Goal: Task Accomplishment & Management: Use online tool/utility

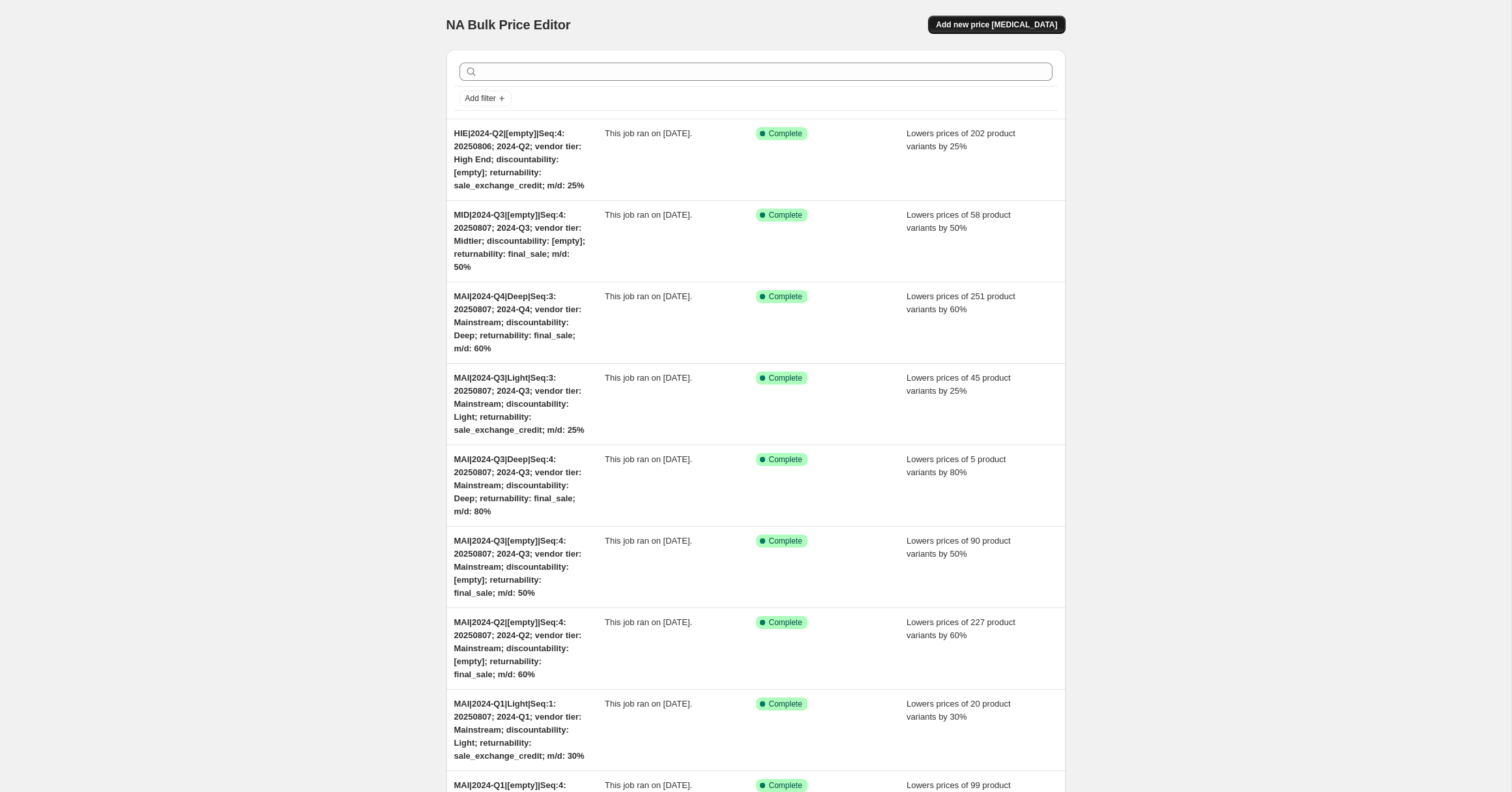
click at [1007, 23] on span "Add new price [MEDICAL_DATA]" at bounding box center [996, 25] width 121 height 10
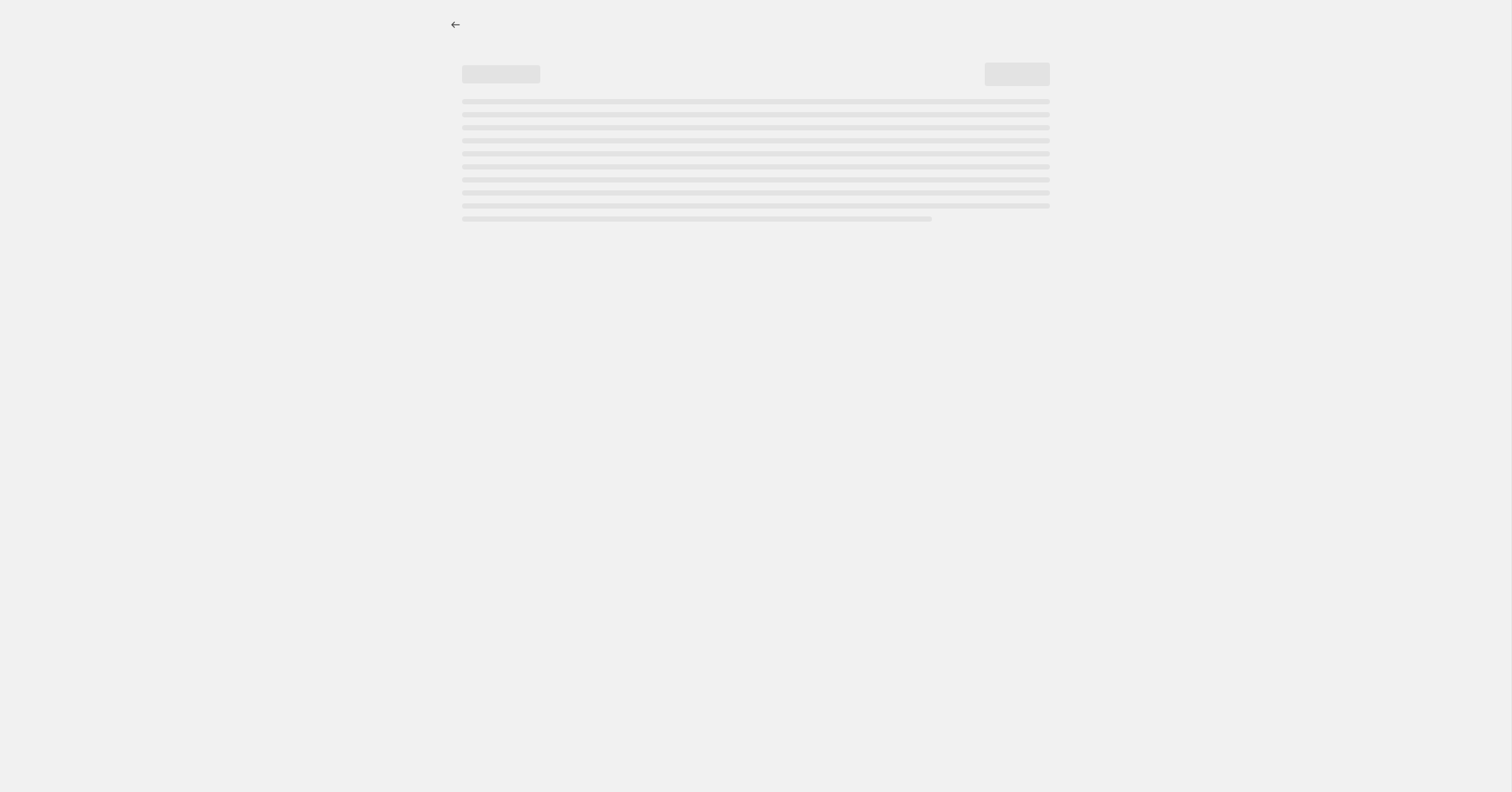
select select "percentage"
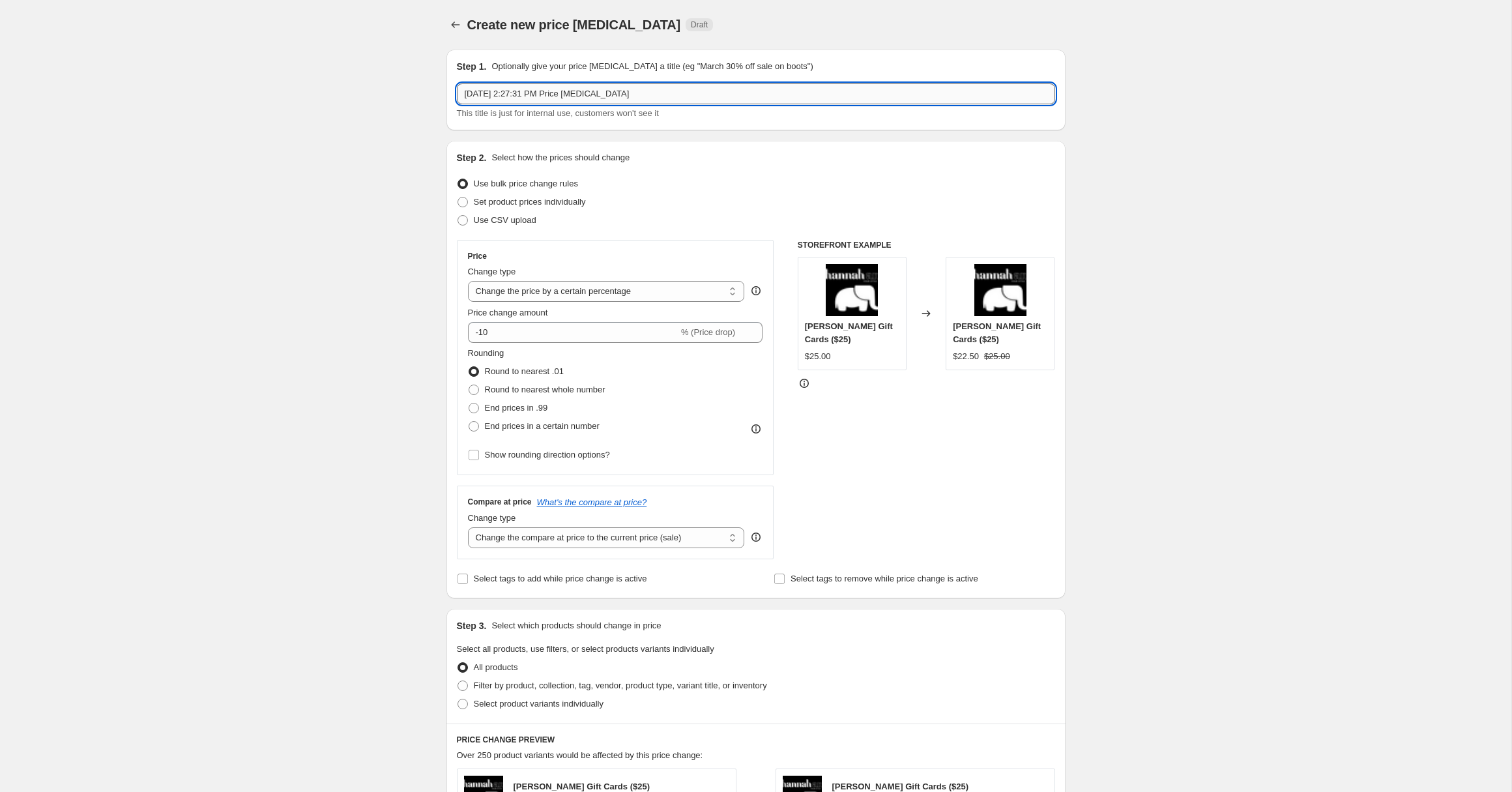
click at [479, 94] on input "[DATE] 2:27:31 PM Price [MEDICAL_DATA]" at bounding box center [756, 94] width 598 height 21
paste input "[PERSON_NAME]|all-00|[empty]|emi_jay_non_bestsellers|Seq:1: 20250827; all-00; d…"
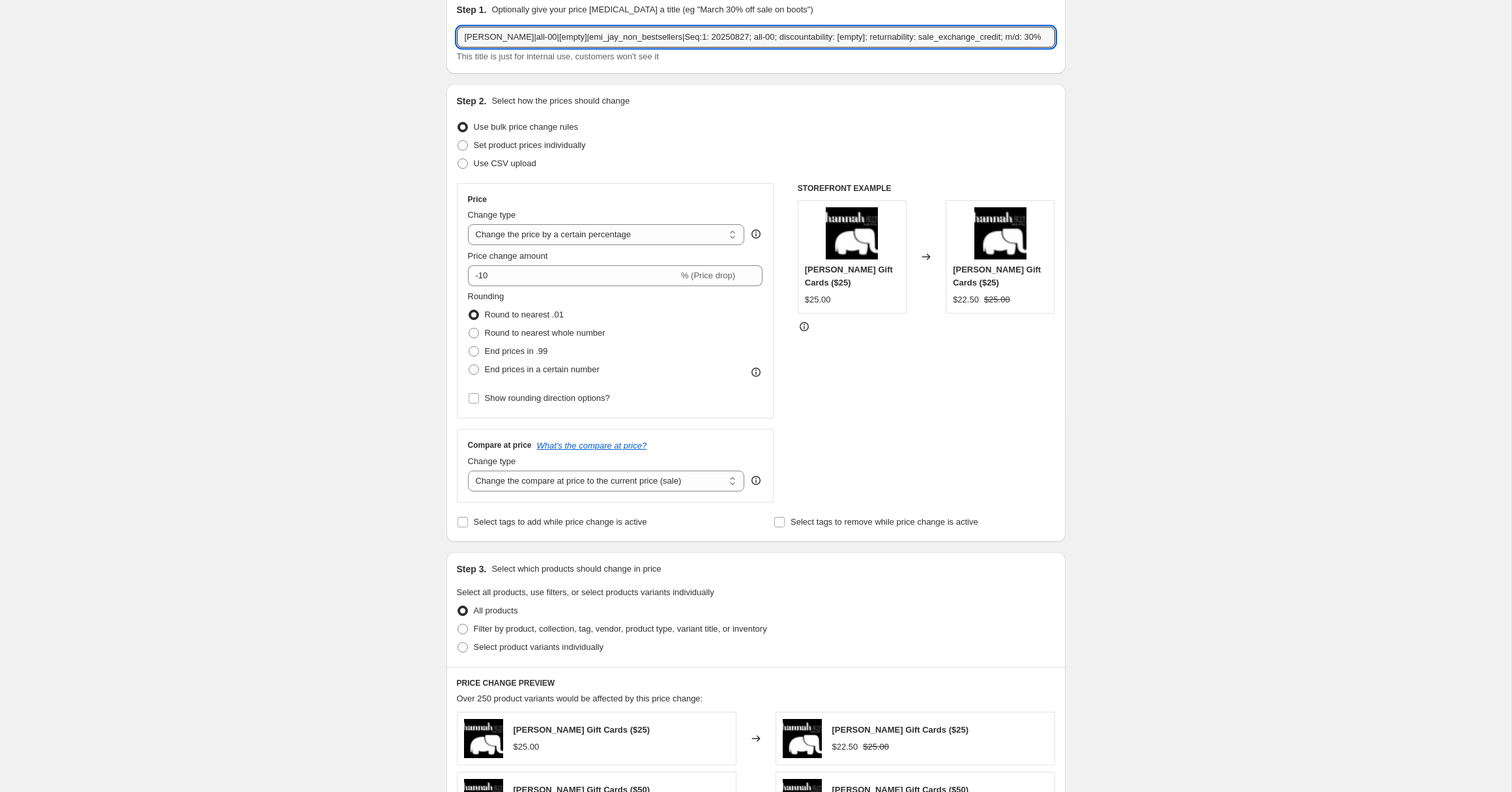
scroll to position [62, 0]
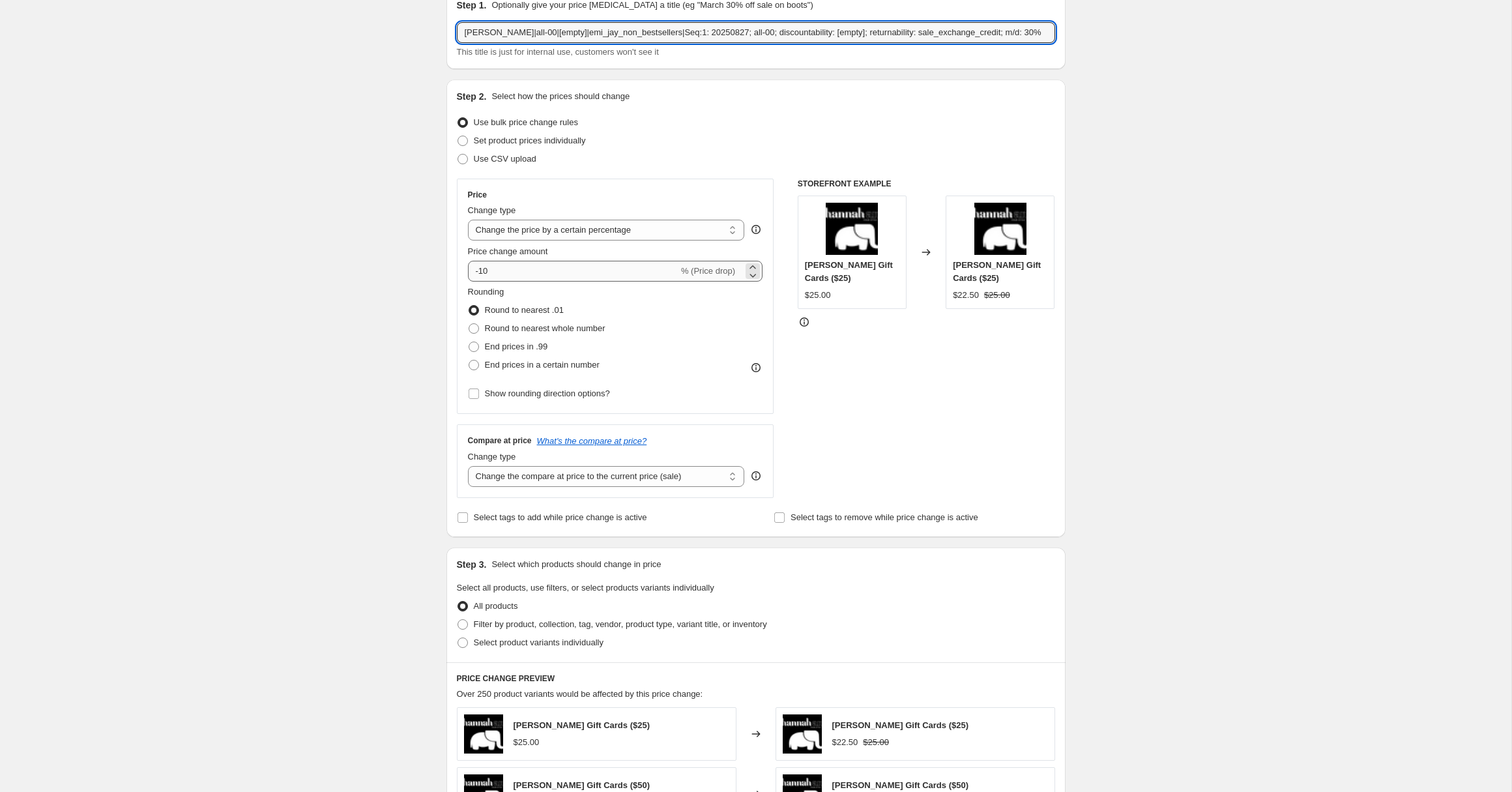
type input "[PERSON_NAME]|all-00|[empty]|emi_jay_non_bestsellers|Seq:1: 20250827; all-00; d…"
click at [499, 272] on input "-10" at bounding box center [573, 271] width 211 height 21
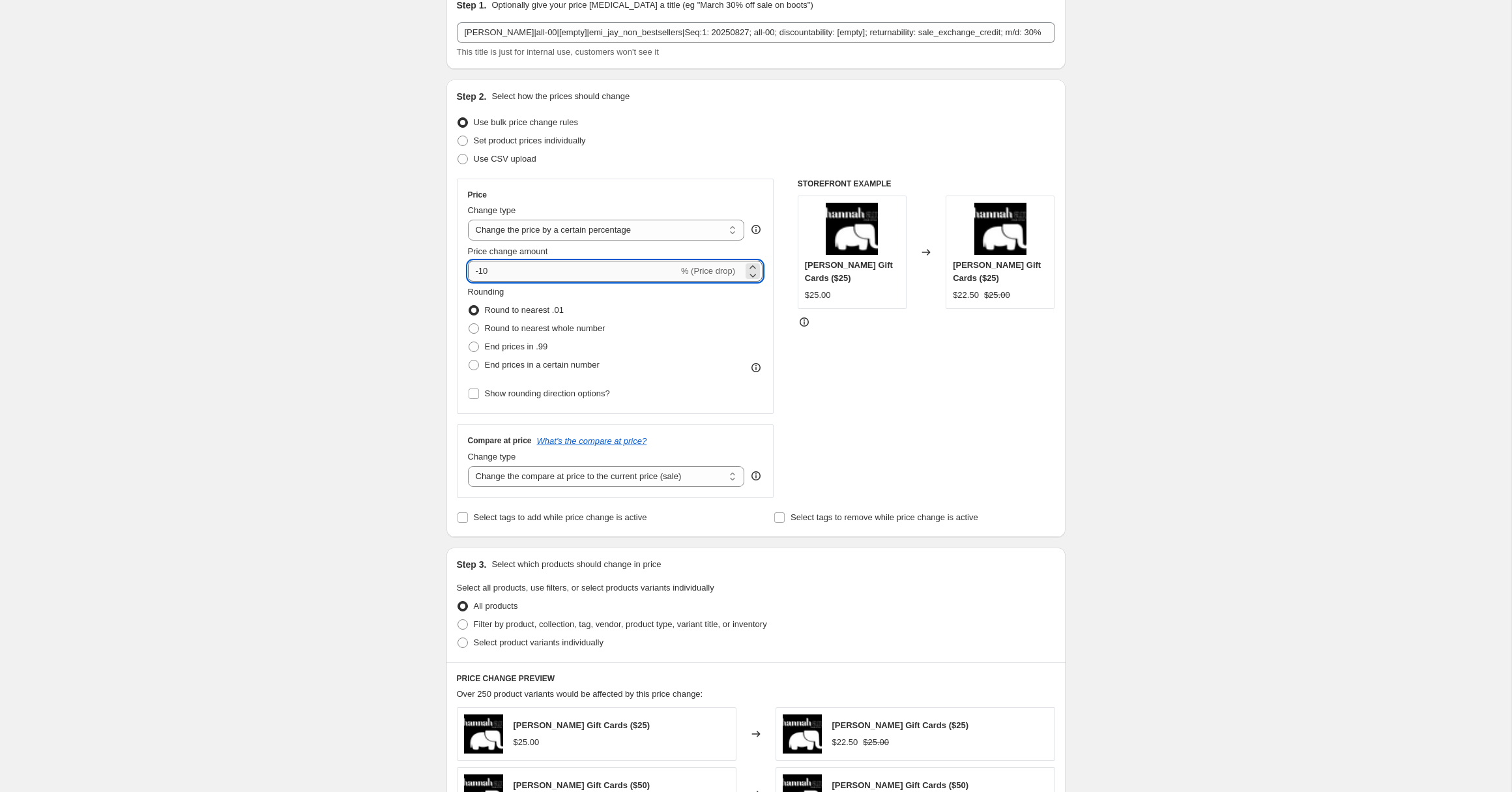
click at [499, 272] on input "-10" at bounding box center [573, 271] width 211 height 21
type input "-30"
click at [373, 395] on div "Create new price [MEDICAL_DATA]. This page is ready Create new price [MEDICAL_D…" at bounding box center [756, 590] width 1511 height 1303
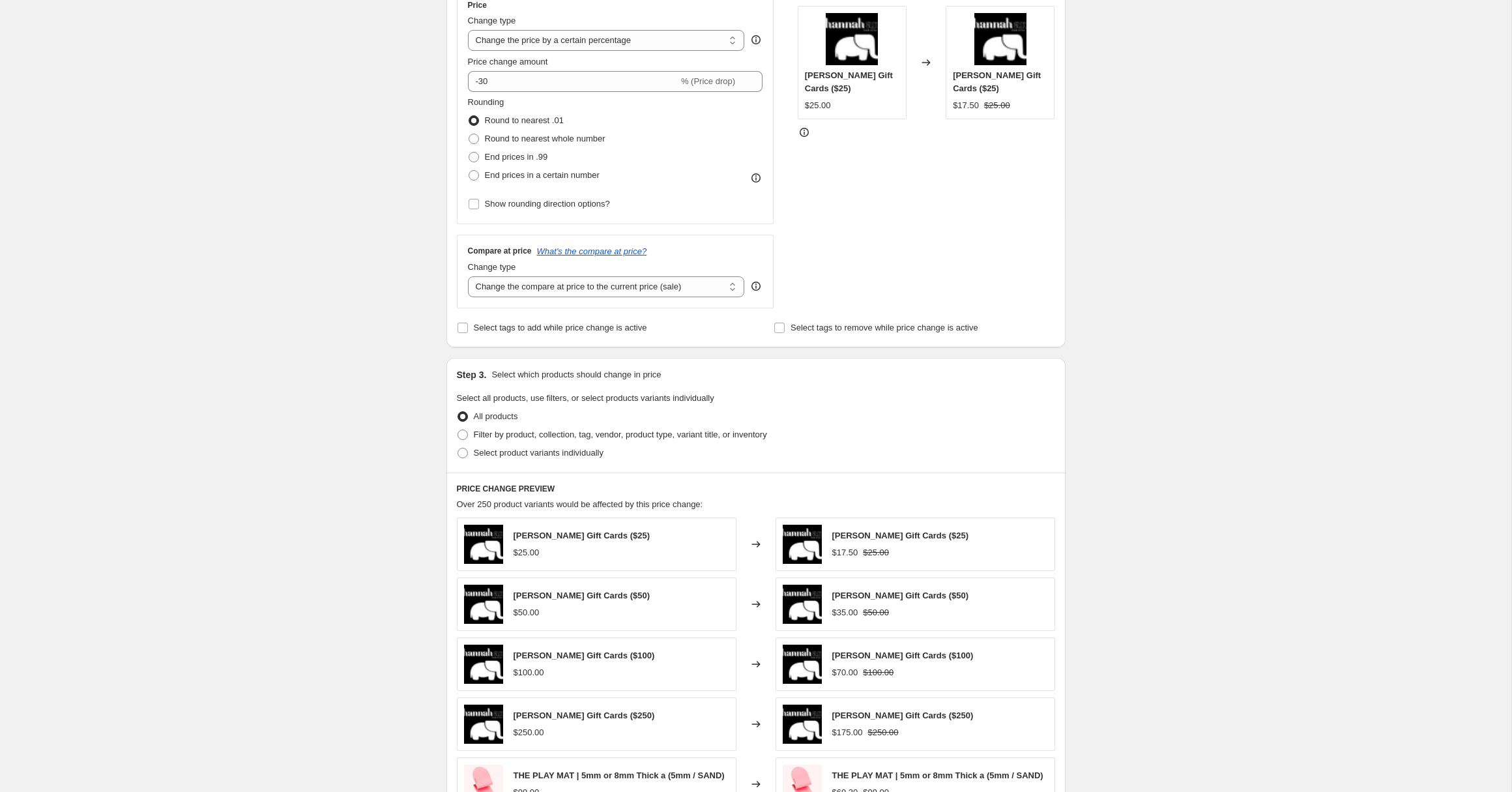
scroll to position [252, 0]
click at [618, 288] on select "Change the compare at price to the current price (sale) Change the compare at p…" at bounding box center [606, 286] width 277 height 21
select select "no_change"
click at [468, 276] on select "Change the compare at price to the current price (sale) Change the compare at p…" at bounding box center [606, 286] width 277 height 21
click at [362, 328] on div "Create new price [MEDICAL_DATA]. This page is ready Create new price [MEDICAL_D…" at bounding box center [756, 399] width 1511 height 1303
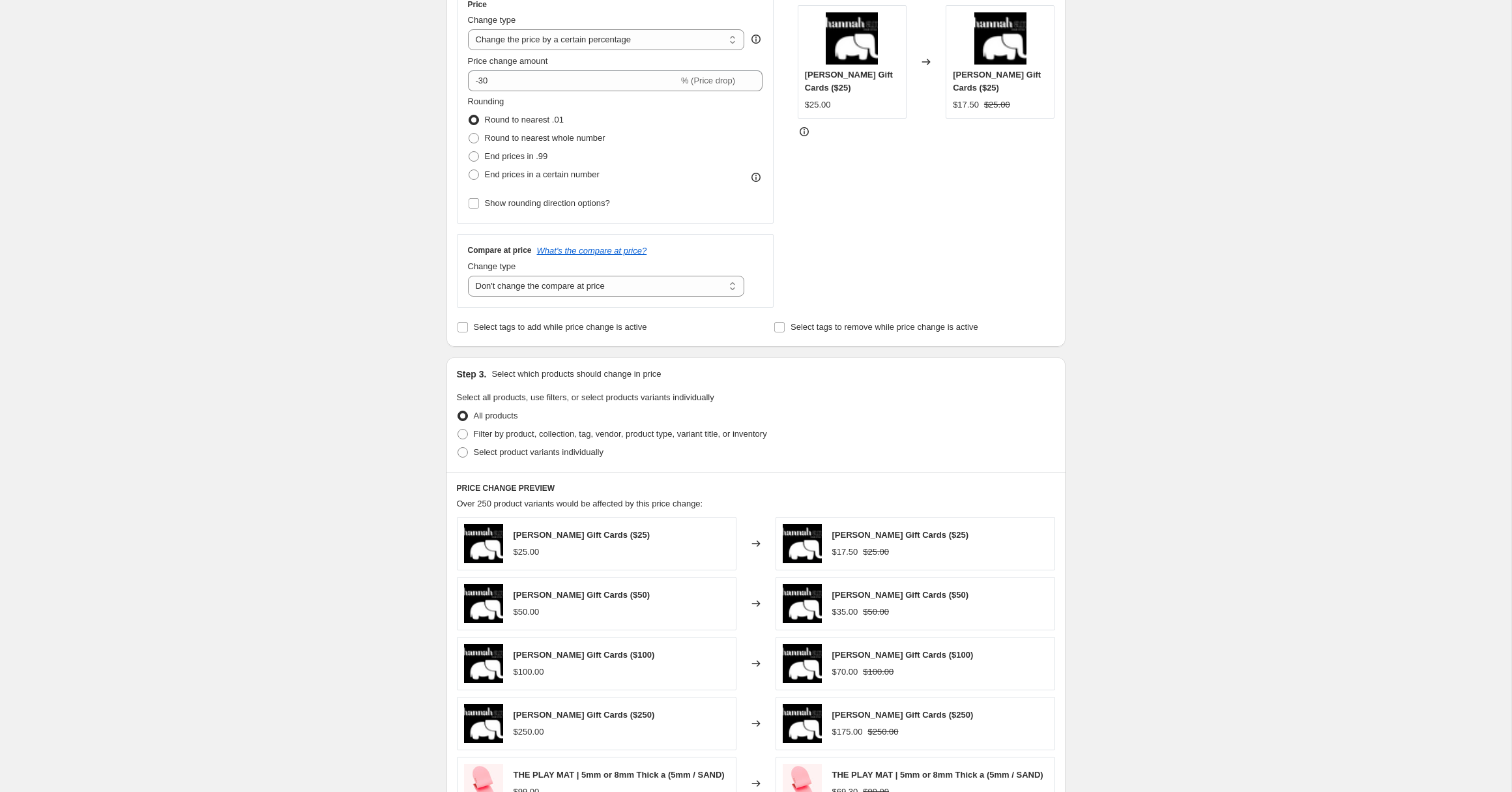
scroll to position [272, 0]
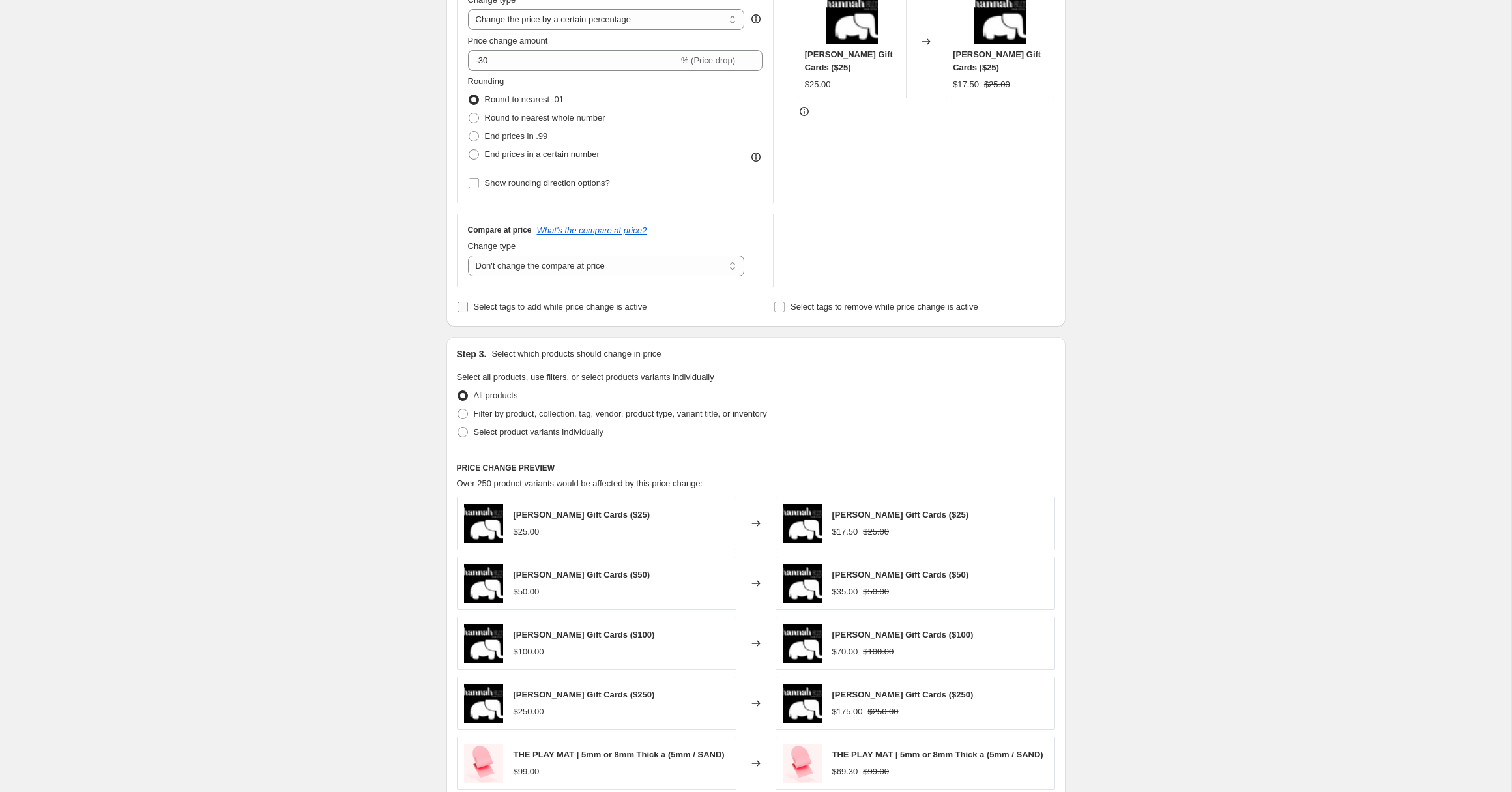
click at [457, 309] on input "Select tags to add while price change is active" at bounding box center [462, 306] width 10 height 10
checkbox input "true"
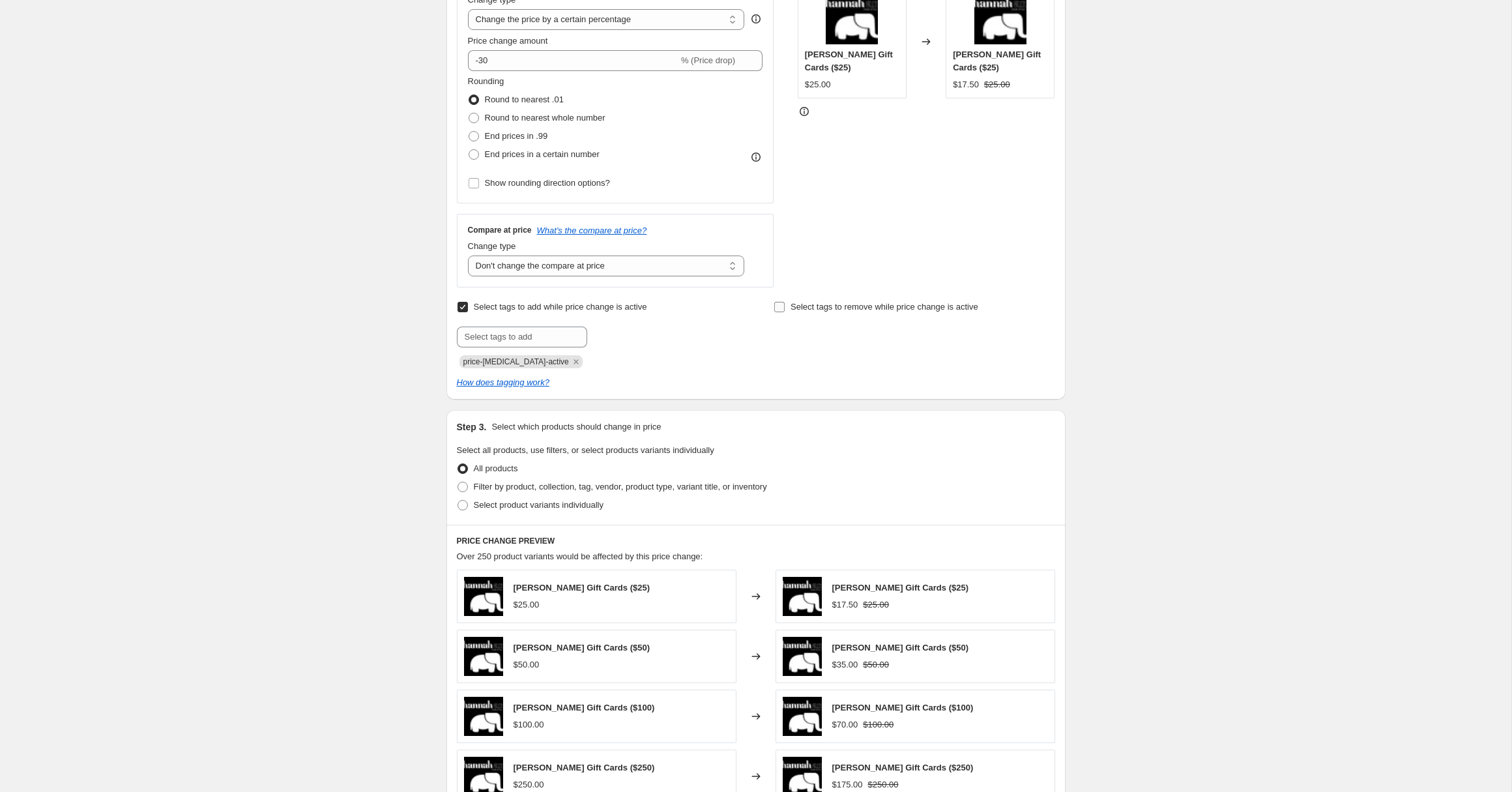
click at [784, 306] on input "Select tags to remove while price change is active" at bounding box center [779, 306] width 10 height 10
checkbox input "true"
click at [802, 343] on input "text" at bounding box center [838, 337] width 131 height 21
type input "full_price"
click at [527, 330] on input "text" at bounding box center [522, 337] width 131 height 21
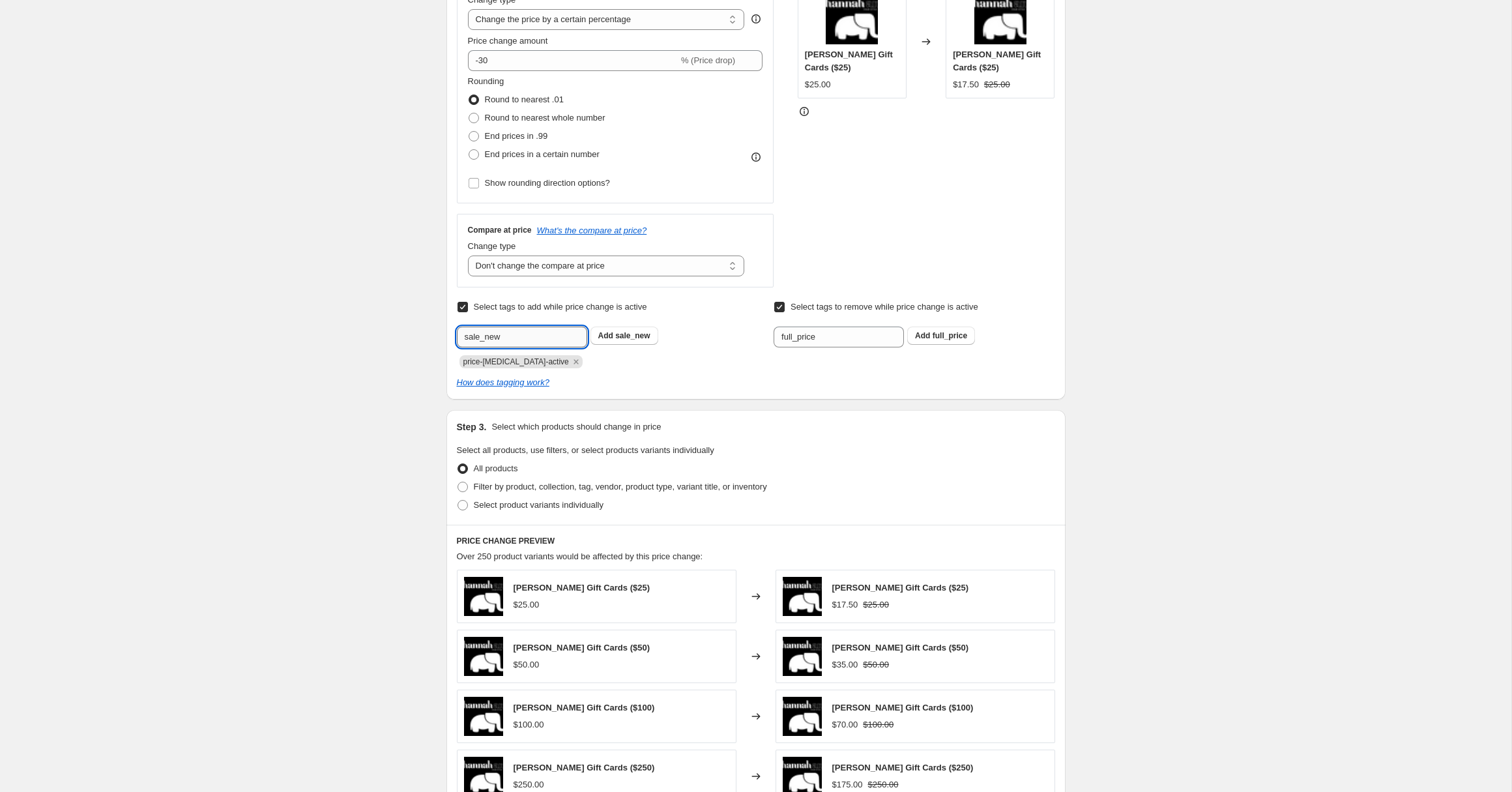
type input "sale_new"
click at [494, 336] on input "text" at bounding box center [522, 337] width 131 height 21
paste input "sale_exchange_credit"
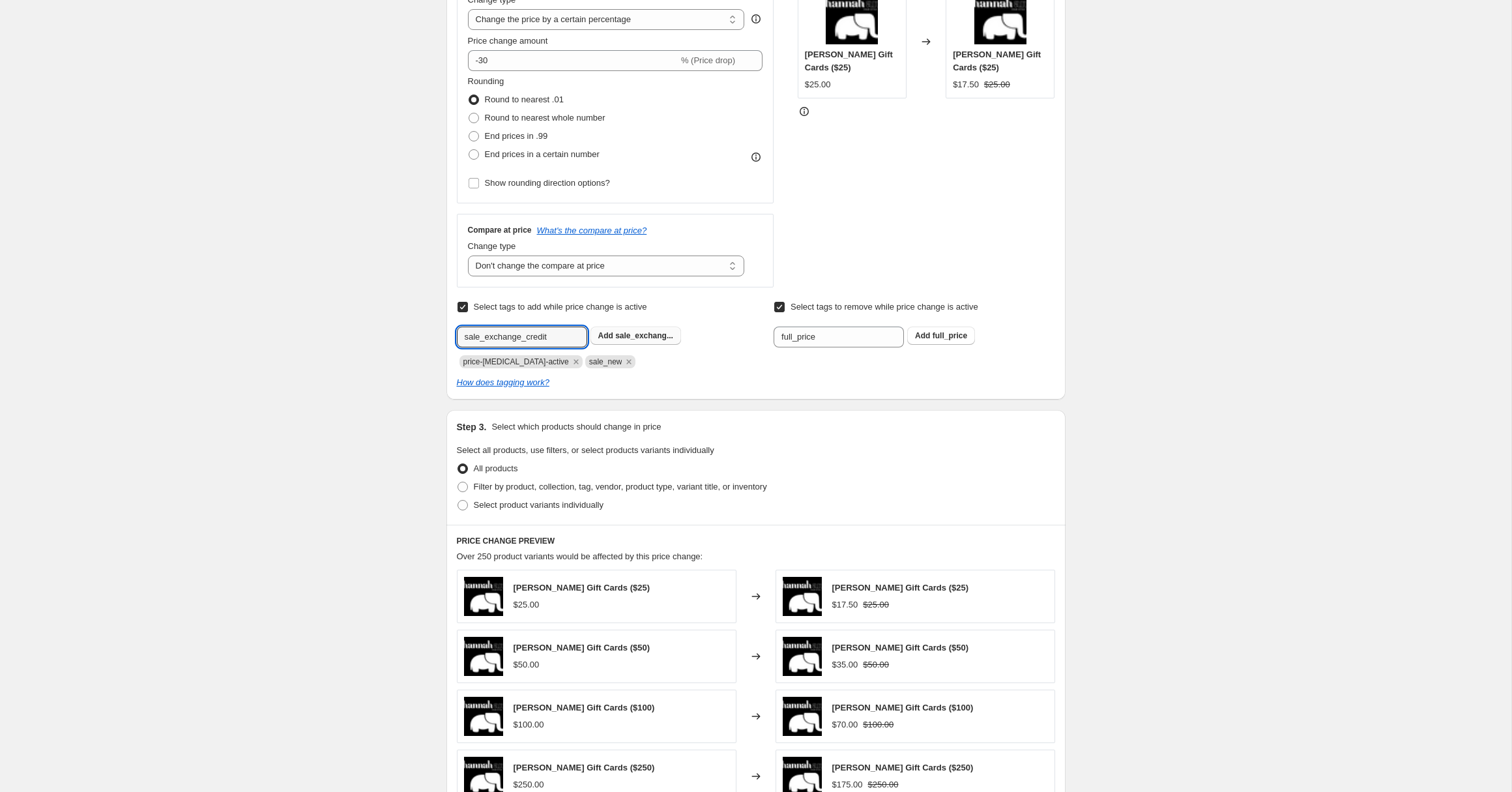
type input "sale_exchange_credit"
click at [638, 336] on span "sale_exchang..." at bounding box center [644, 335] width 58 height 9
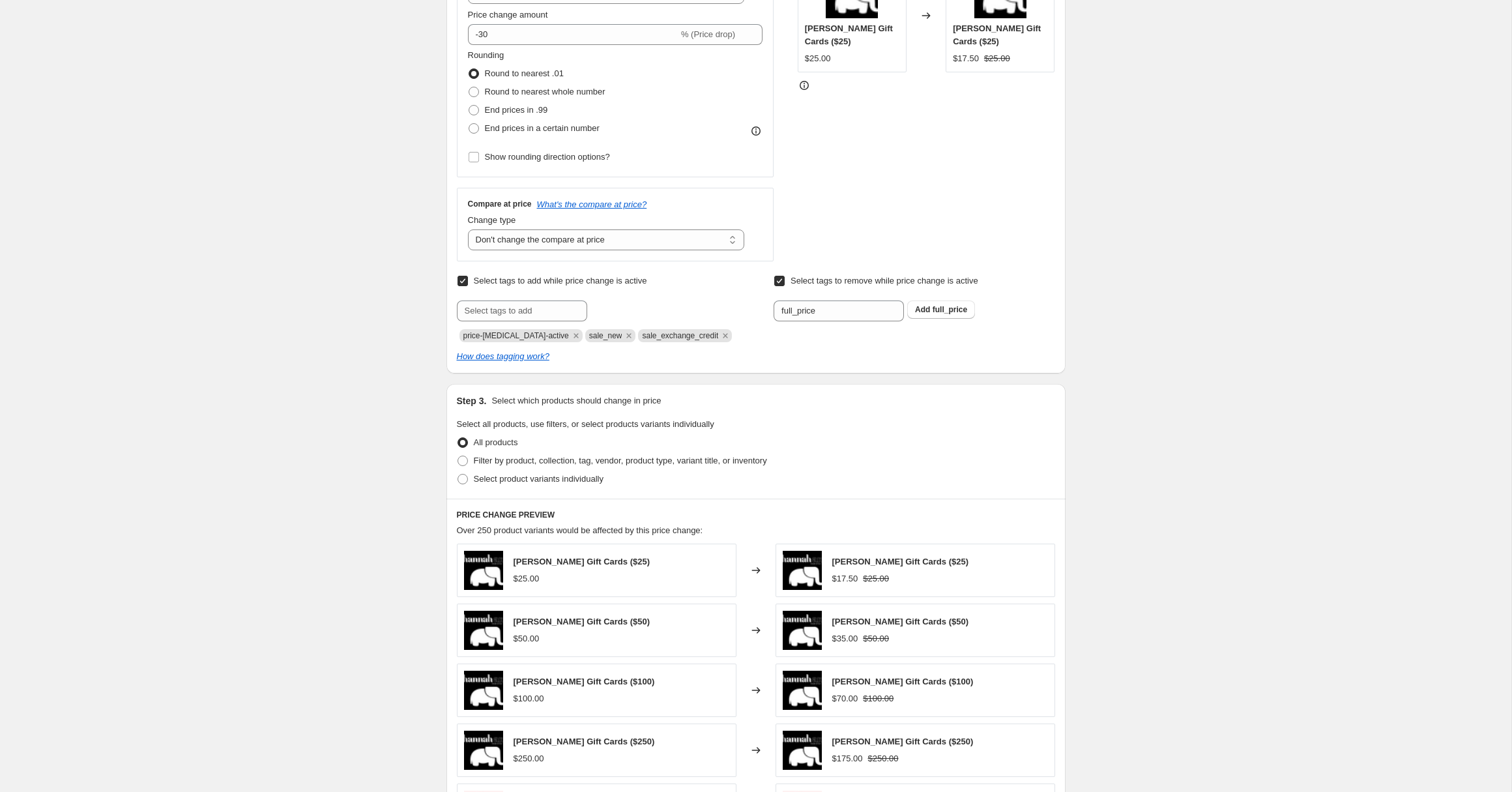
scroll to position [299, 0]
click at [461, 461] on span at bounding box center [462, 460] width 10 height 10
click at [458, 456] on input "Filter by product, collection, tag, vendor, product type, variant title, or inv…" at bounding box center [457, 455] width 1 height 1
radio input "true"
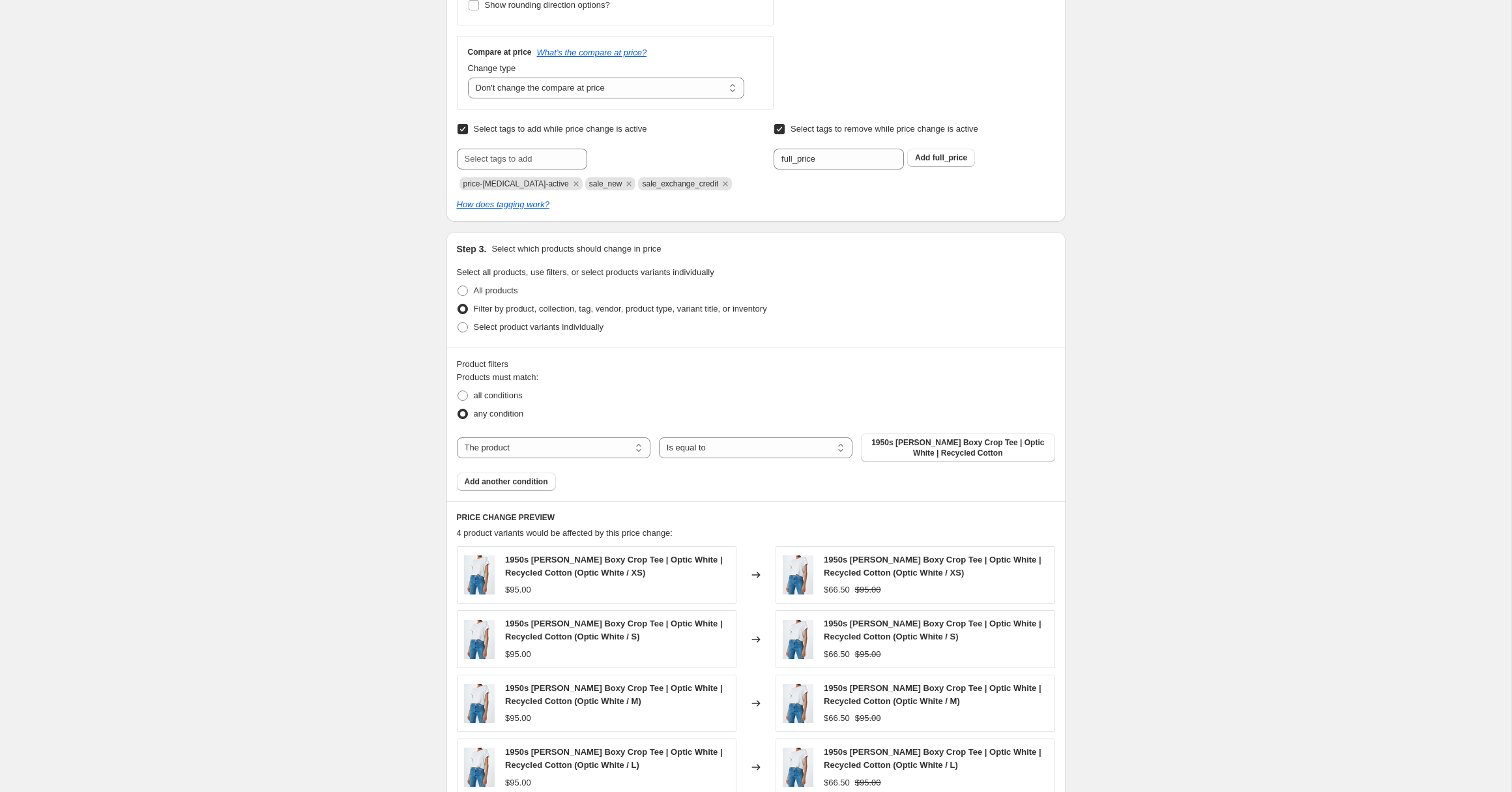
scroll to position [457, 0]
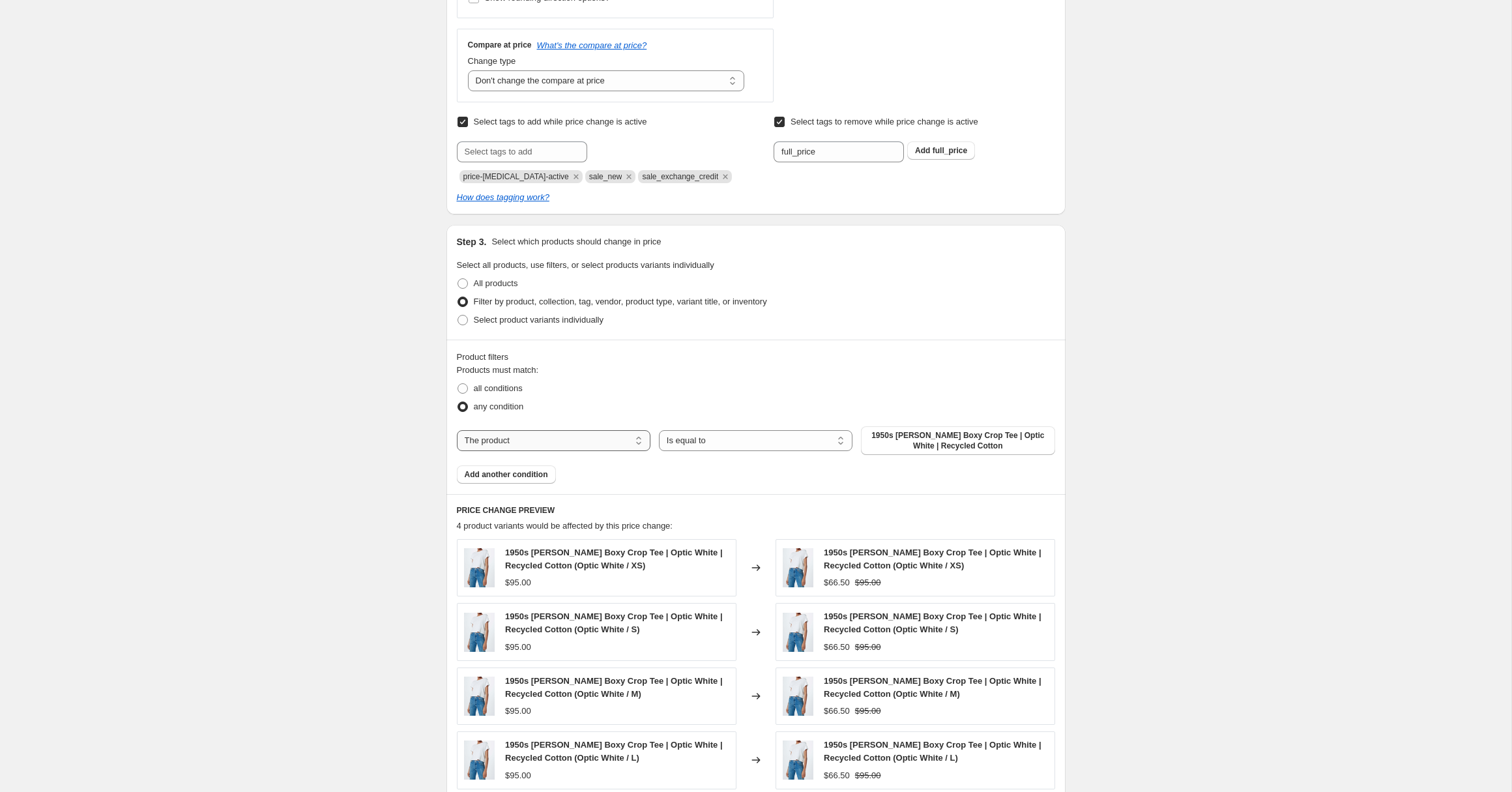
click at [535, 442] on select "The product The product's collection The product's tag The product's vendor The…" at bounding box center [553, 440] width 194 height 21
select select "vendor"
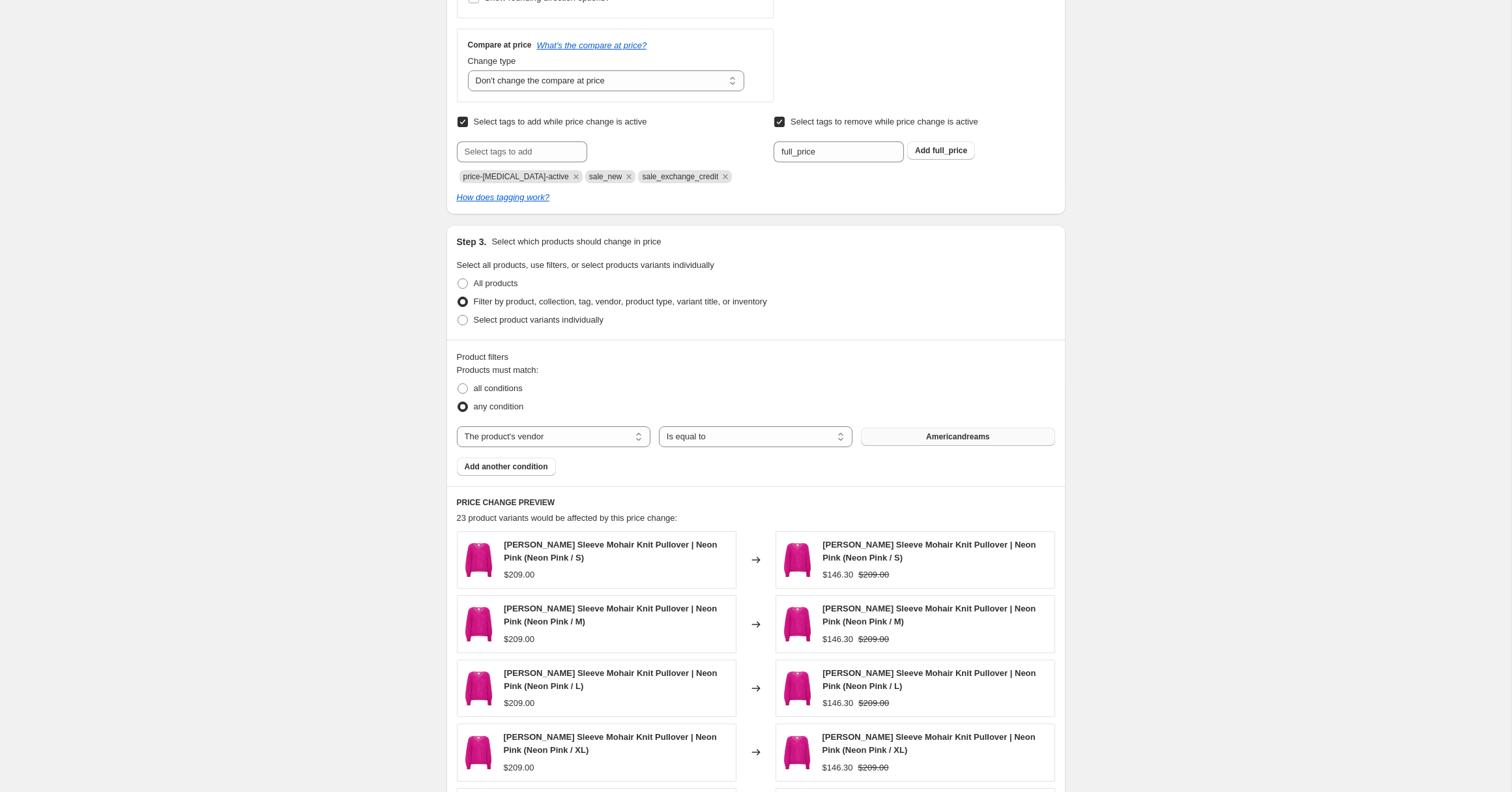
click at [933, 437] on span "Americandreams" at bounding box center [957, 436] width 63 height 10
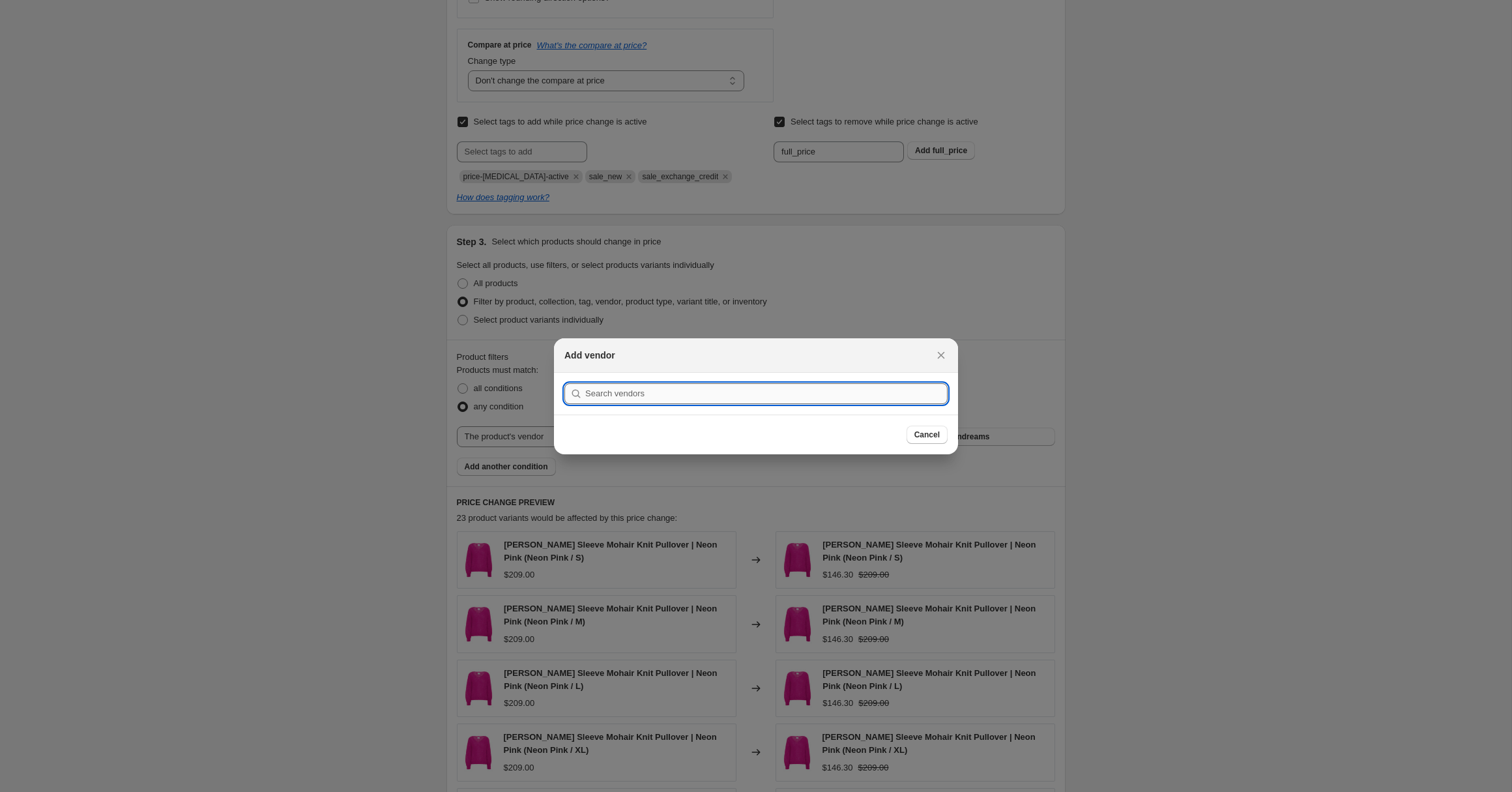
click at [758, 390] on input ":r2h:" at bounding box center [767, 393] width 362 height 21
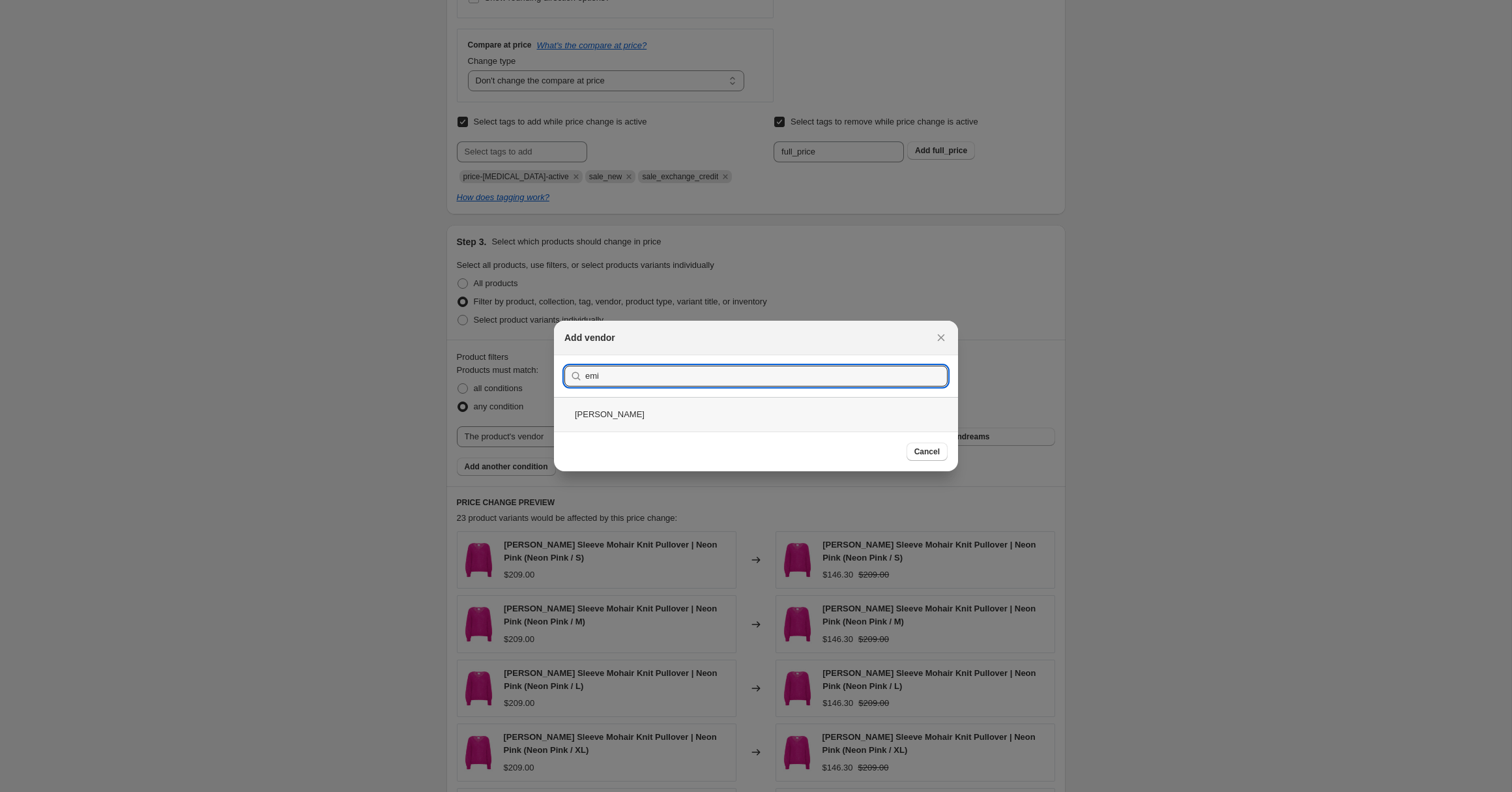
type input "emi"
click at [594, 420] on div "[PERSON_NAME]" at bounding box center [756, 414] width 404 height 35
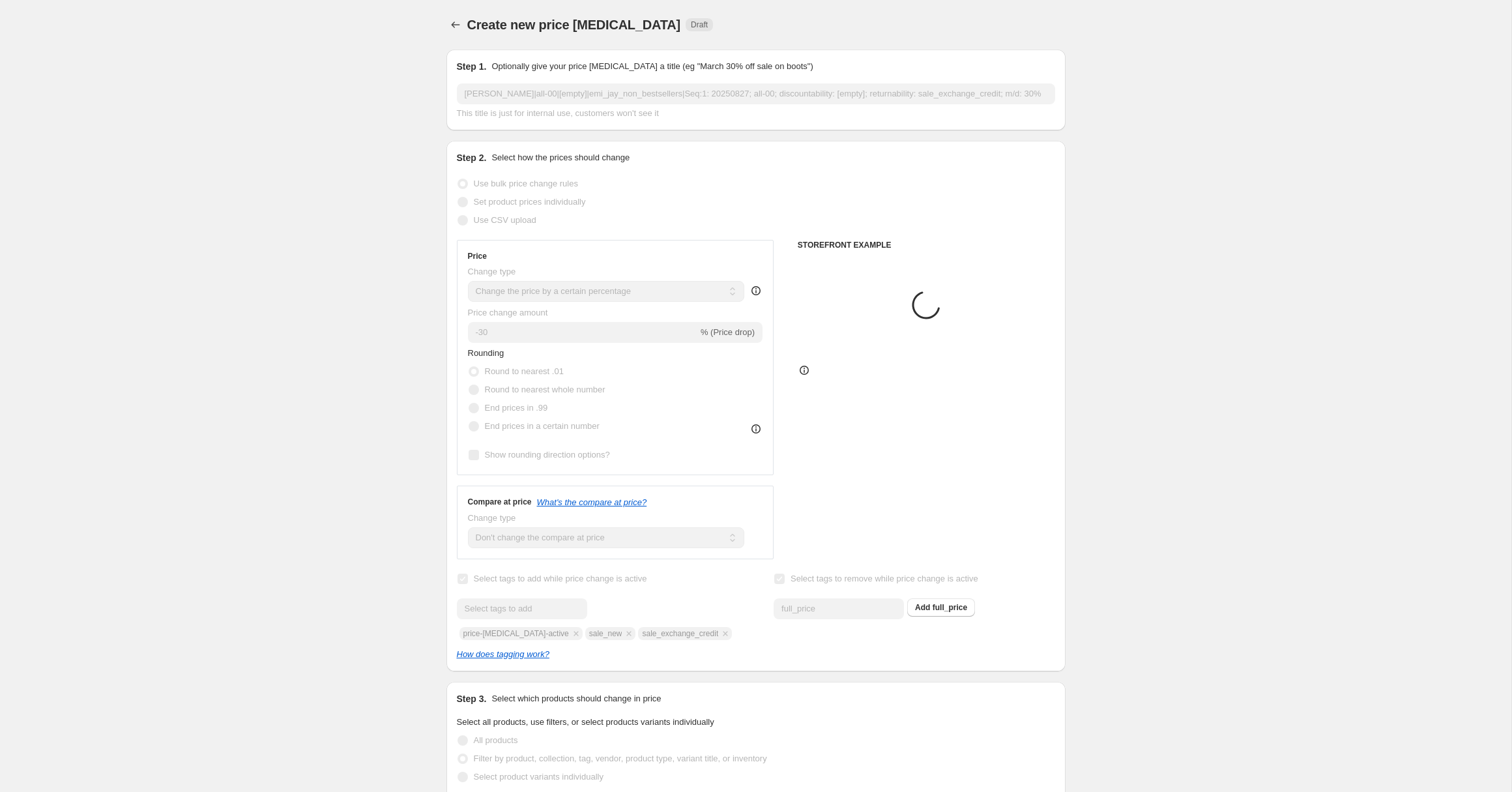
scroll to position [457, 0]
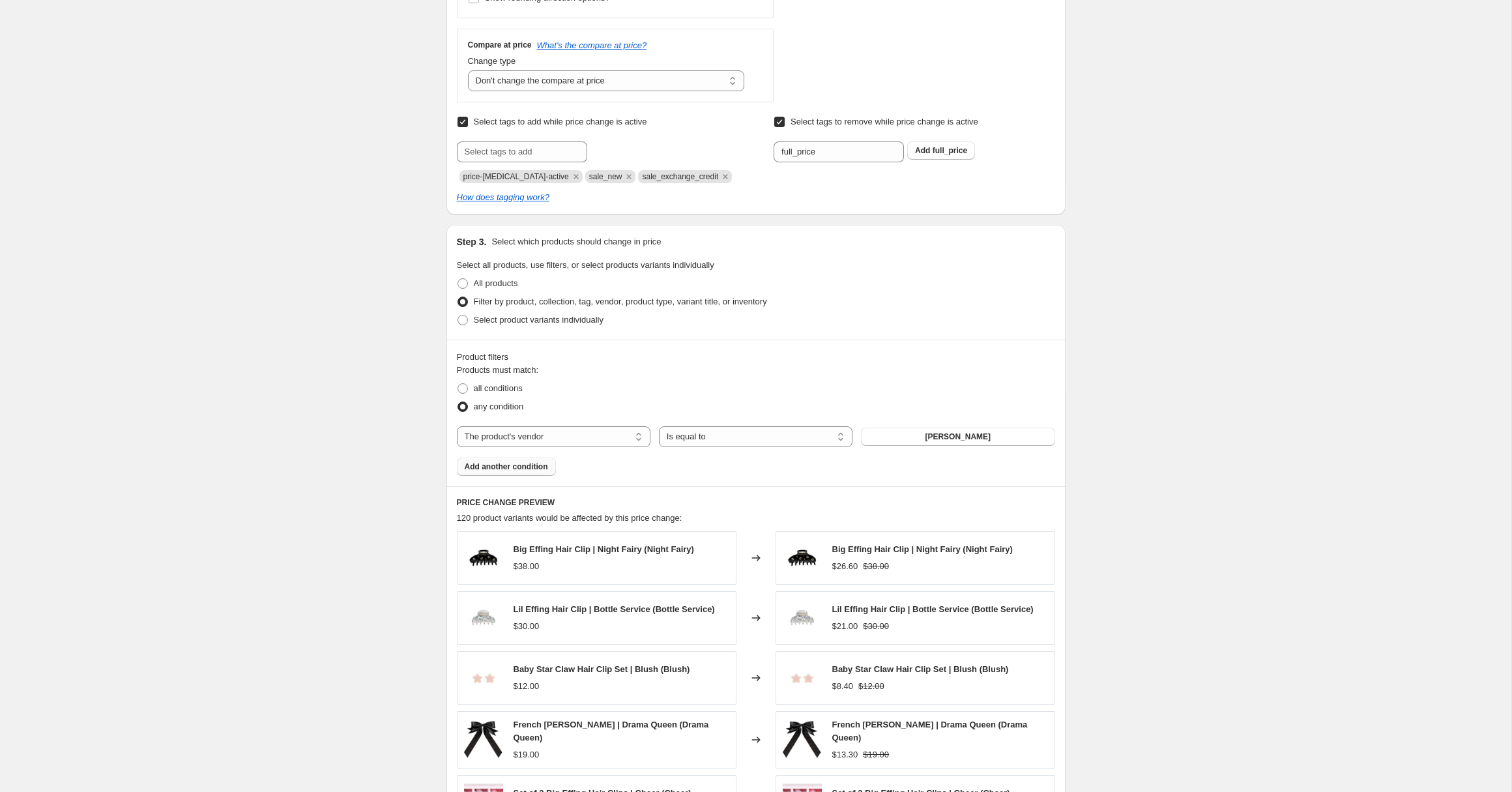
click at [527, 466] on span "Add another condition" at bounding box center [507, 466] width 83 height 10
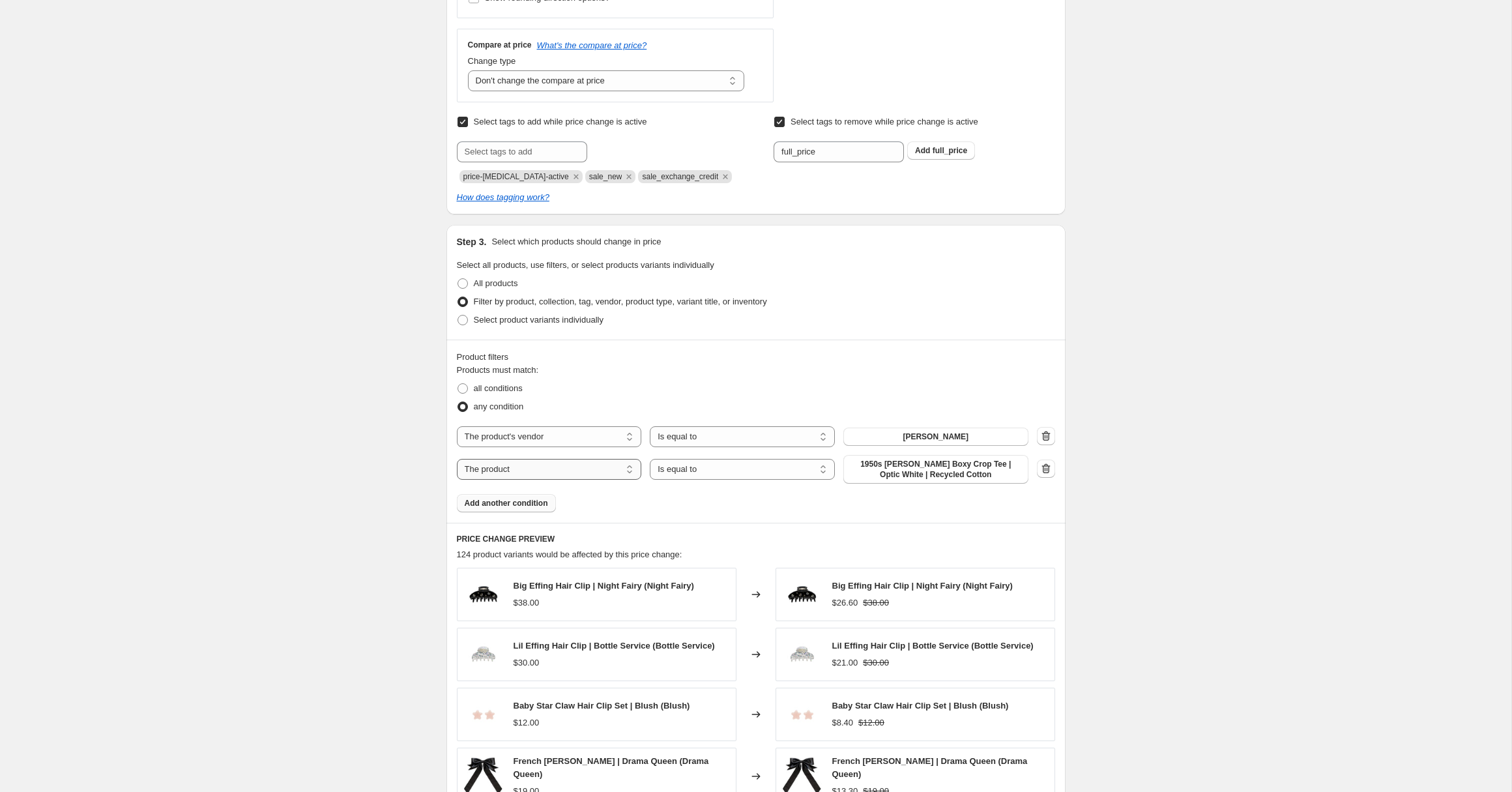
click at [536, 471] on select "The product The product's collection The product's tag The product's vendor The…" at bounding box center [549, 469] width 185 height 21
select select "tag"
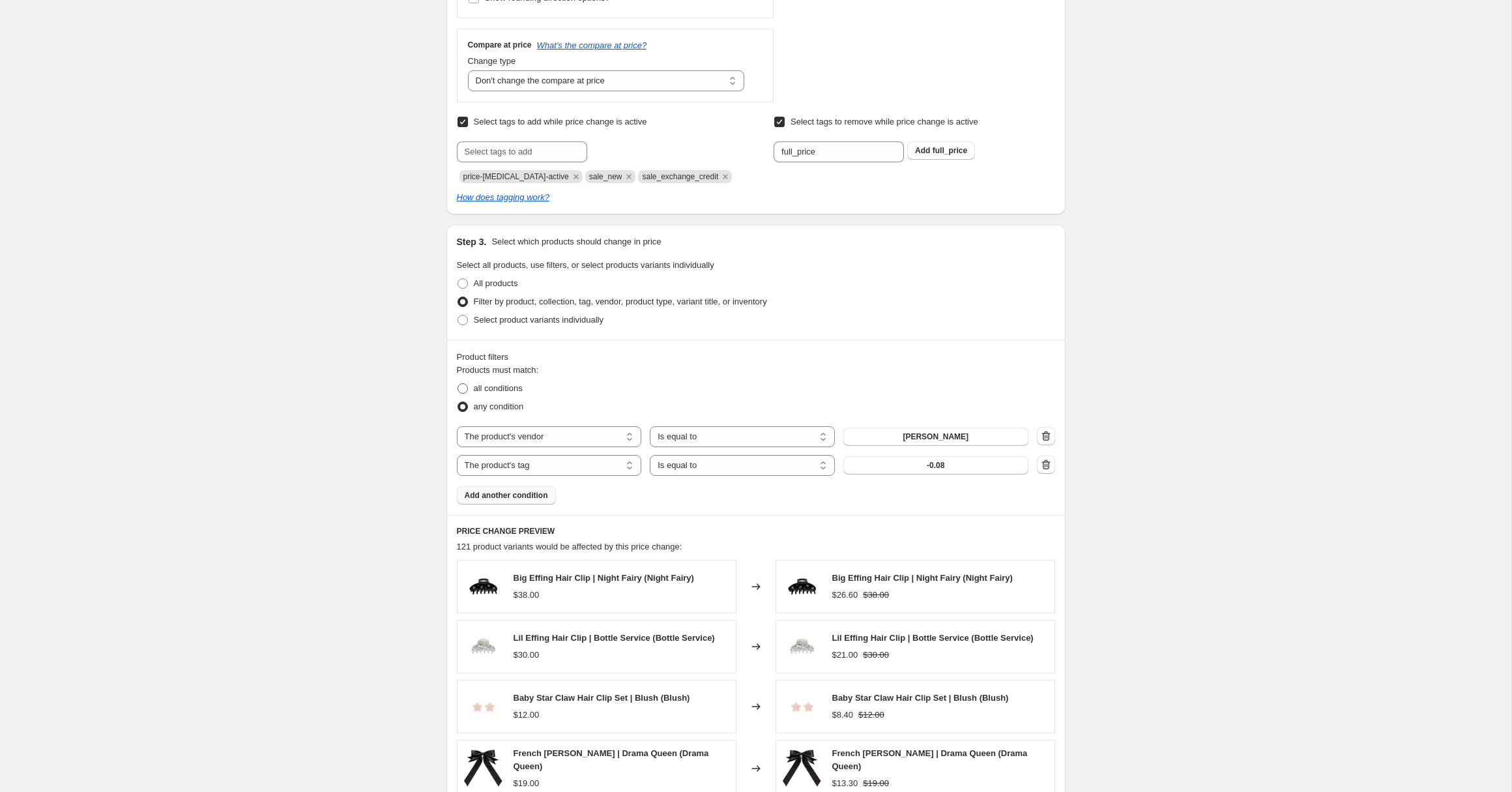
click at [466, 390] on span at bounding box center [462, 388] width 10 height 10
click at [458, 384] on input "all conditions" at bounding box center [457, 383] width 1 height 1
radio input "true"
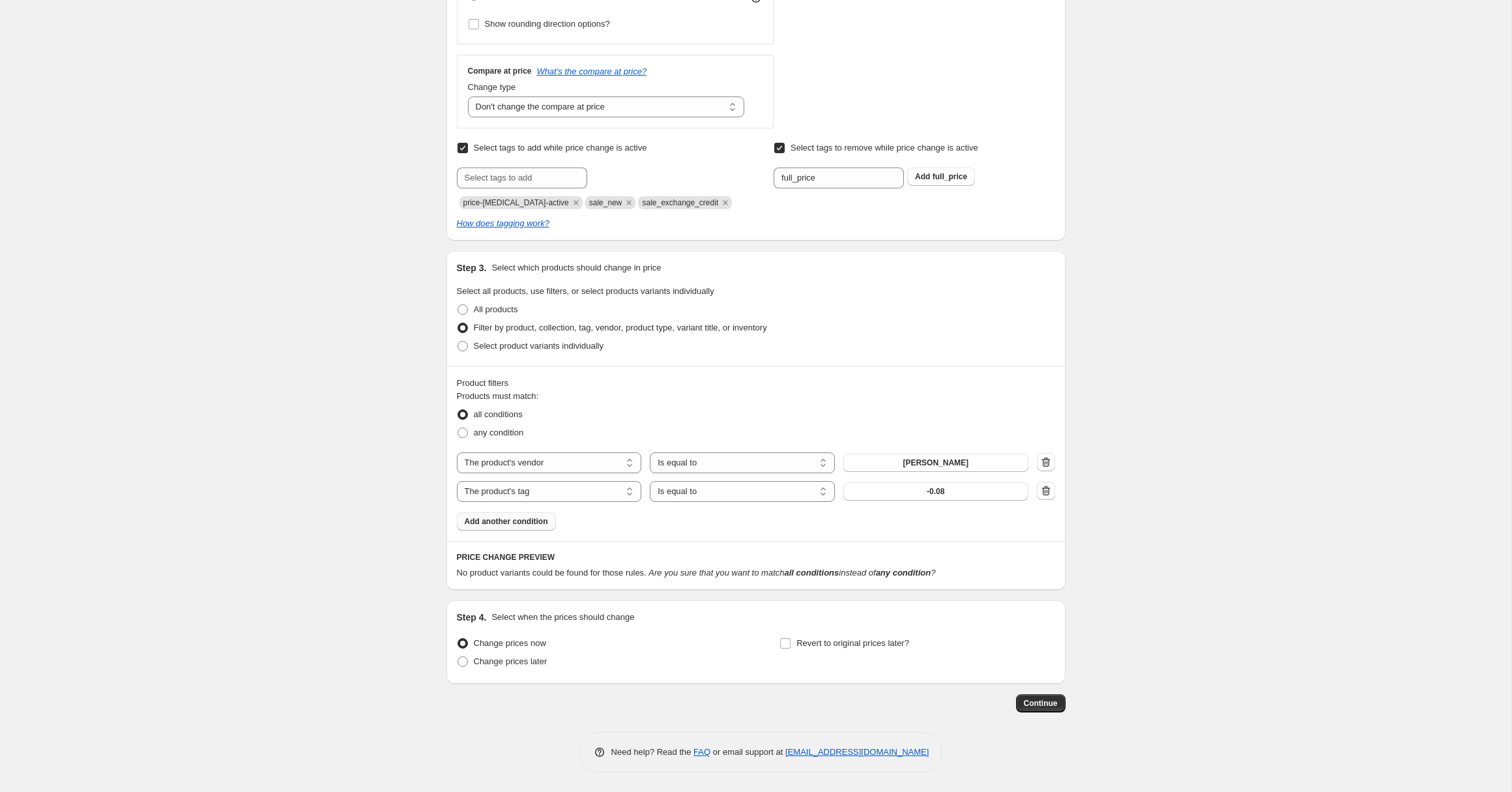
scroll to position [431, 0]
click at [909, 492] on button "-0.08" at bounding box center [936, 491] width 185 height 18
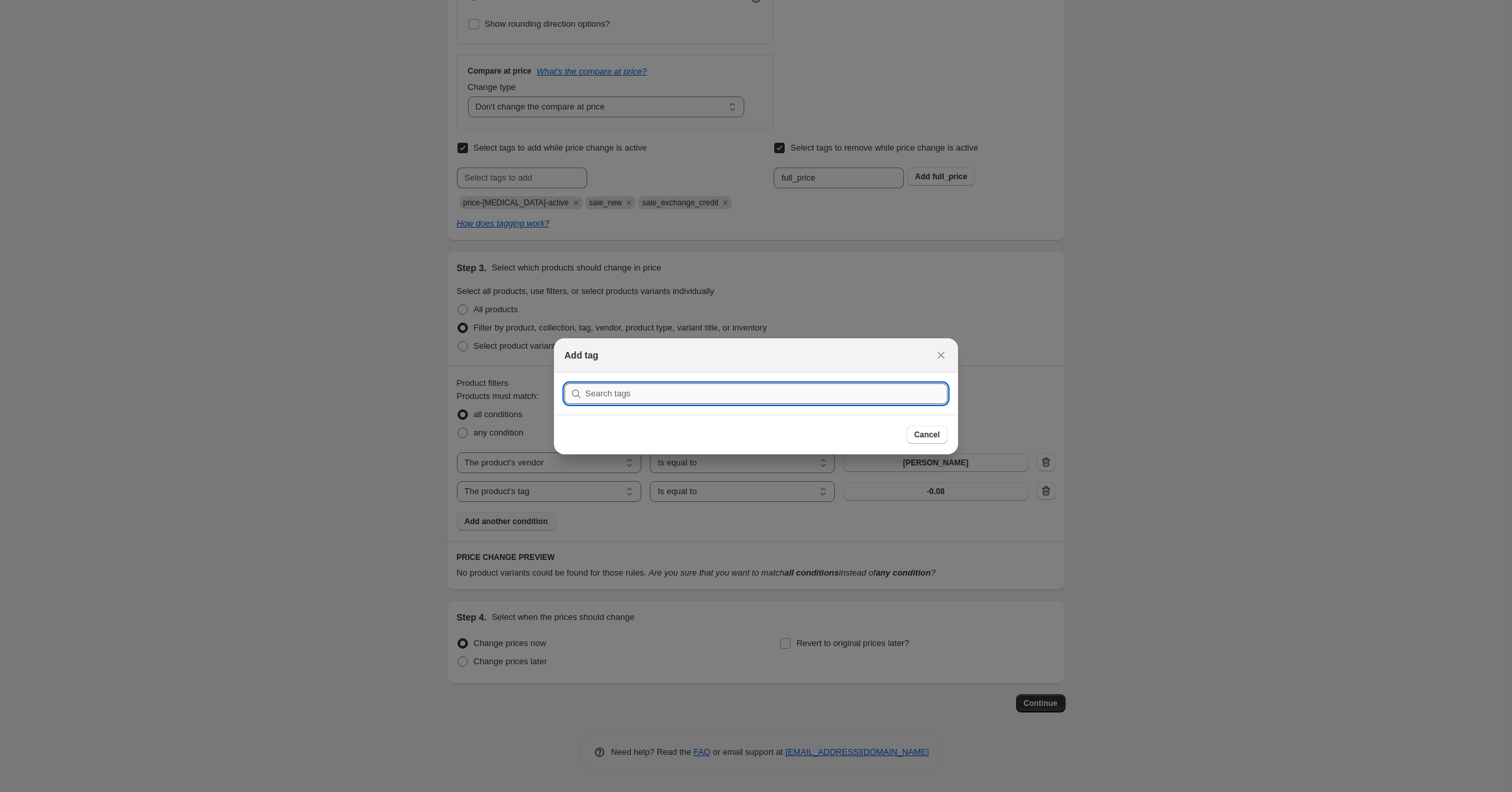
click at [691, 395] on input ":r2n:" at bounding box center [767, 393] width 362 height 21
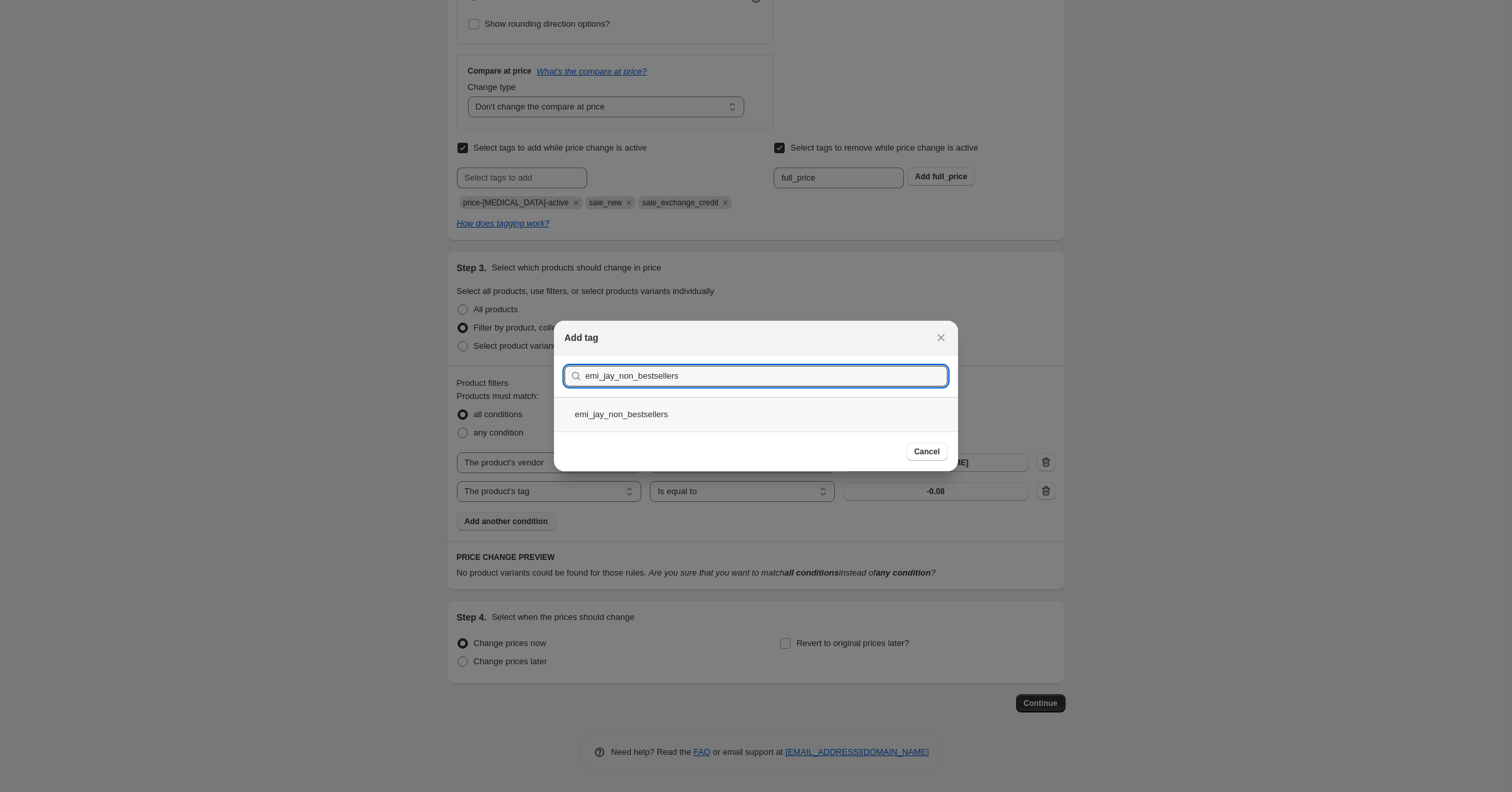
type input "emi_jay_non_bestsellers"
click at [635, 412] on div "emi_jay_non_bestsellers" at bounding box center [756, 414] width 404 height 35
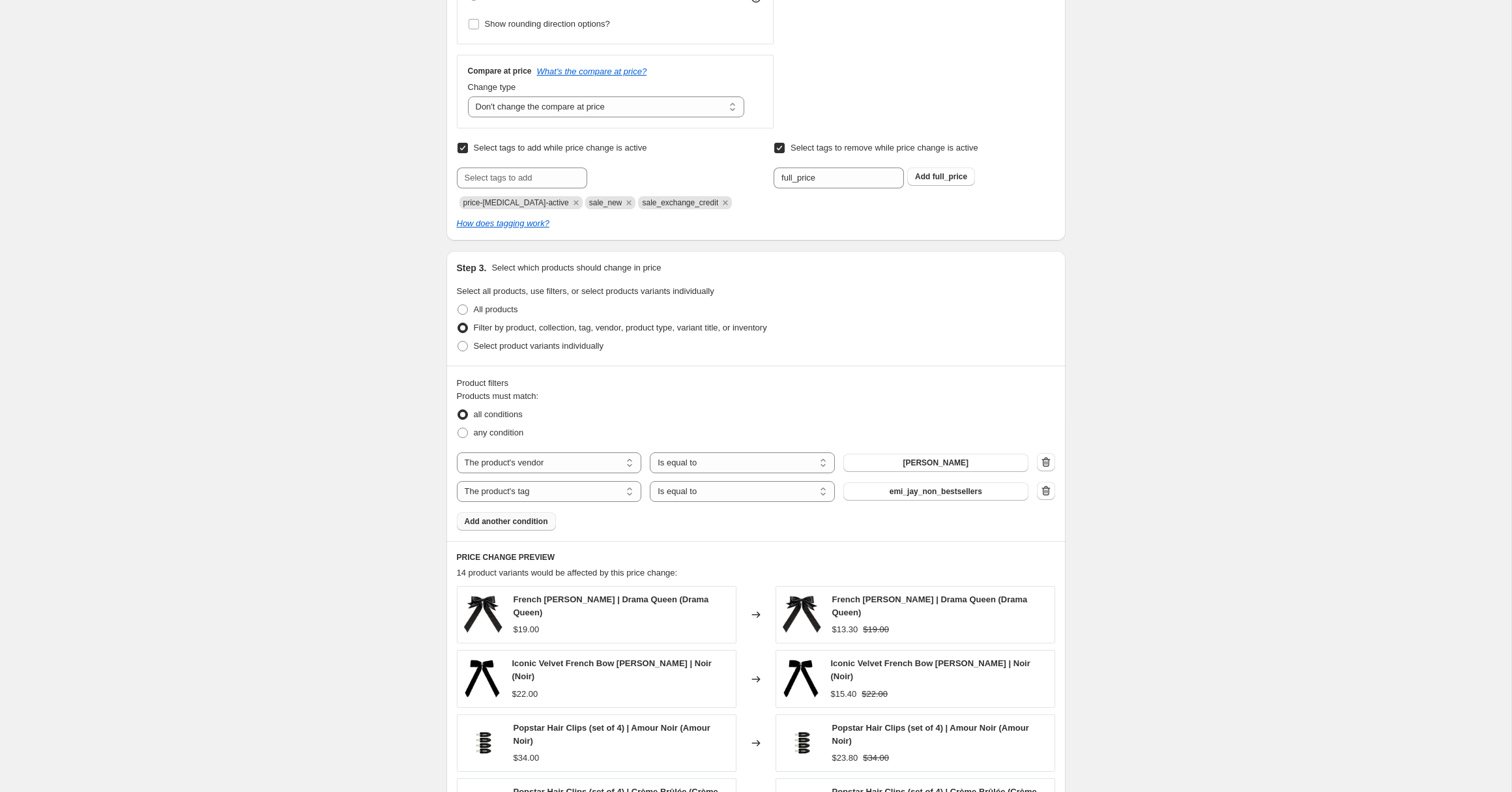
click at [491, 523] on span "Add another condition" at bounding box center [507, 521] width 83 height 10
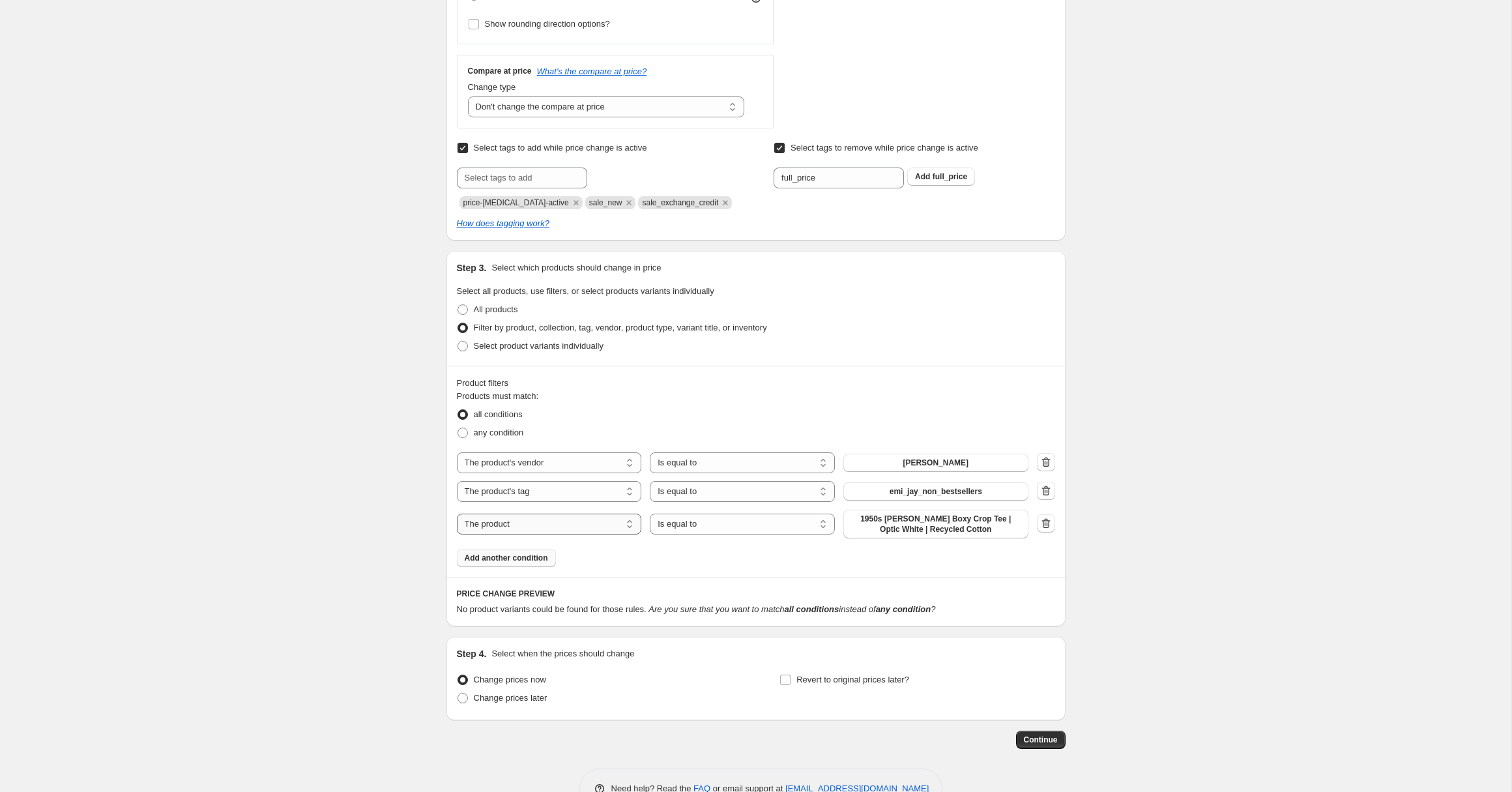
click at [546, 527] on select "The product The product's collection The product's tag The product's vendor The…" at bounding box center [549, 524] width 185 height 21
select select "product_status"
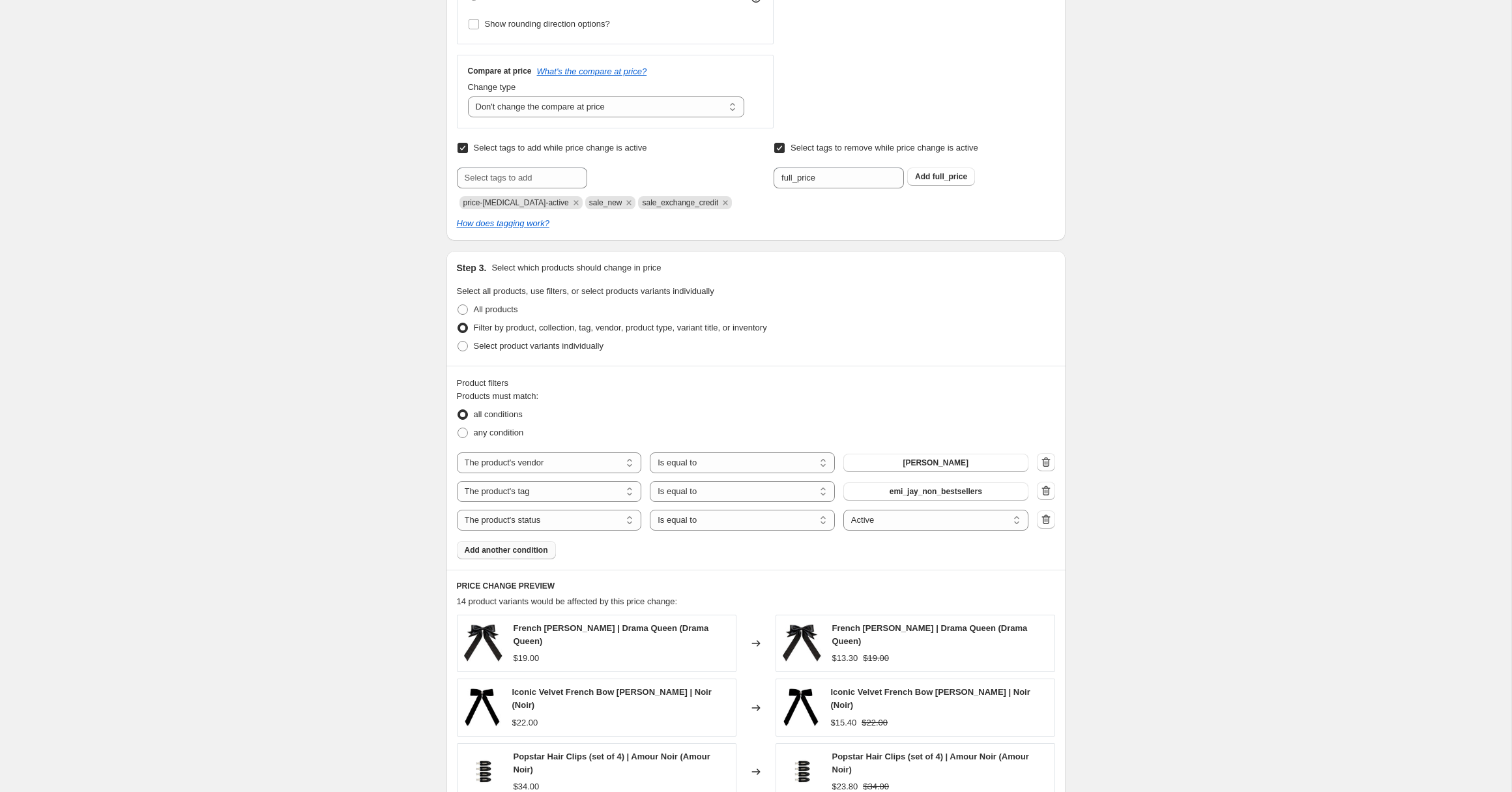
click at [505, 551] on span "Add another condition" at bounding box center [507, 550] width 83 height 10
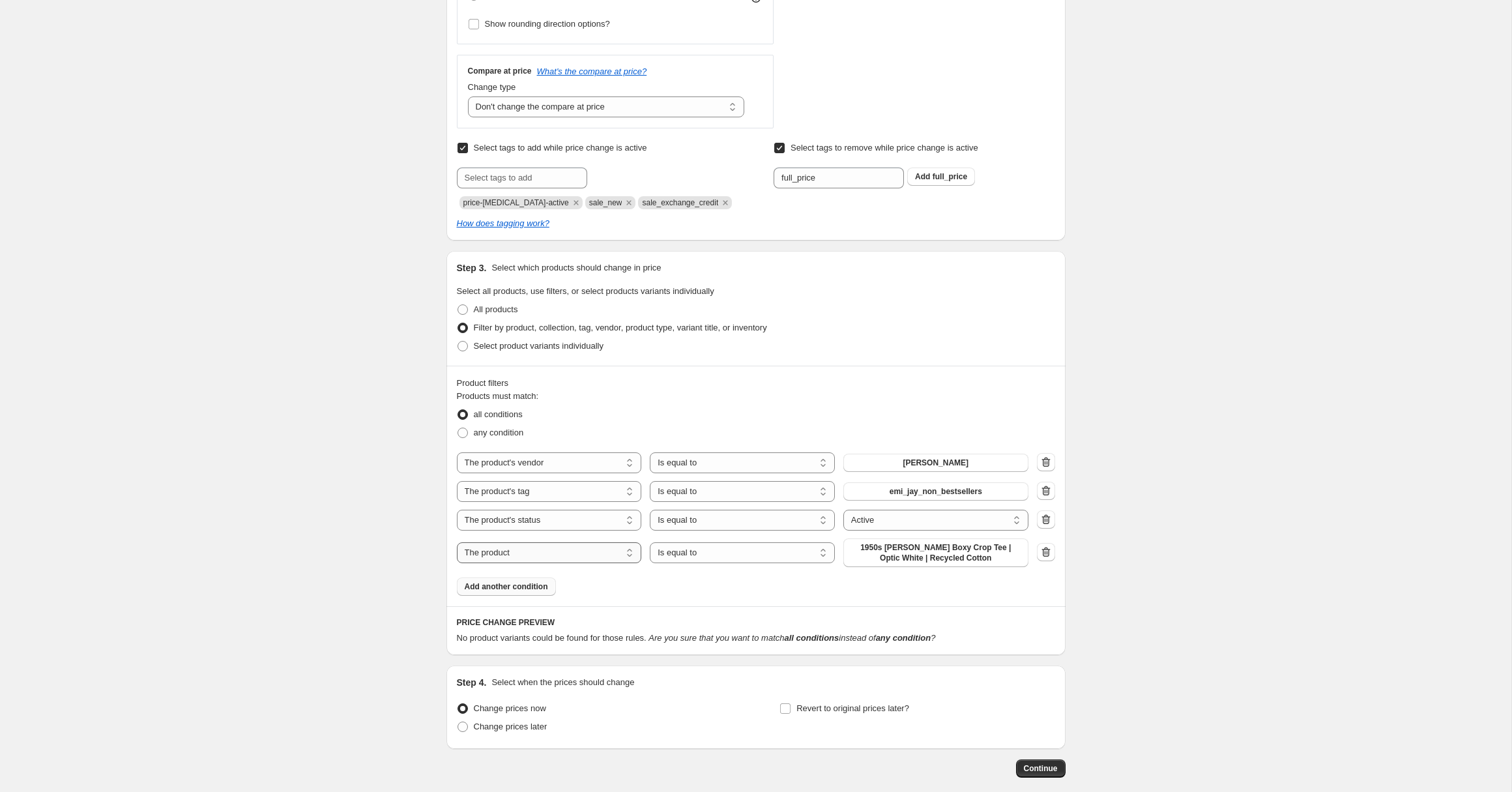
click at [538, 555] on select "The product The product's collection The product's tag The product's vendor The…" at bounding box center [549, 553] width 185 height 21
select select "tag"
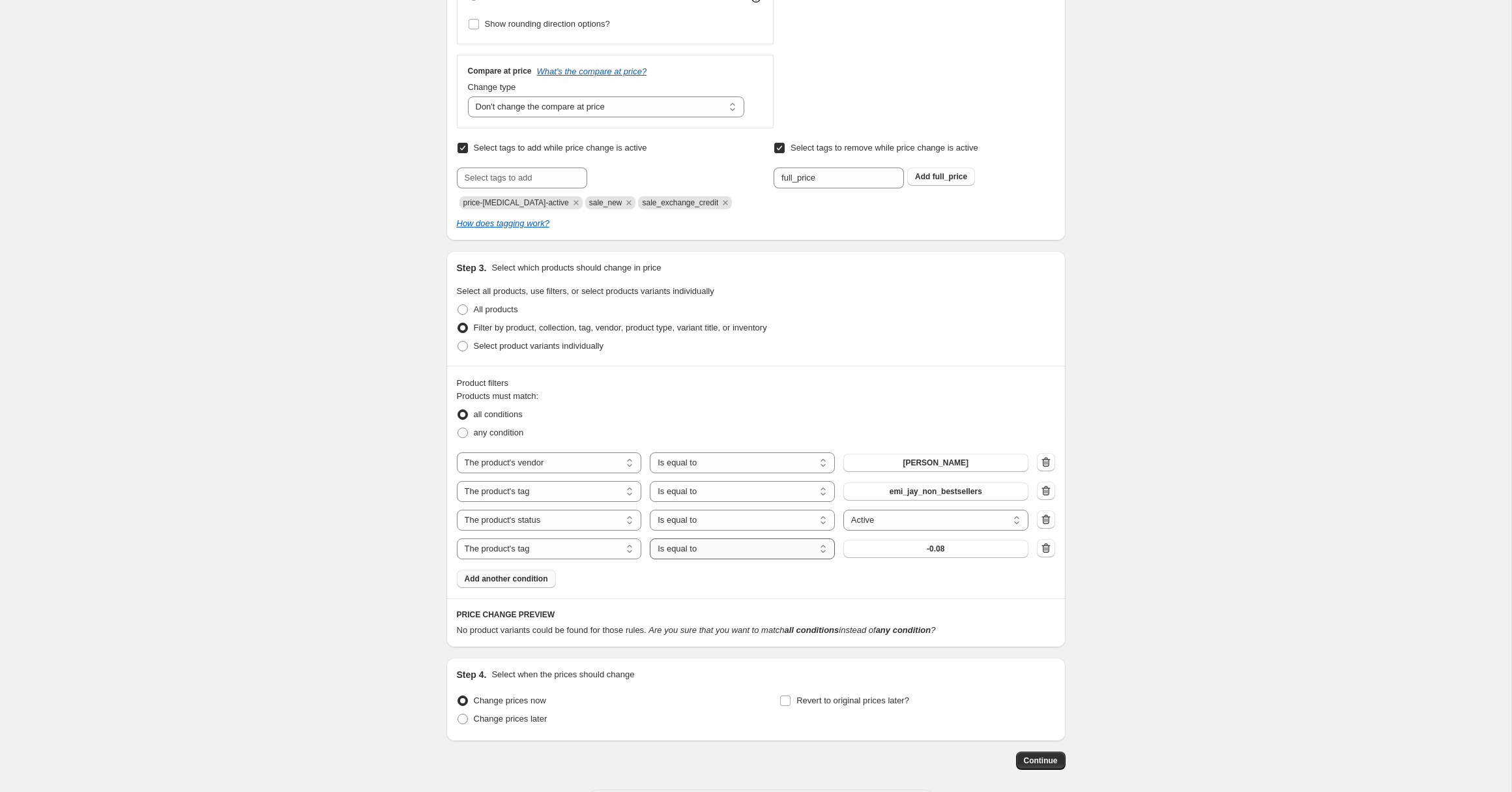
click at [675, 551] on select "Is equal to Is not equal to" at bounding box center [742, 549] width 185 height 21
select select "not_equal"
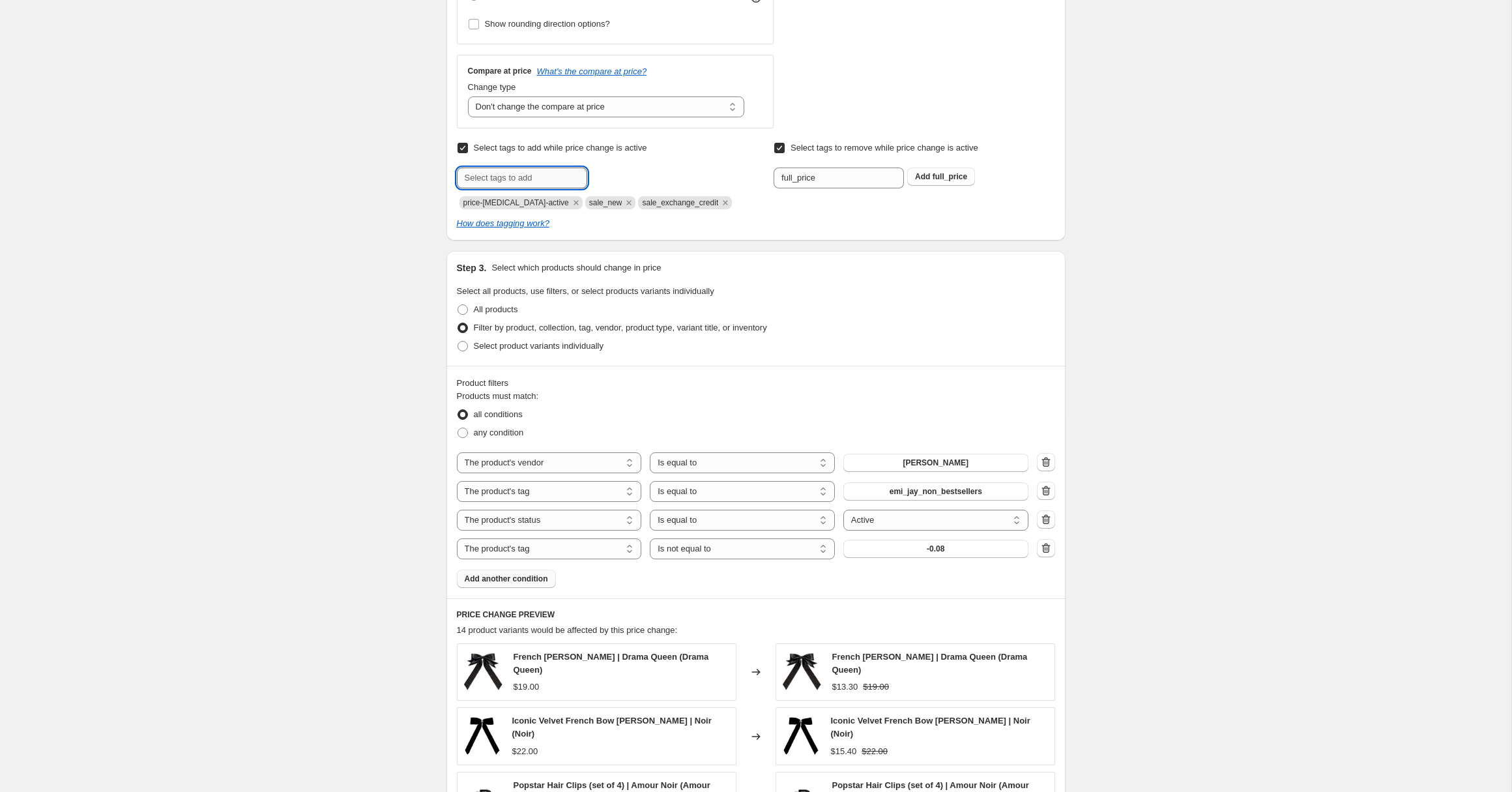
click at [503, 176] on input "text" at bounding box center [522, 178] width 131 height 21
paste input "Programatic Discount: 45%"
click at [566, 176] on input "Programatic Discount: 45%" at bounding box center [522, 178] width 131 height 21
type input "Programatic Discount: 30%"
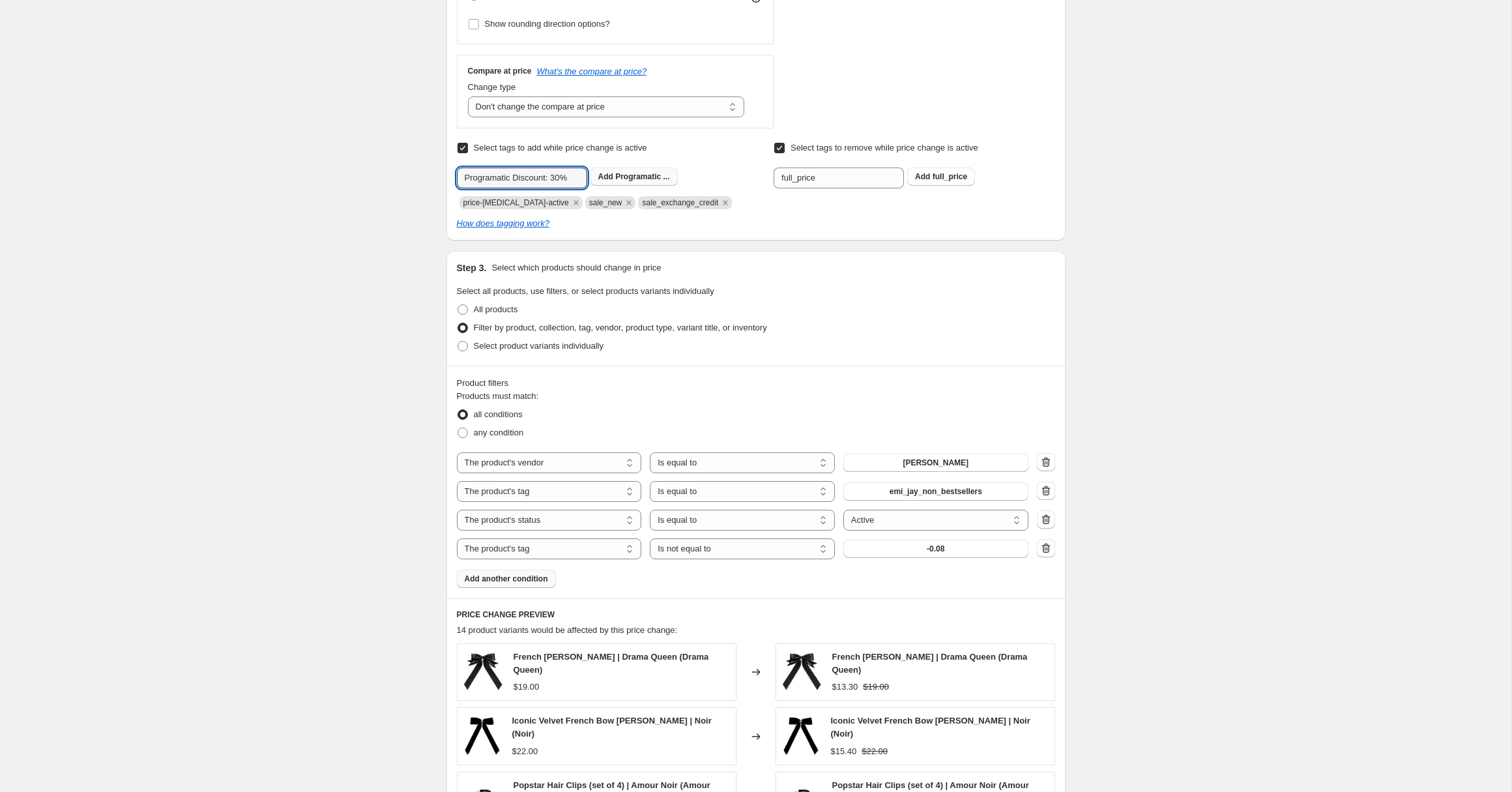
click at [628, 178] on span "Programatic ..." at bounding box center [642, 176] width 54 height 9
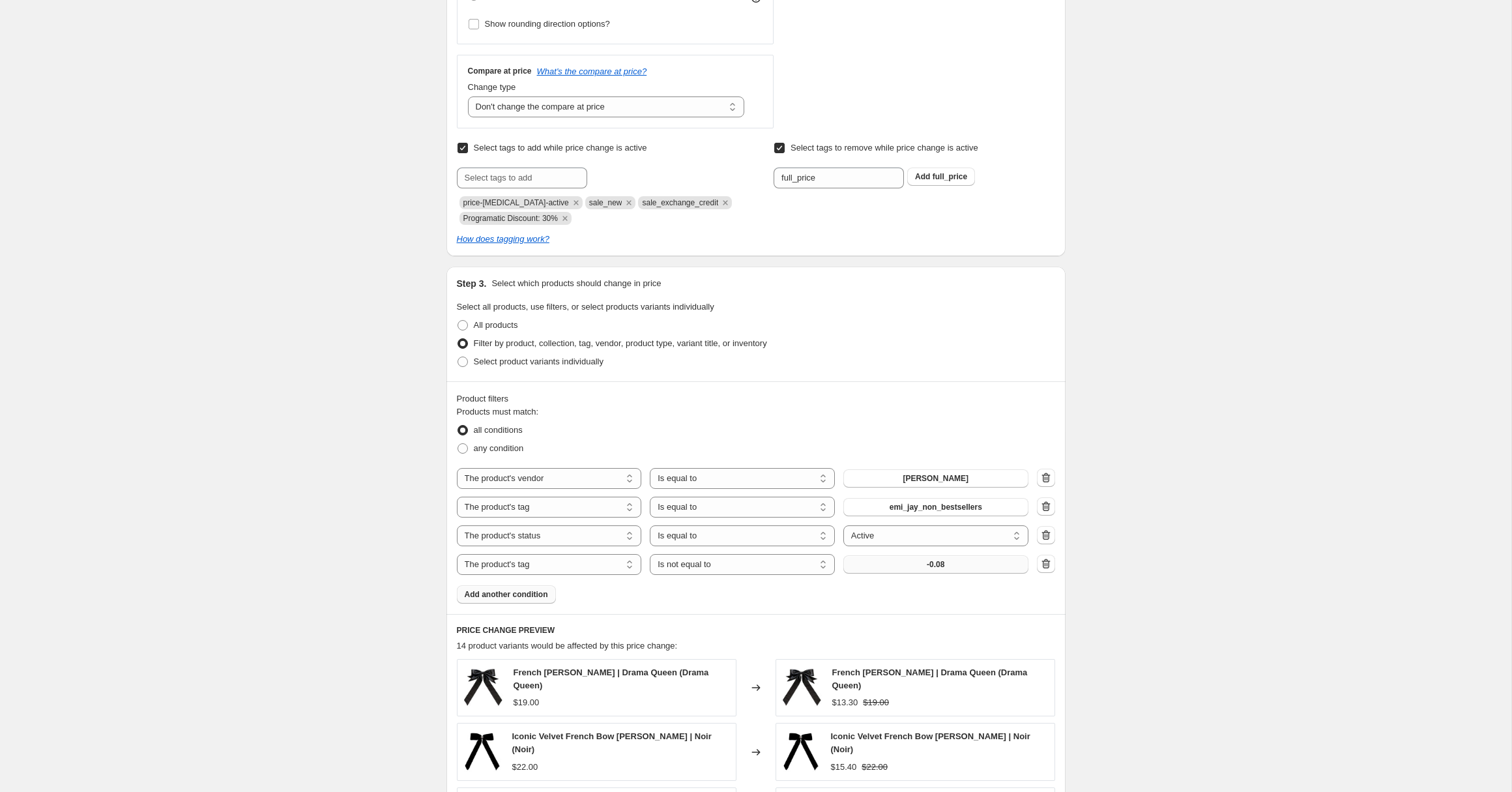
click at [941, 568] on span "-0.08" at bounding box center [936, 564] width 18 height 10
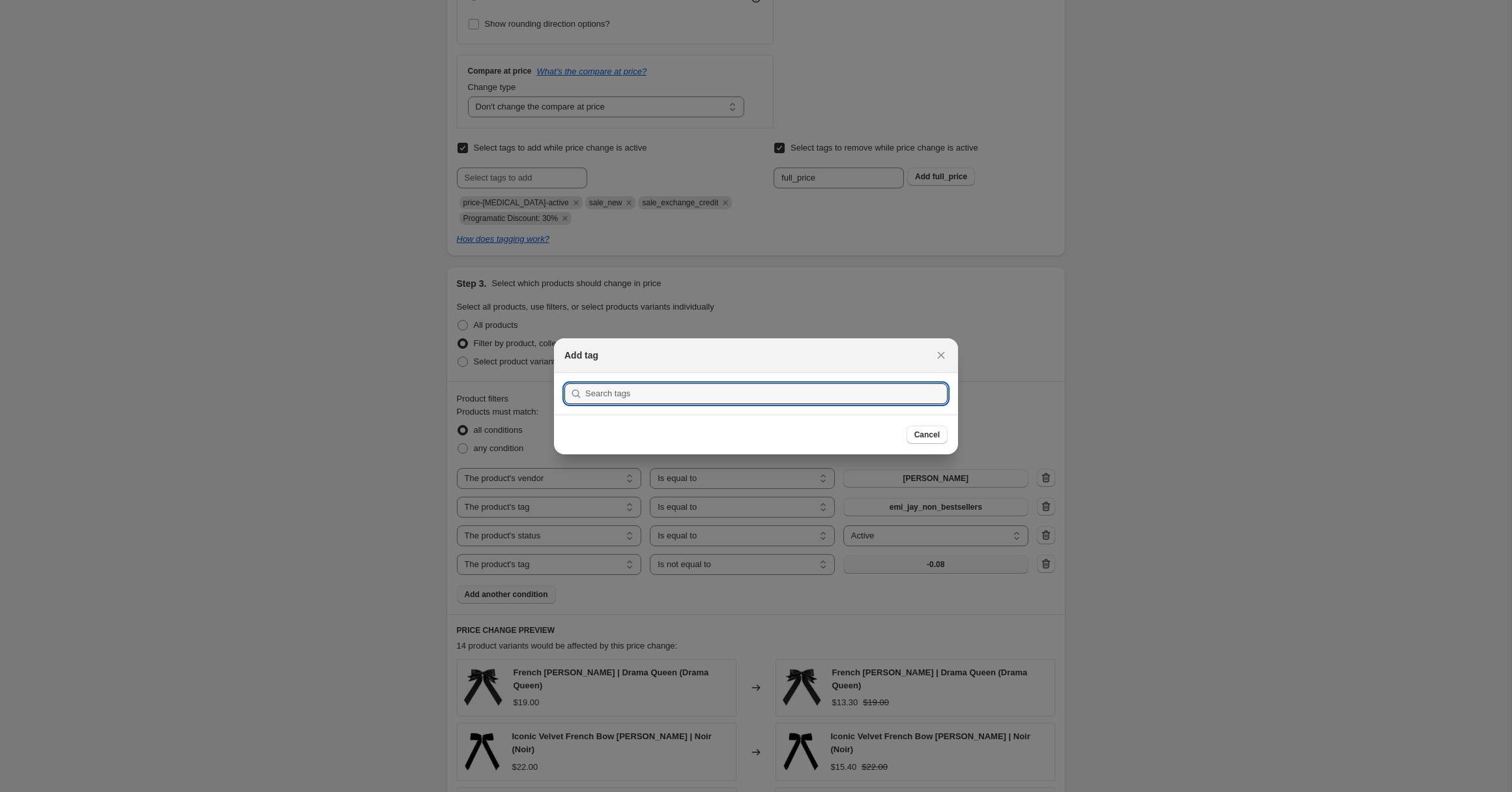
scroll to position [0, 0]
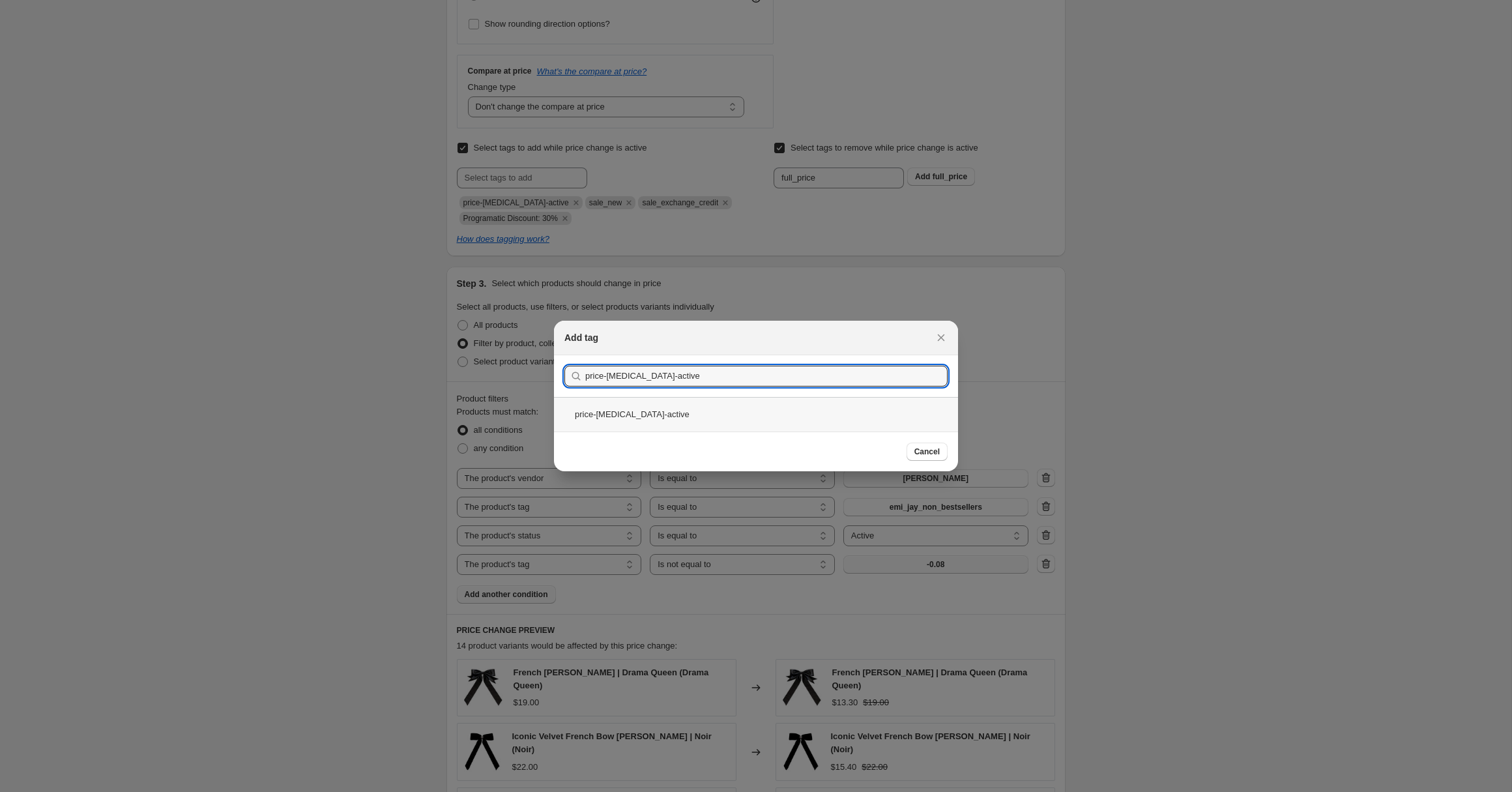
type input "price-[MEDICAL_DATA]-active"
click at [626, 412] on div "price-[MEDICAL_DATA]-active" at bounding box center [756, 414] width 404 height 35
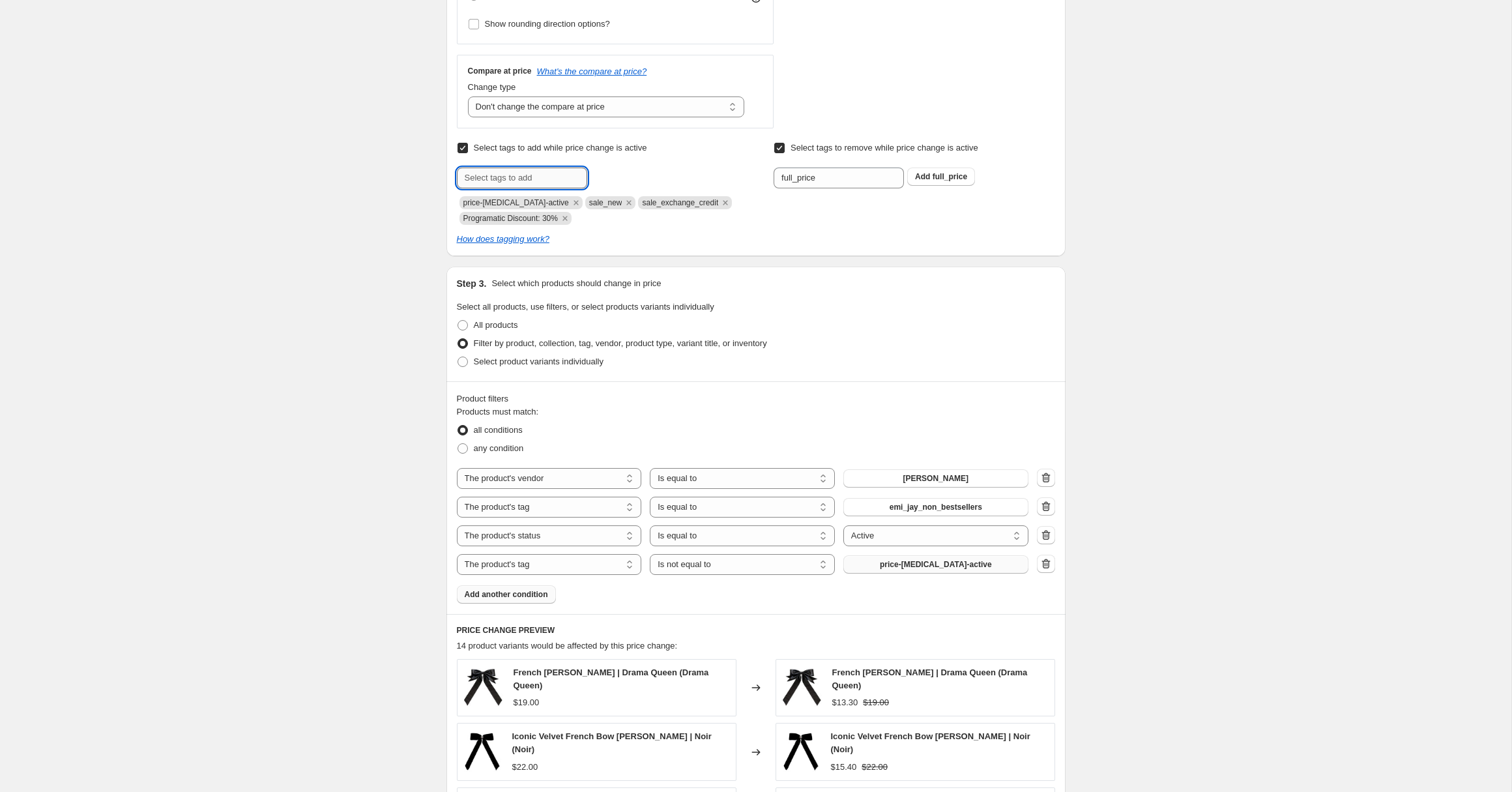
click at [490, 174] on input "text" at bounding box center [522, 178] width 131 height 21
paste input "Price change: [DATE]"
click at [530, 178] on input "Price change: [DATE]" at bounding box center [522, 178] width 131 height 21
type input "Price change: [DATE]"
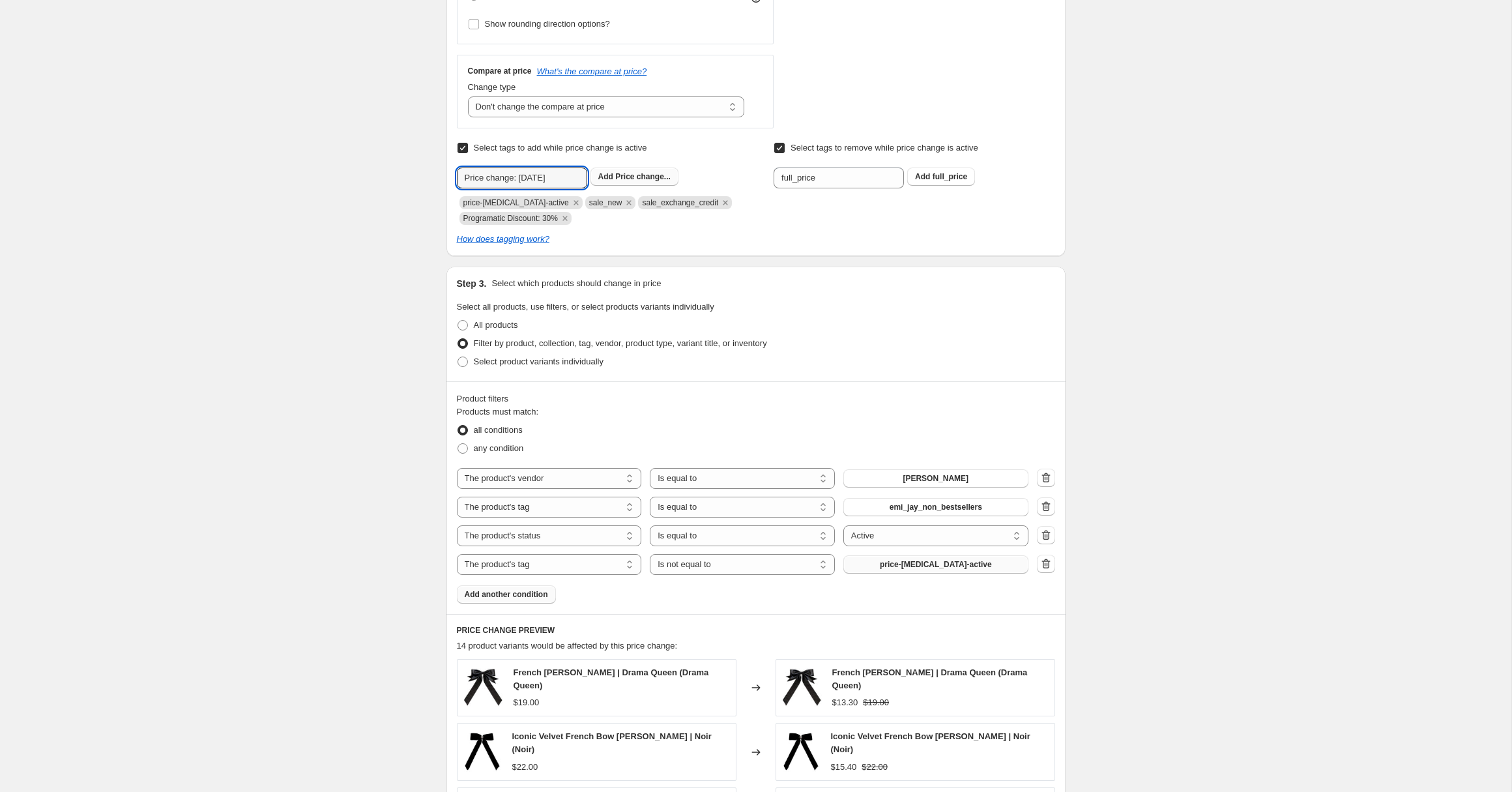
click at [614, 176] on span "Add Price change..." at bounding box center [635, 176] width 72 height 10
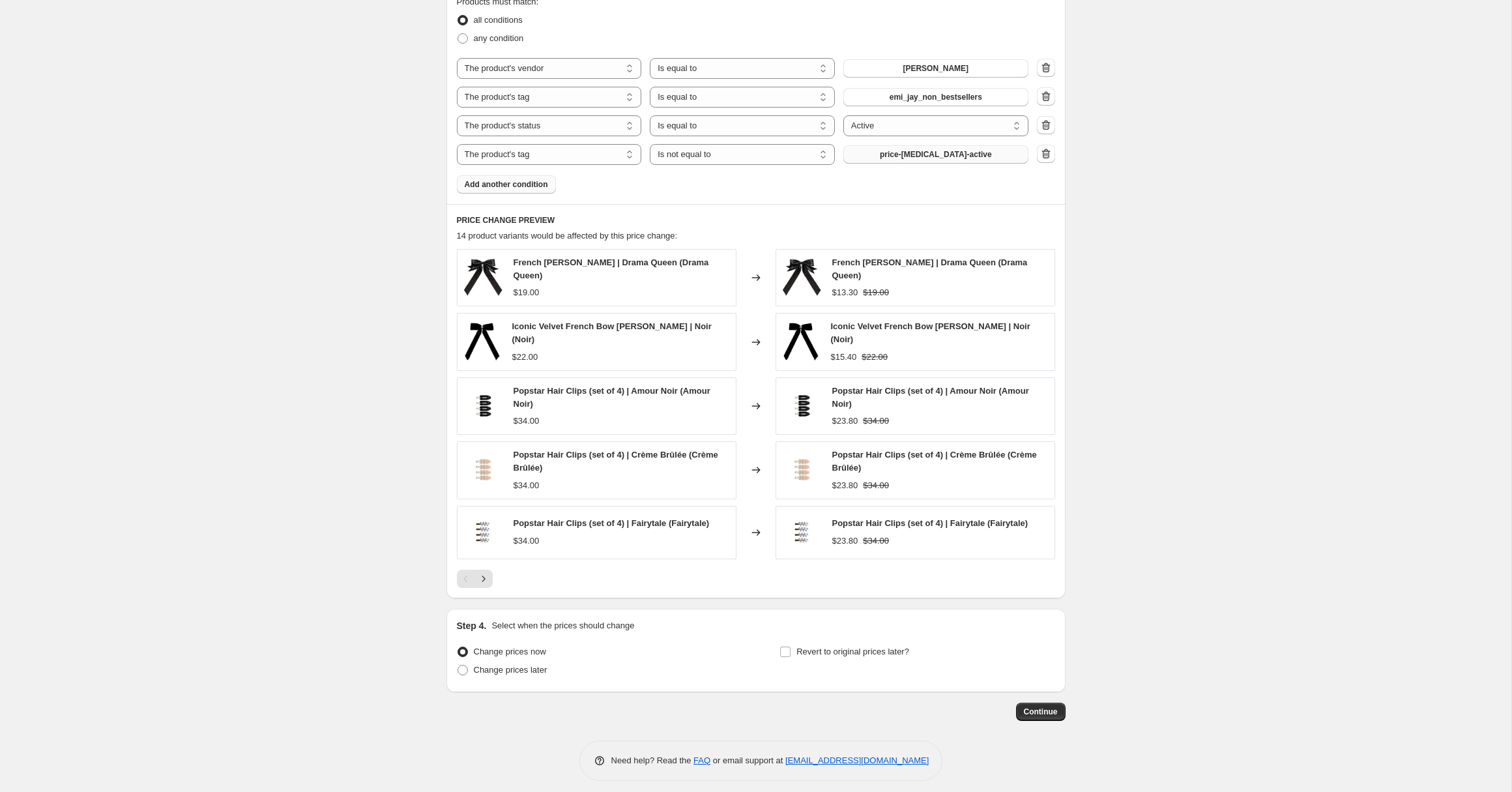
scroll to position [840, 0]
click at [484, 577] on icon "Next" at bounding box center [483, 580] width 13 height 13
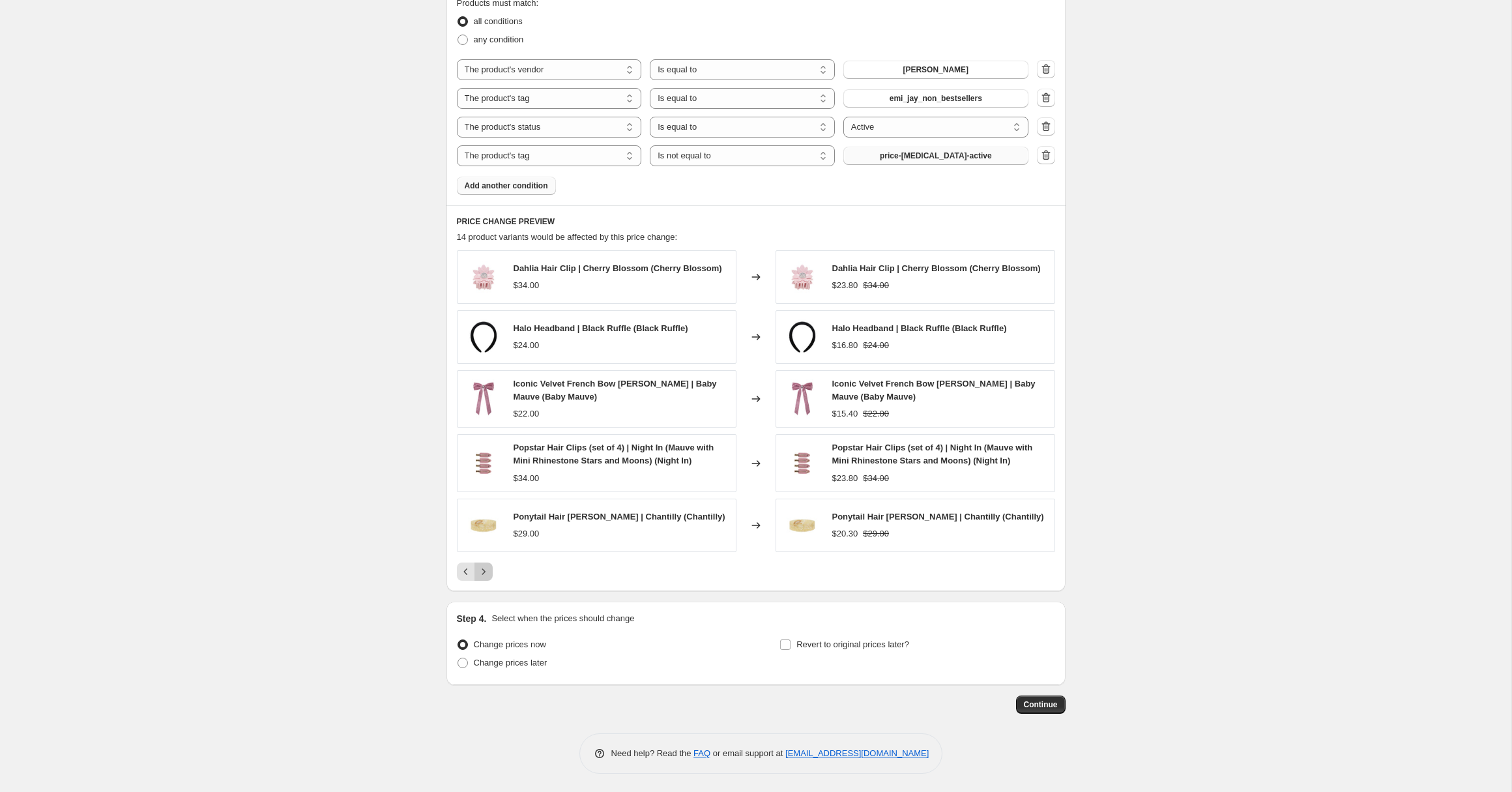
click at [484, 577] on icon "Next" at bounding box center [483, 571] width 13 height 13
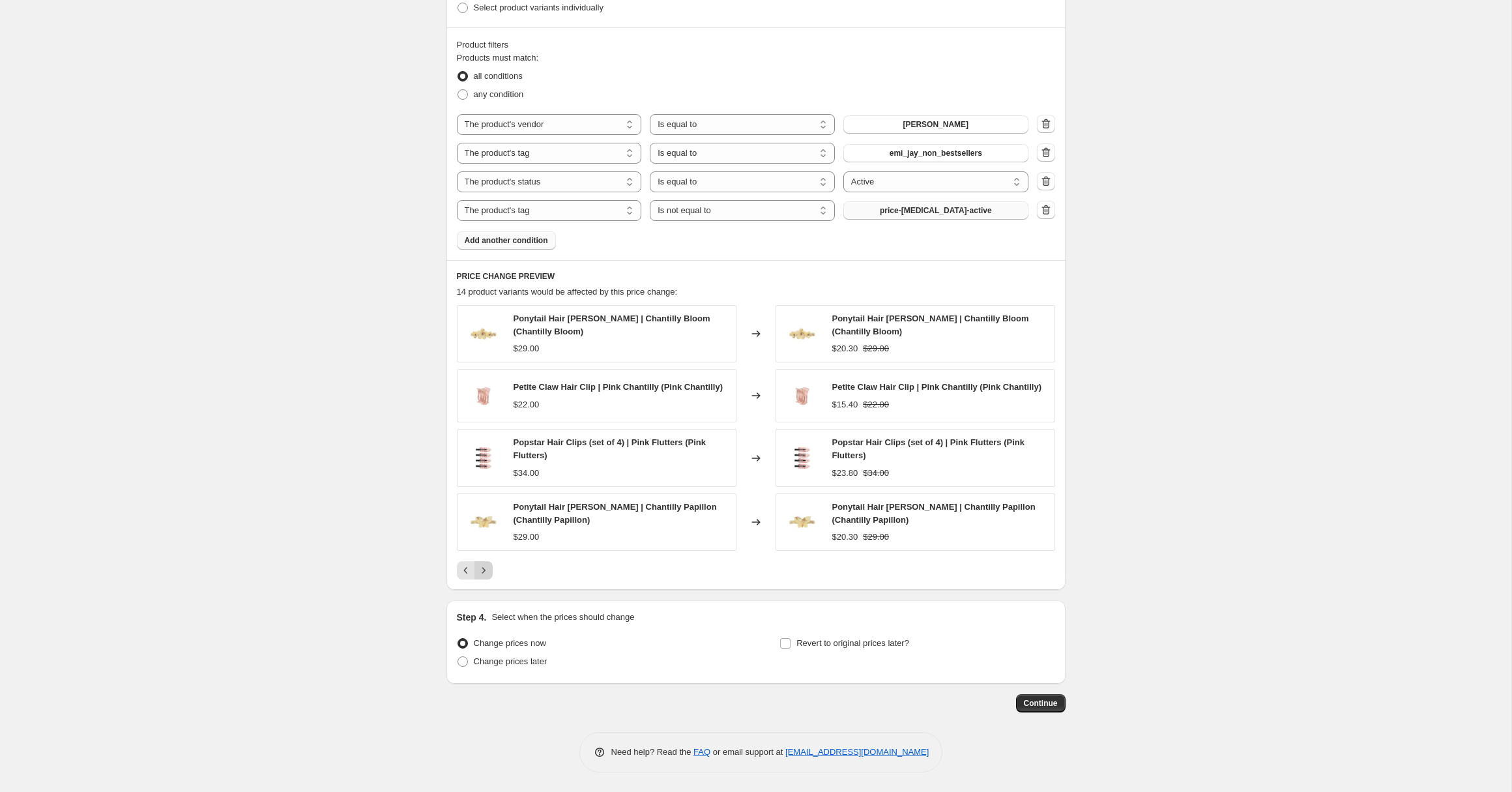
scroll to position [785, 0]
click at [458, 572] on button "Previous" at bounding box center [466, 570] width 18 height 18
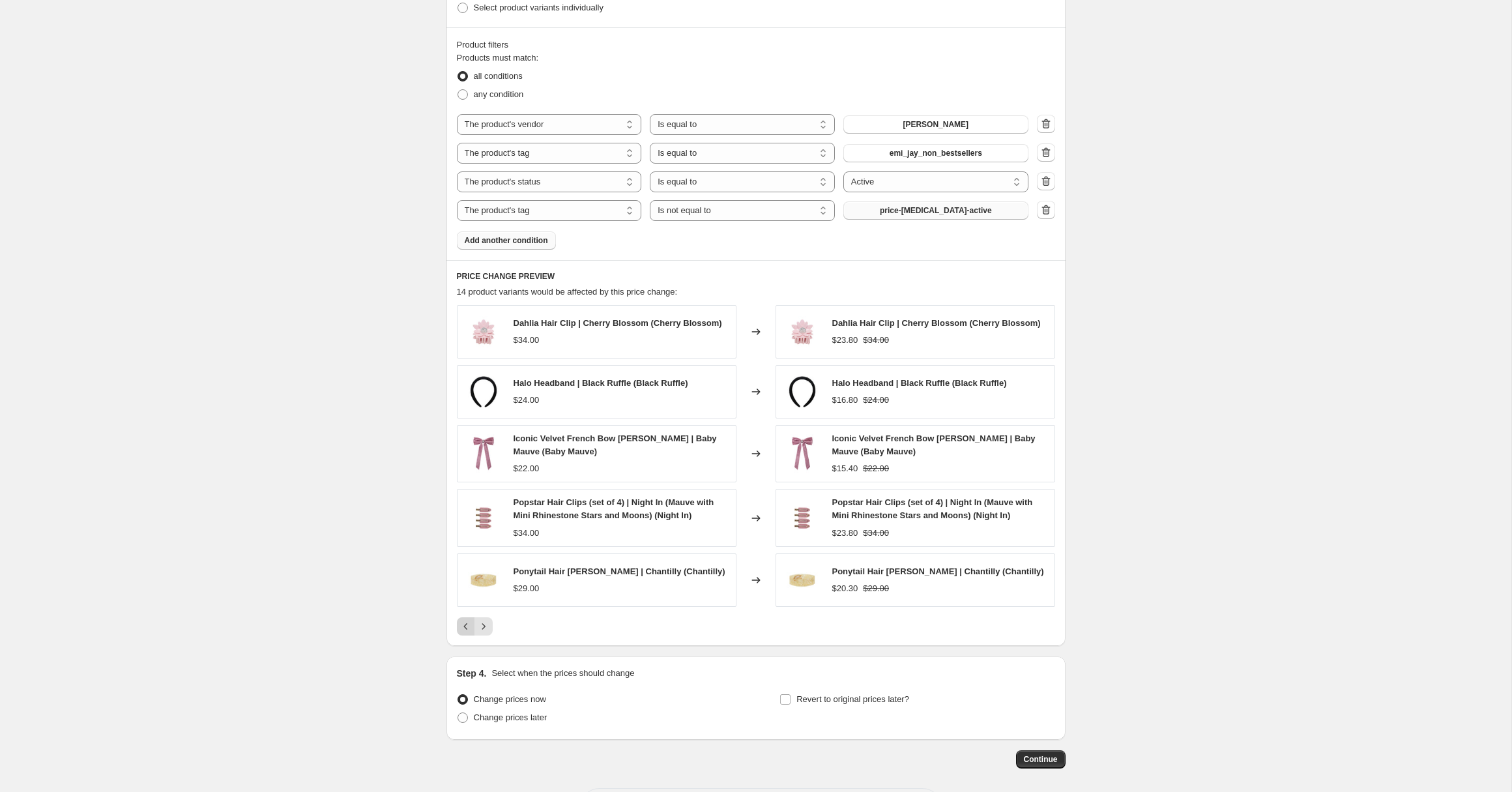
click at [460, 631] on icon "Previous" at bounding box center [466, 626] width 13 height 13
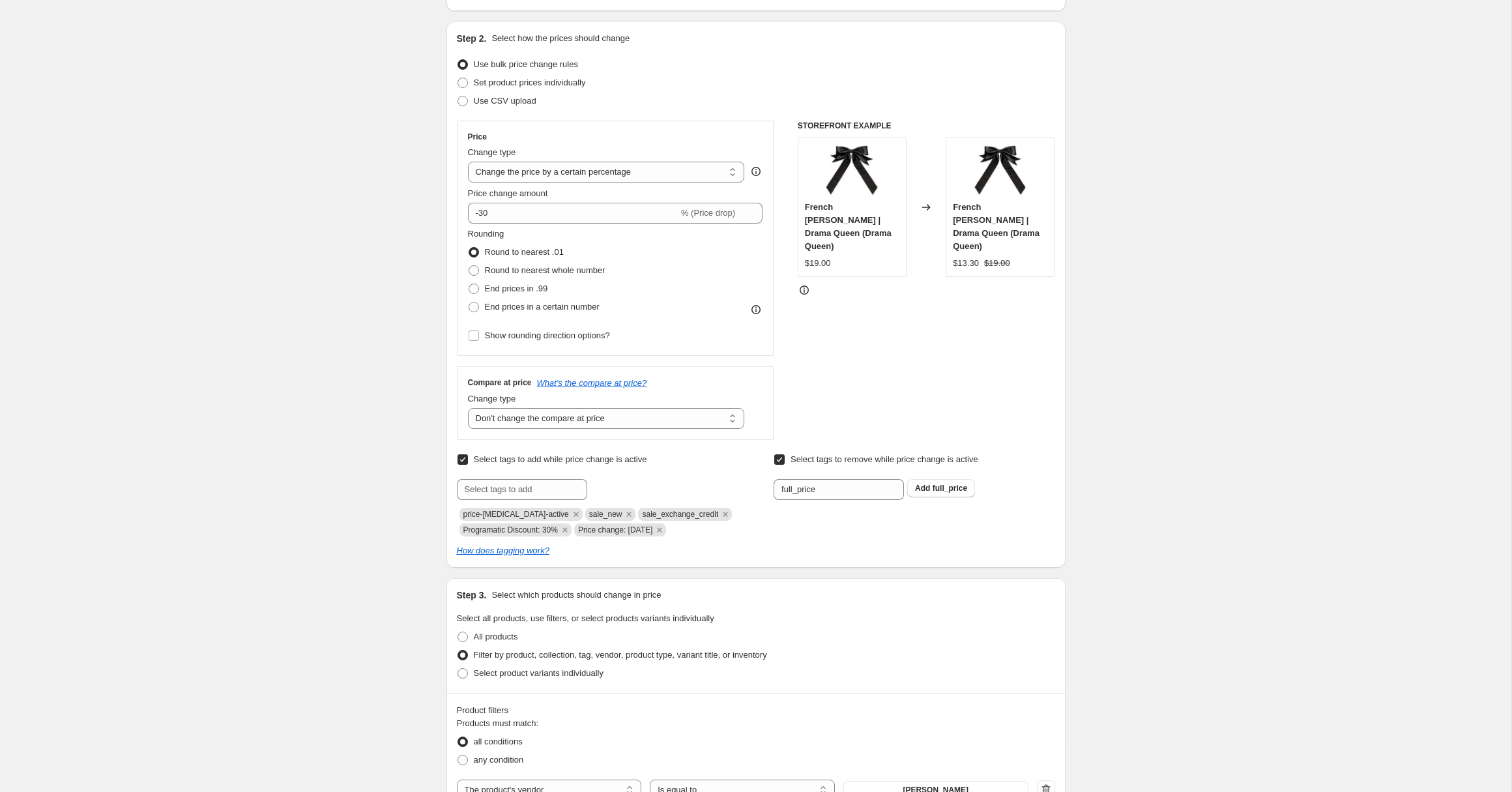
scroll to position [132, 0]
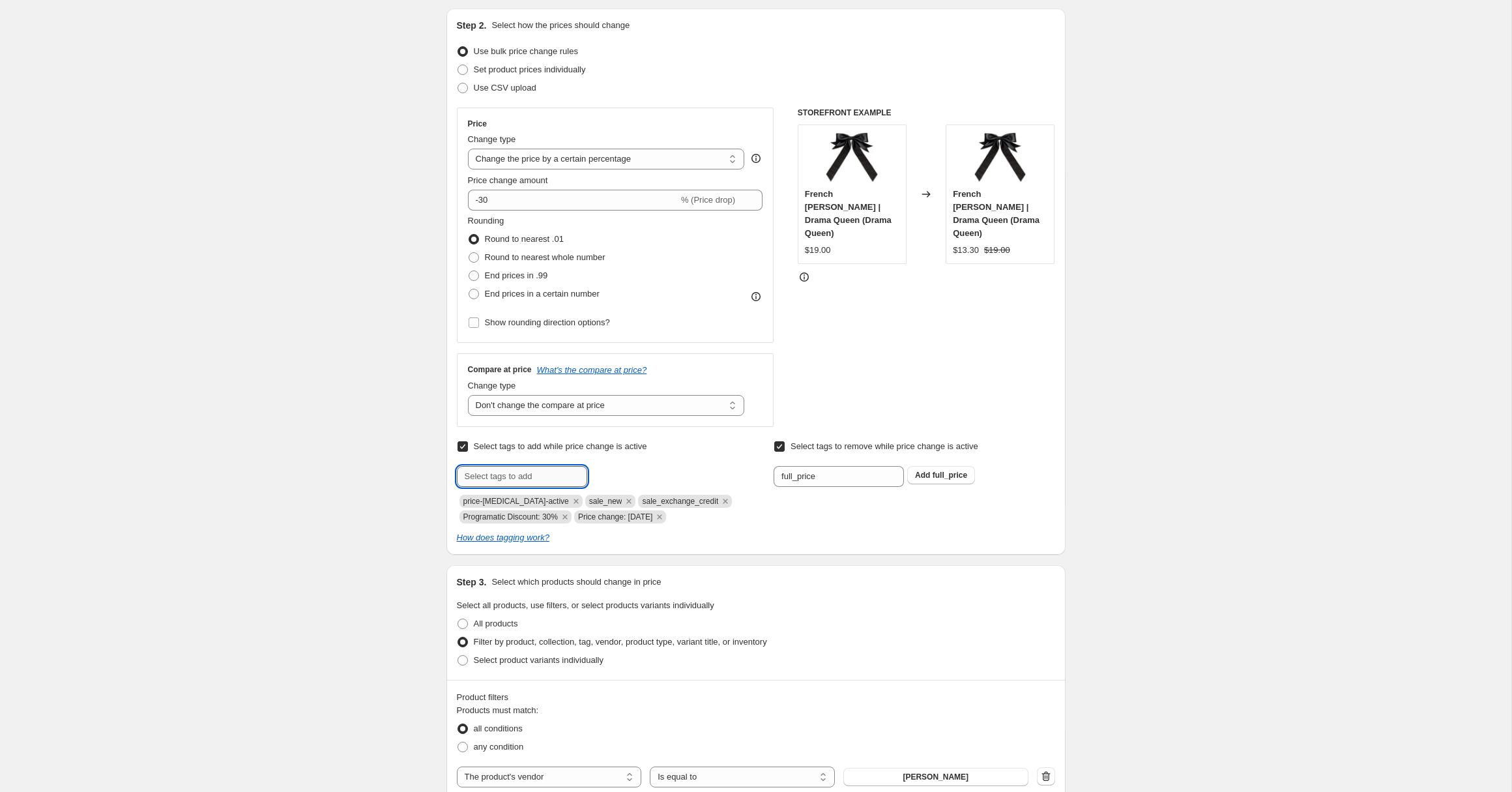
click at [498, 481] on input "text" at bounding box center [522, 477] width 131 height 21
paste input "[PERSON_NAME]|all-00|[empty]|emi_jay_non_bestsellers|Seq:1"
type input "[PERSON_NAME]|all-00|[empty]|emi_jay_non_bestsellers|Seq:1"
click at [624, 471] on span "[PERSON_NAME]|all-..." at bounding box center [658, 475] width 85 height 9
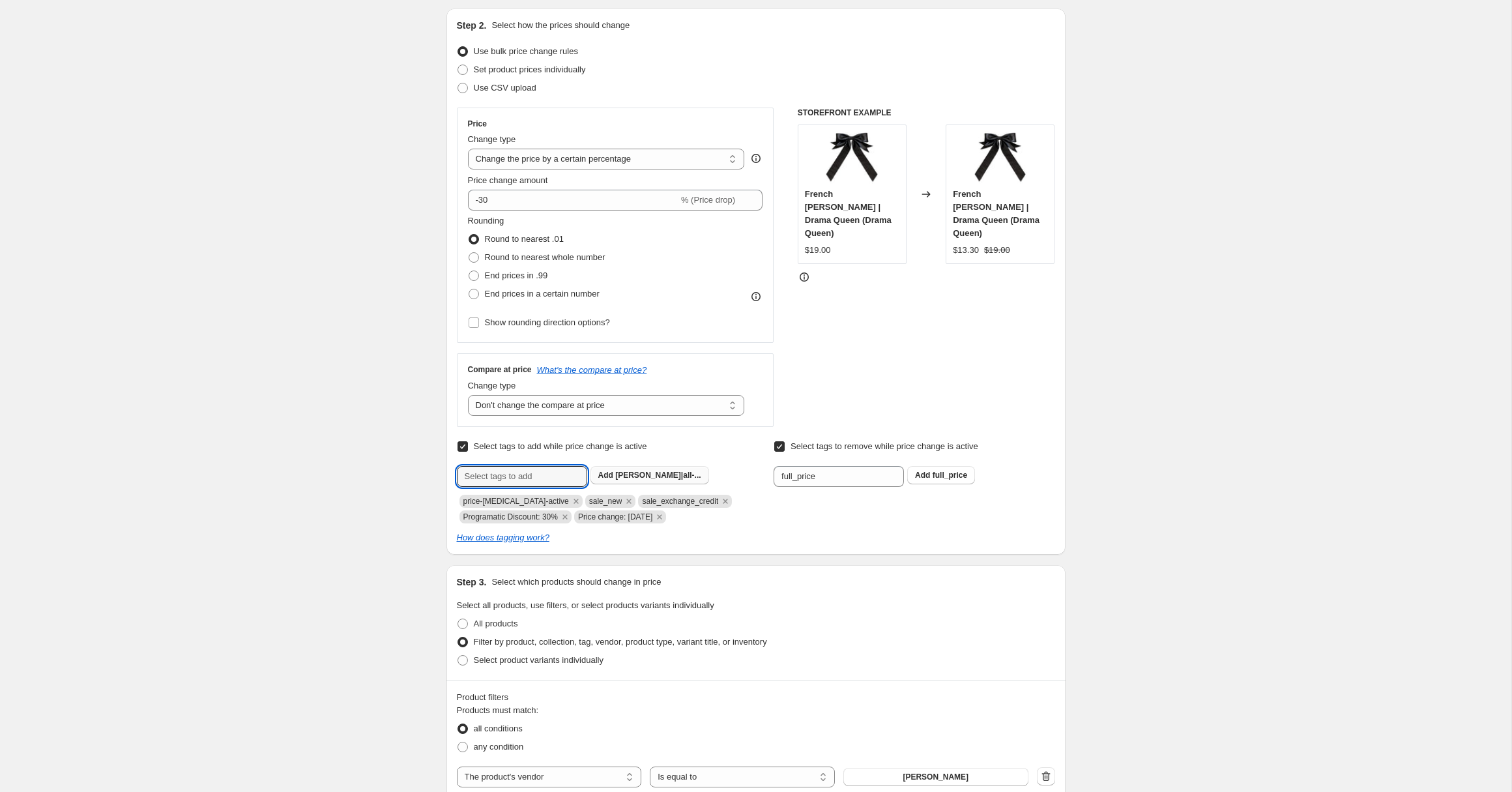
scroll to position [0, 0]
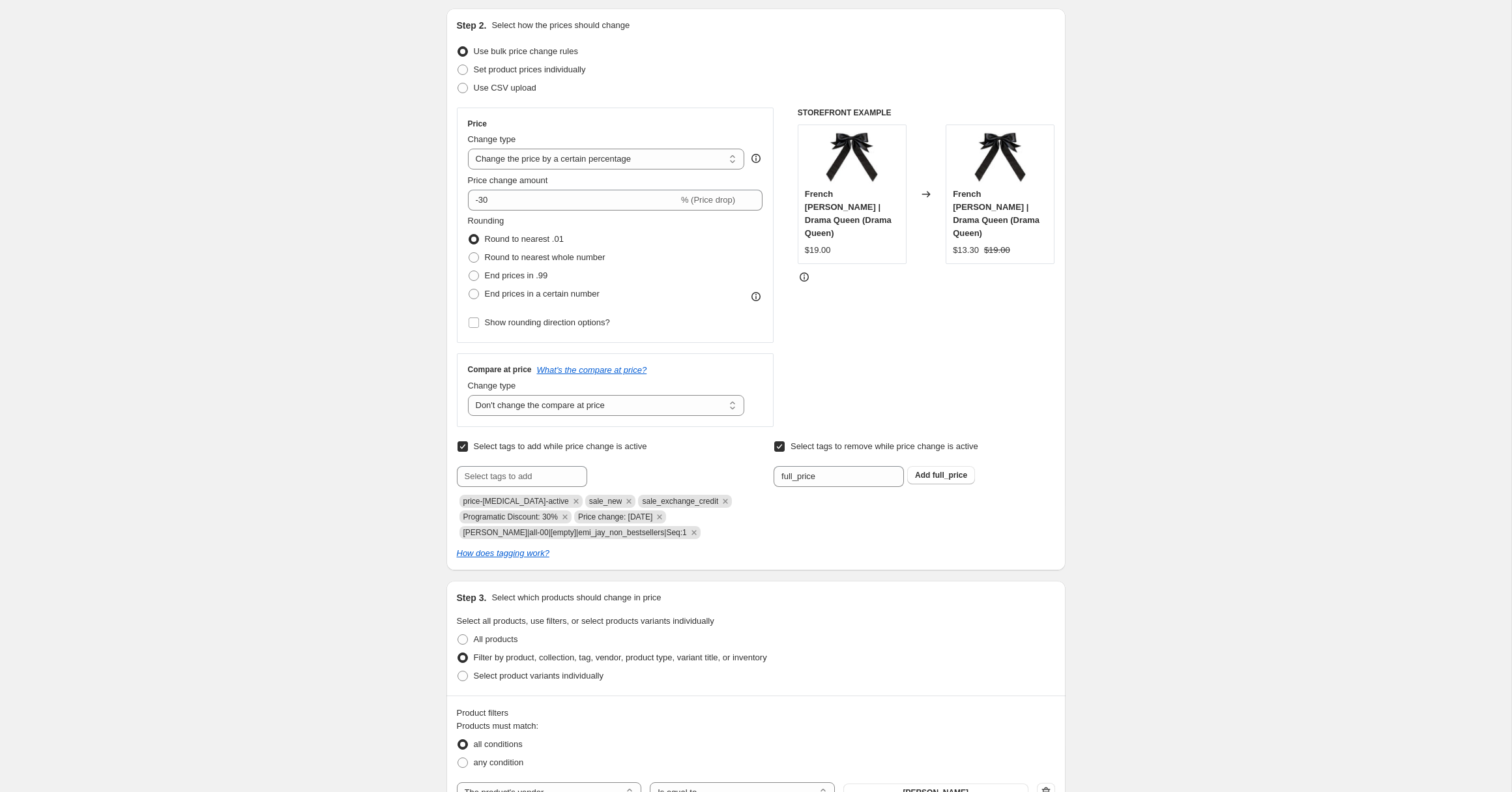
click at [406, 571] on div "Create new price [MEDICAL_DATA]. This page is ready Create new price [MEDICAL_D…" at bounding box center [756, 696] width 1511 height 1657
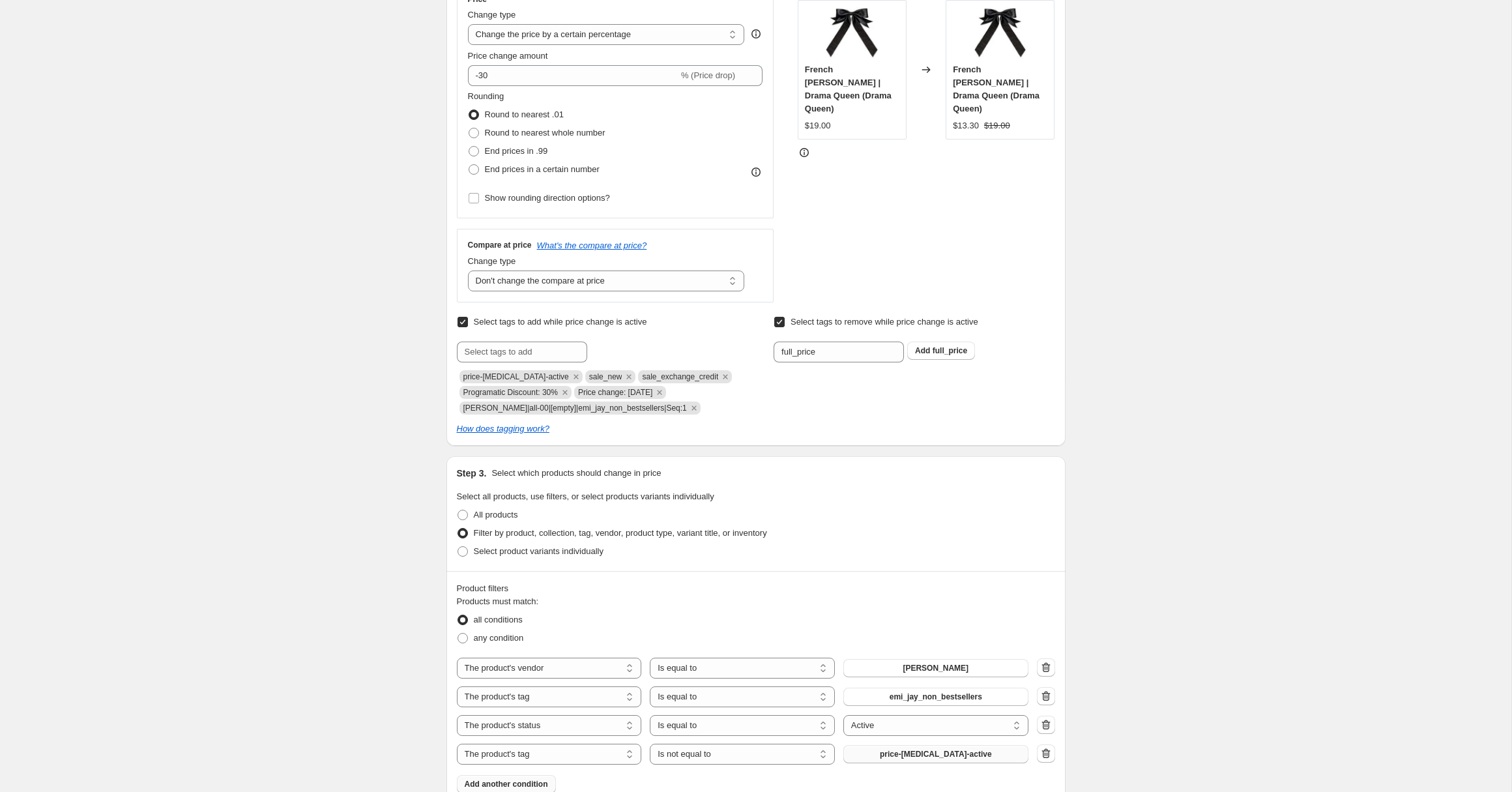
scroll to position [261, 0]
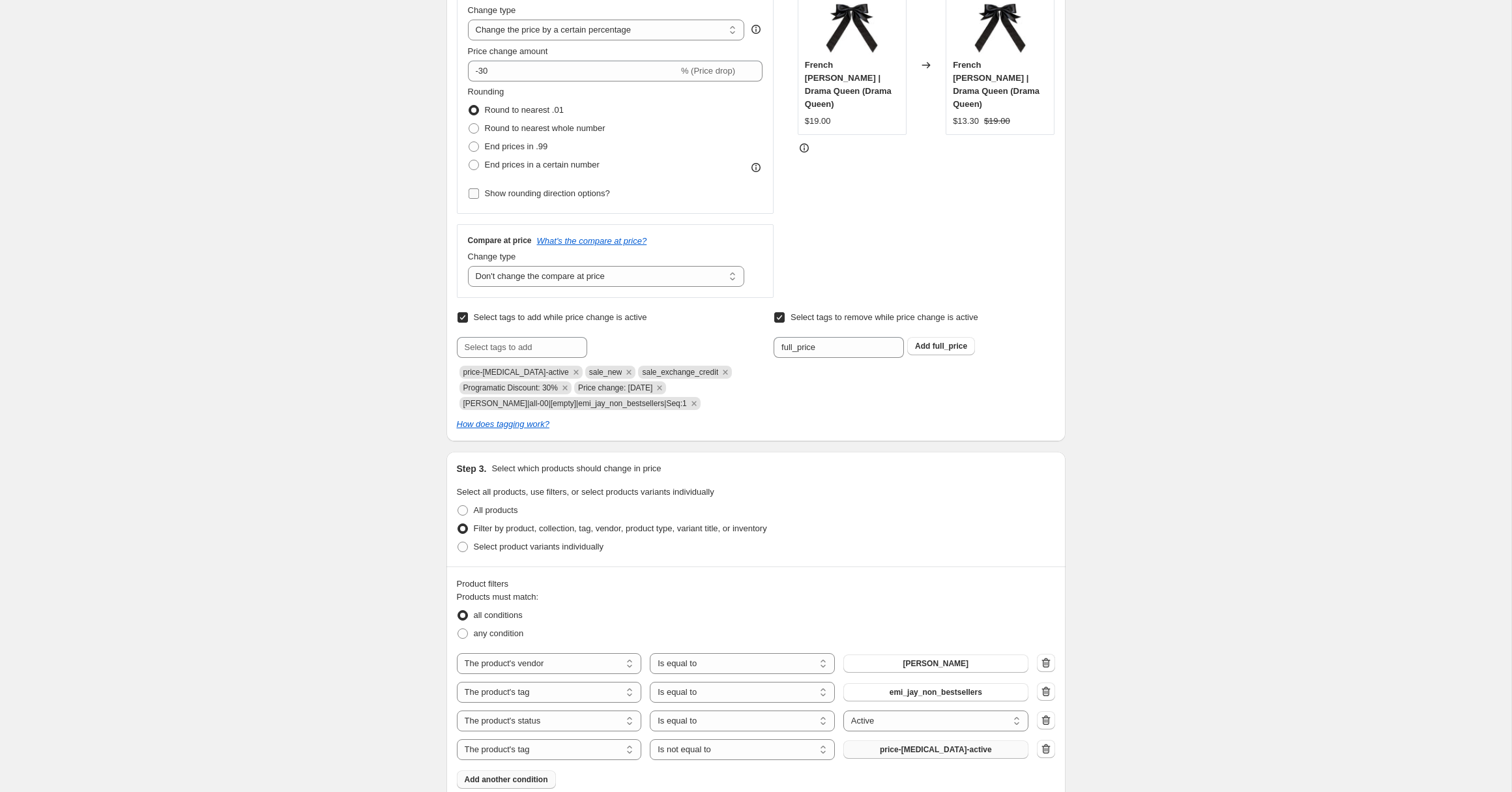
click at [514, 189] on span "Show rounding direction options?" at bounding box center [547, 193] width 125 height 10
click at [479, 189] on input "Show rounding direction options?" at bounding box center [473, 193] width 10 height 10
checkbox input "true"
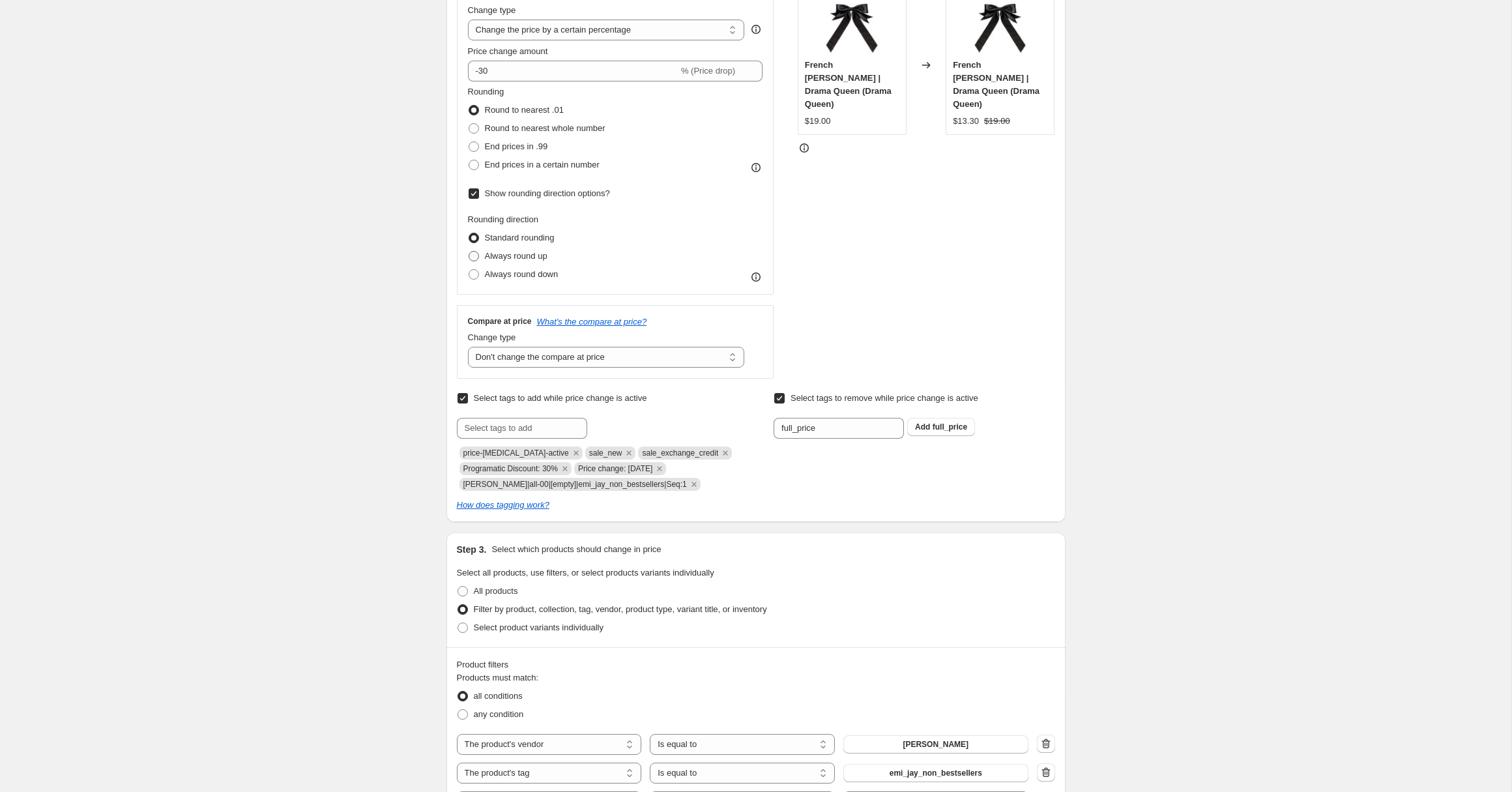
click at [472, 256] on span at bounding box center [473, 256] width 10 height 10
click at [469, 252] on input "Always round up" at bounding box center [468, 251] width 1 height 1
radio input "true"
click at [406, 412] on div "Create new price [MEDICAL_DATA]. This page is ready Create new price [MEDICAL_D…" at bounding box center [756, 607] width 1511 height 1738
click at [470, 128] on span at bounding box center [473, 128] width 10 height 10
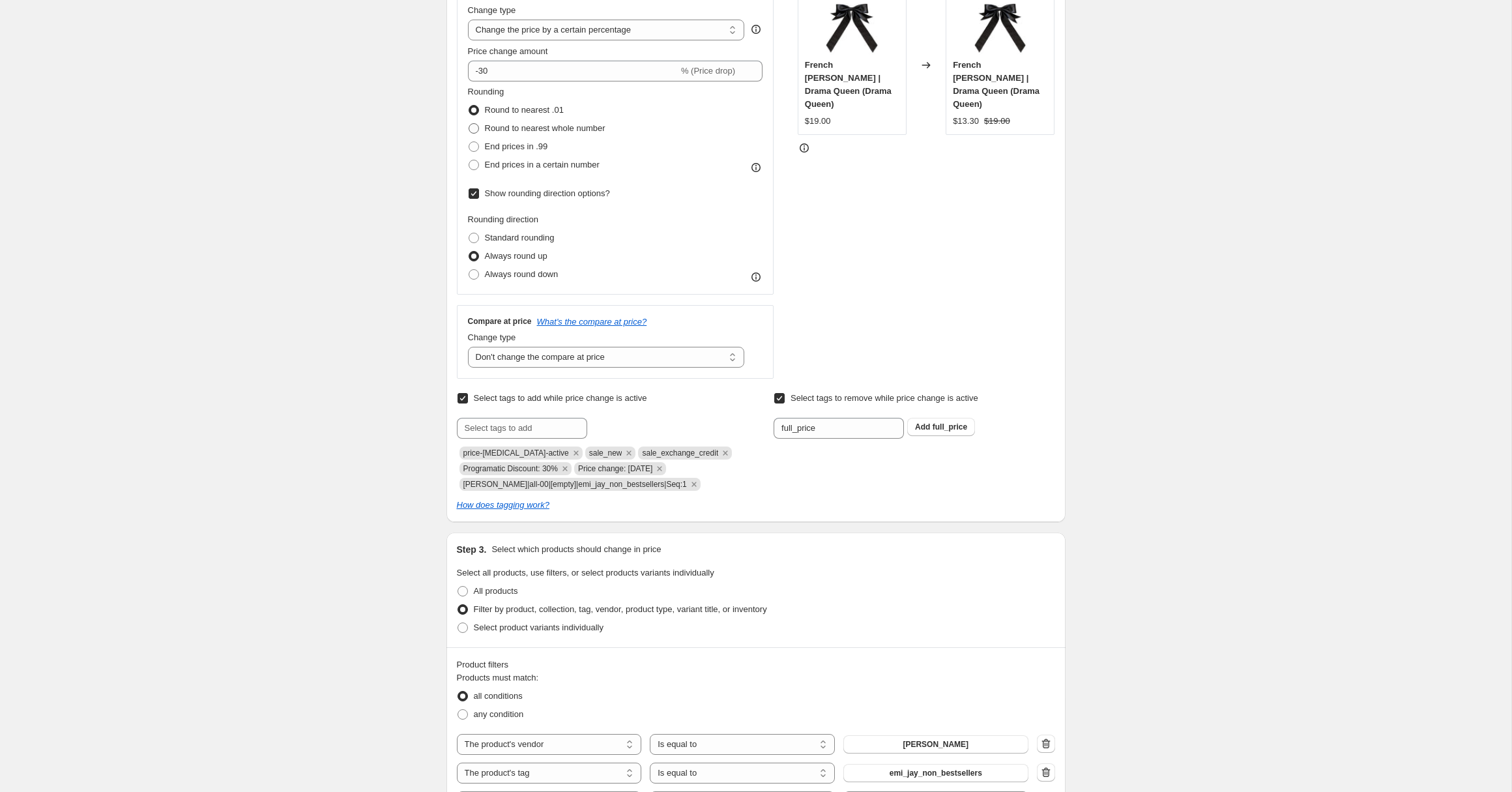
click at [469, 124] on input "Round to nearest whole number" at bounding box center [468, 123] width 1 height 1
radio input "true"
click at [367, 353] on div "Create new price [MEDICAL_DATA]. This page is ready Create new price [MEDICAL_D…" at bounding box center [756, 607] width 1511 height 1738
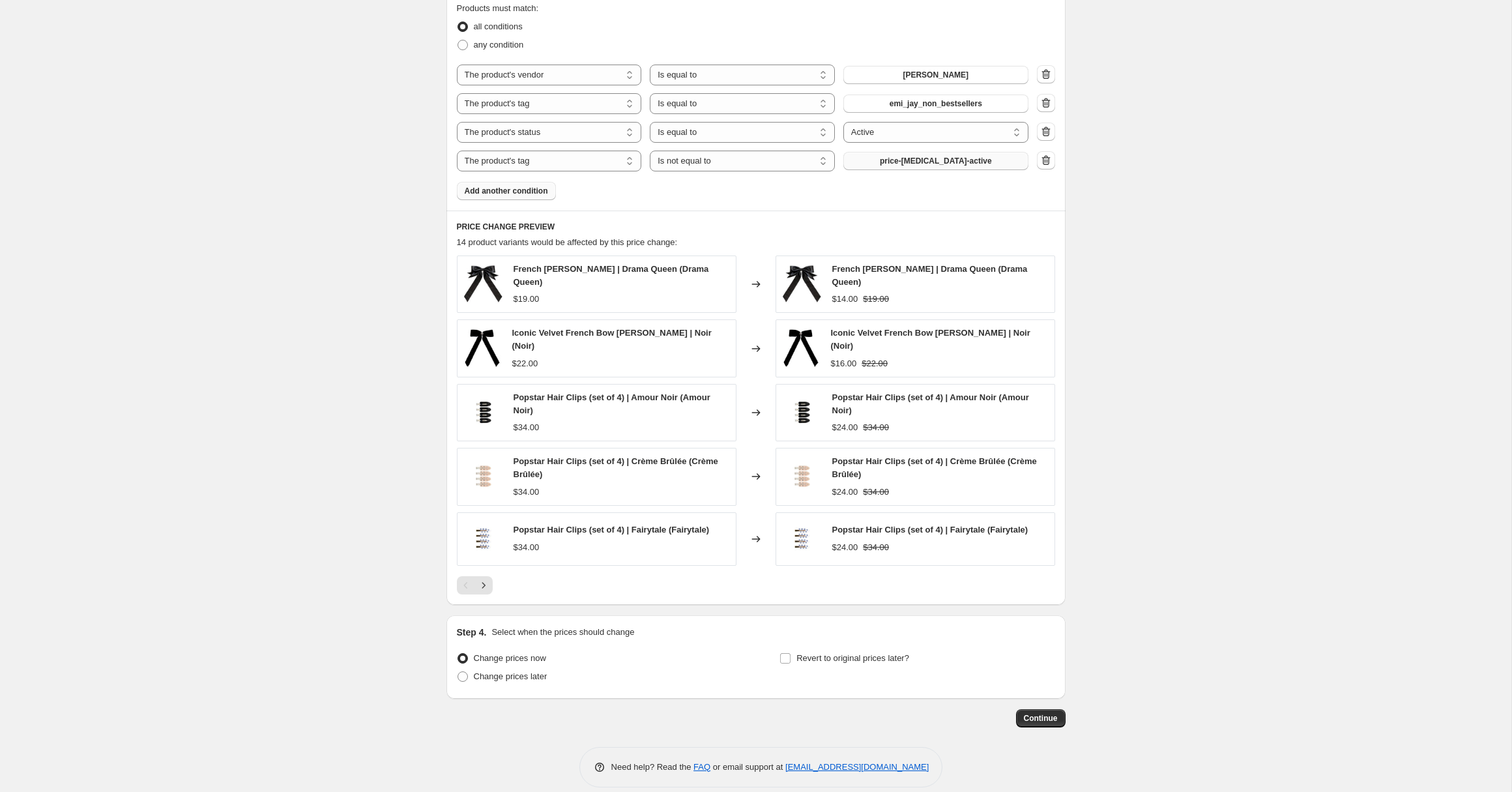
scroll to position [938, 0]
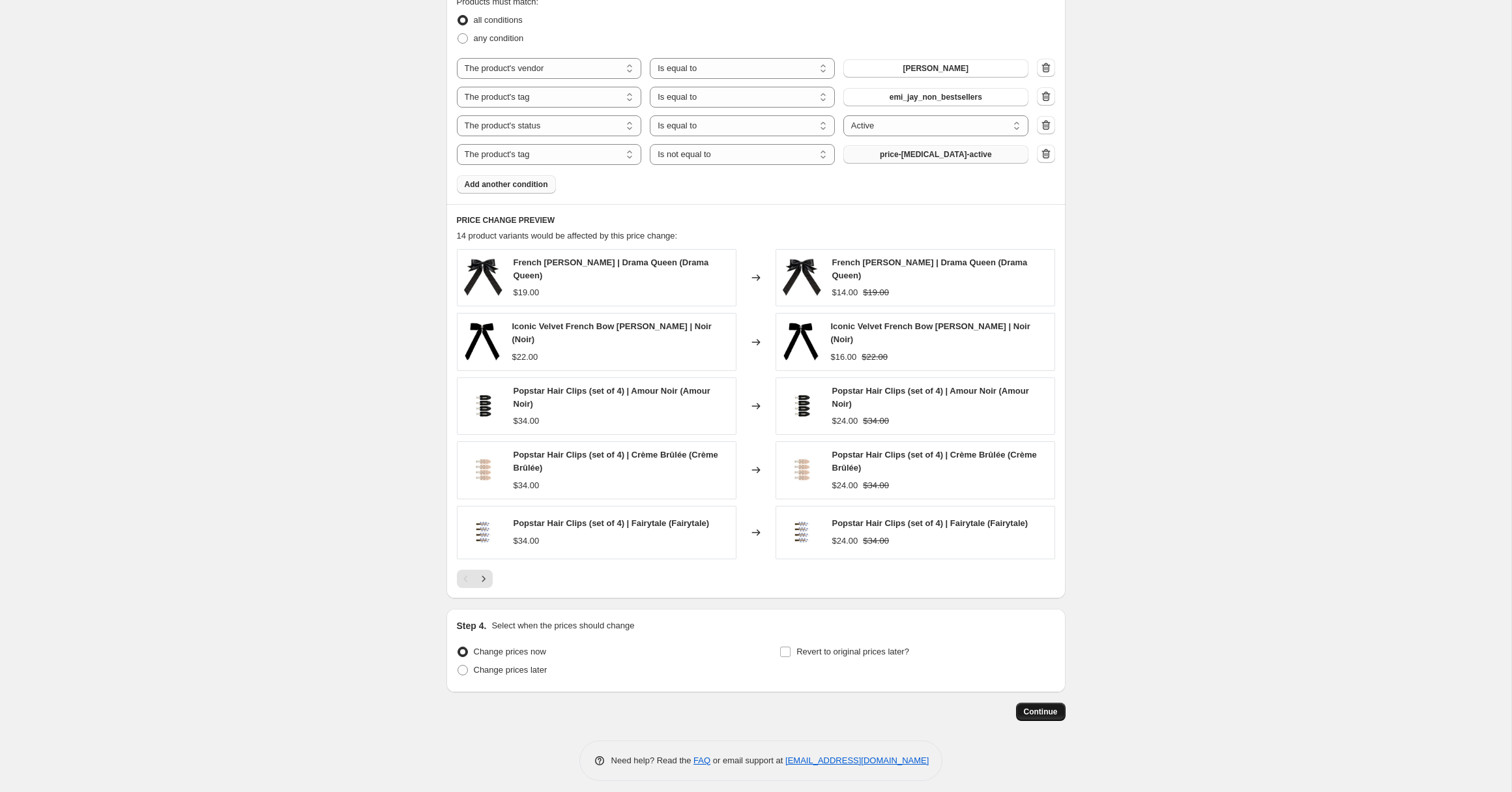
click at [1031, 707] on span "Continue" at bounding box center [1041, 711] width 34 height 10
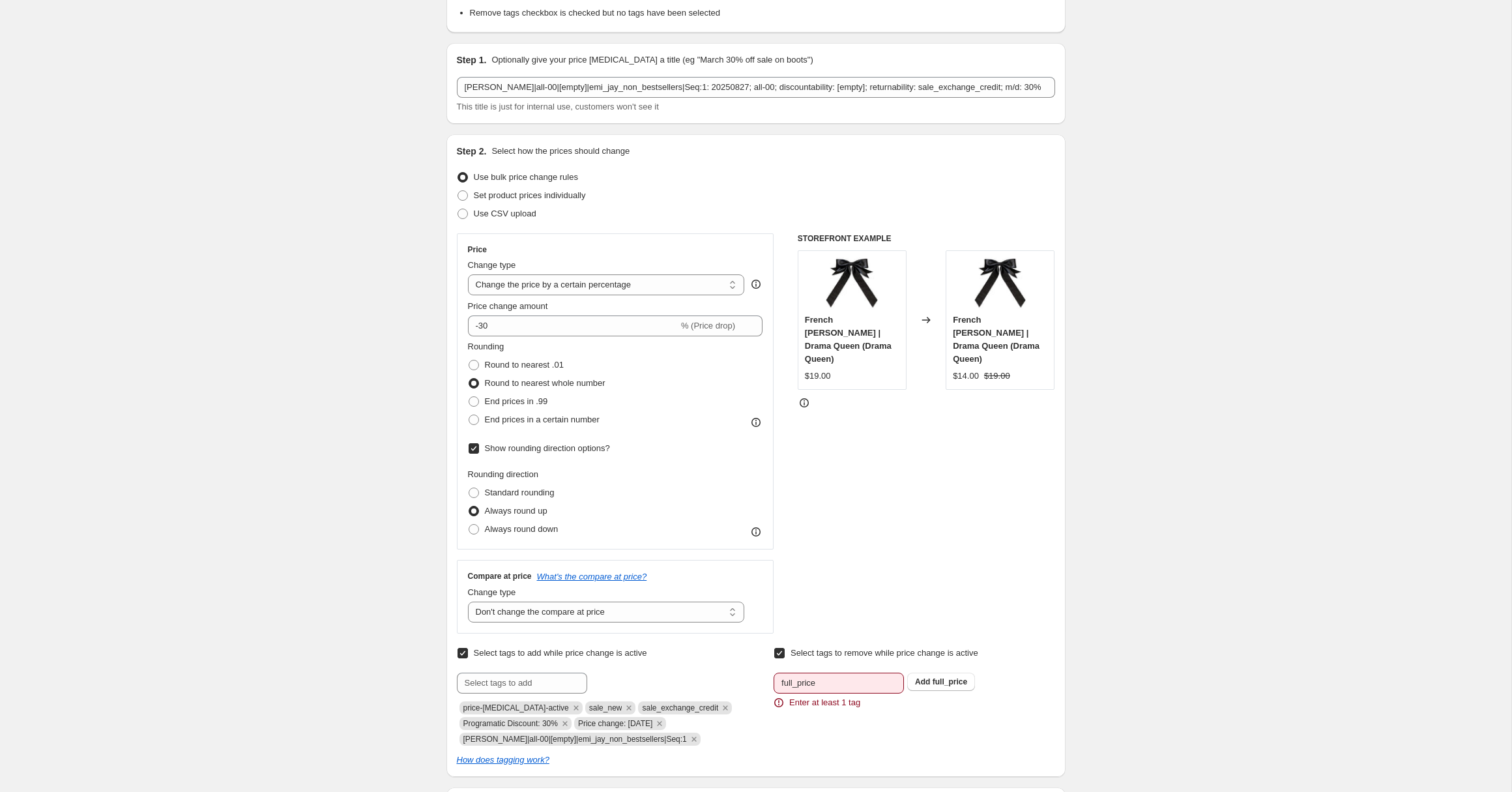
scroll to position [66, 0]
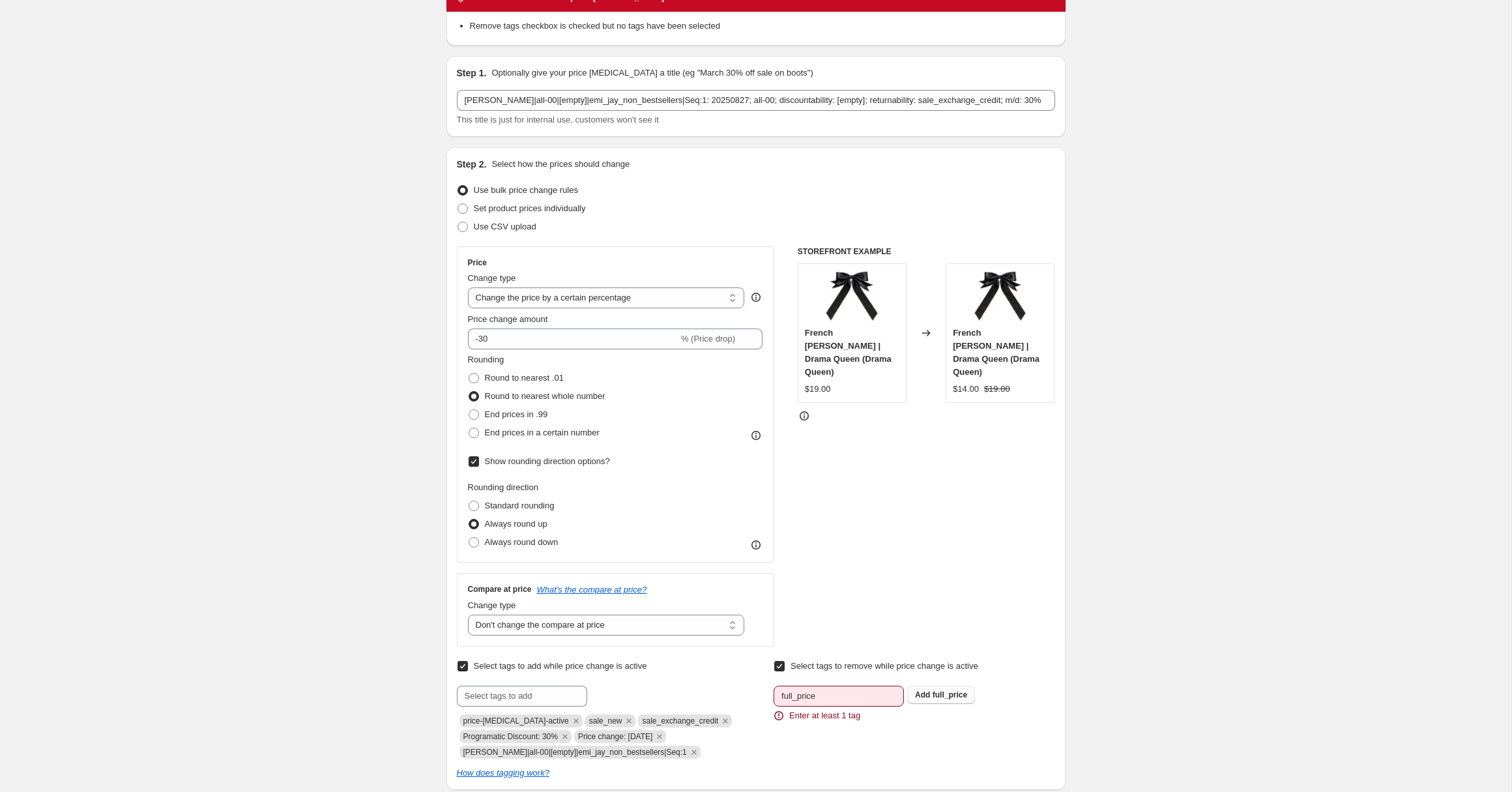
click at [945, 692] on span "full_price" at bounding box center [950, 694] width 35 height 9
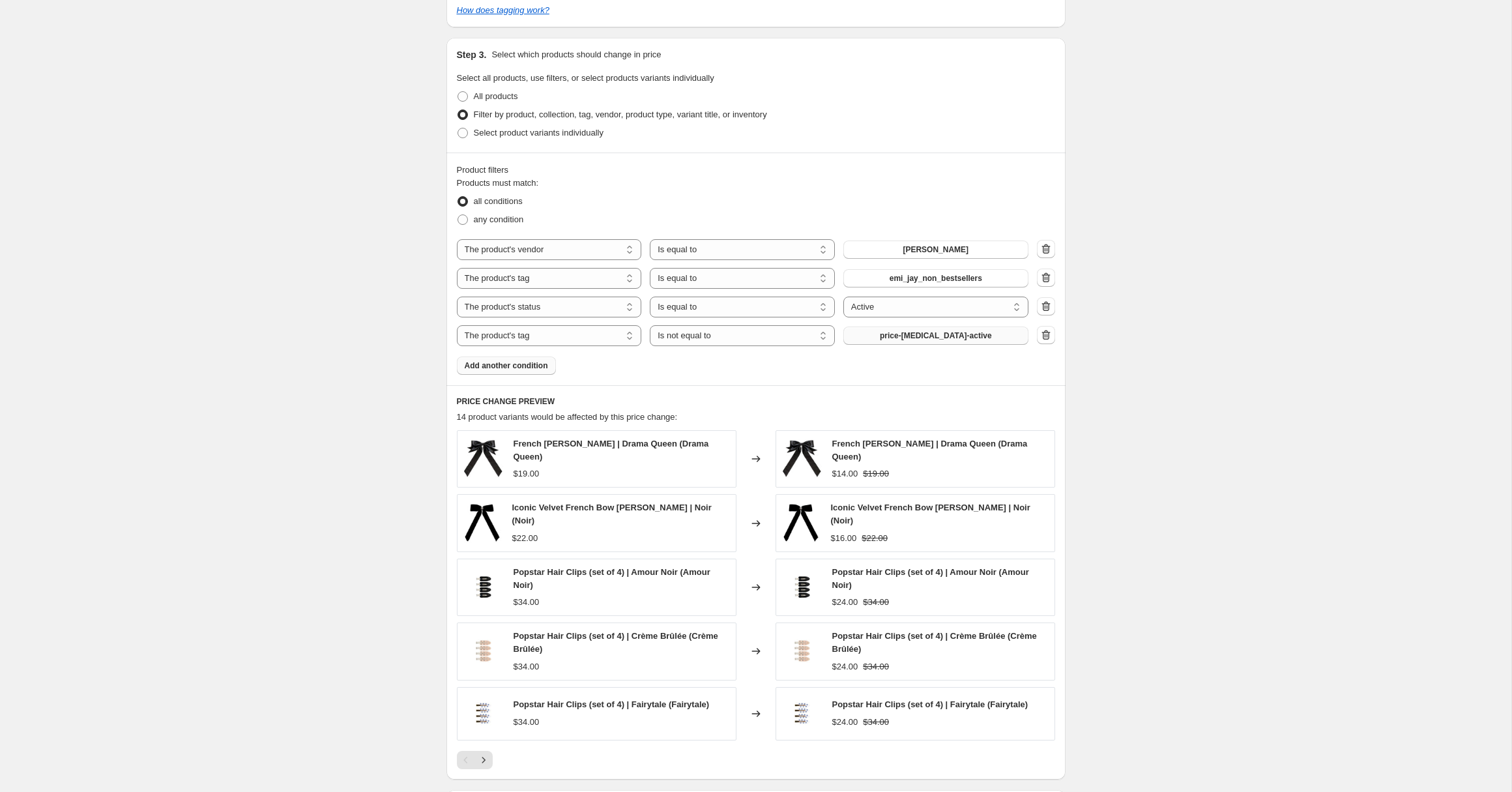
scroll to position [938, 0]
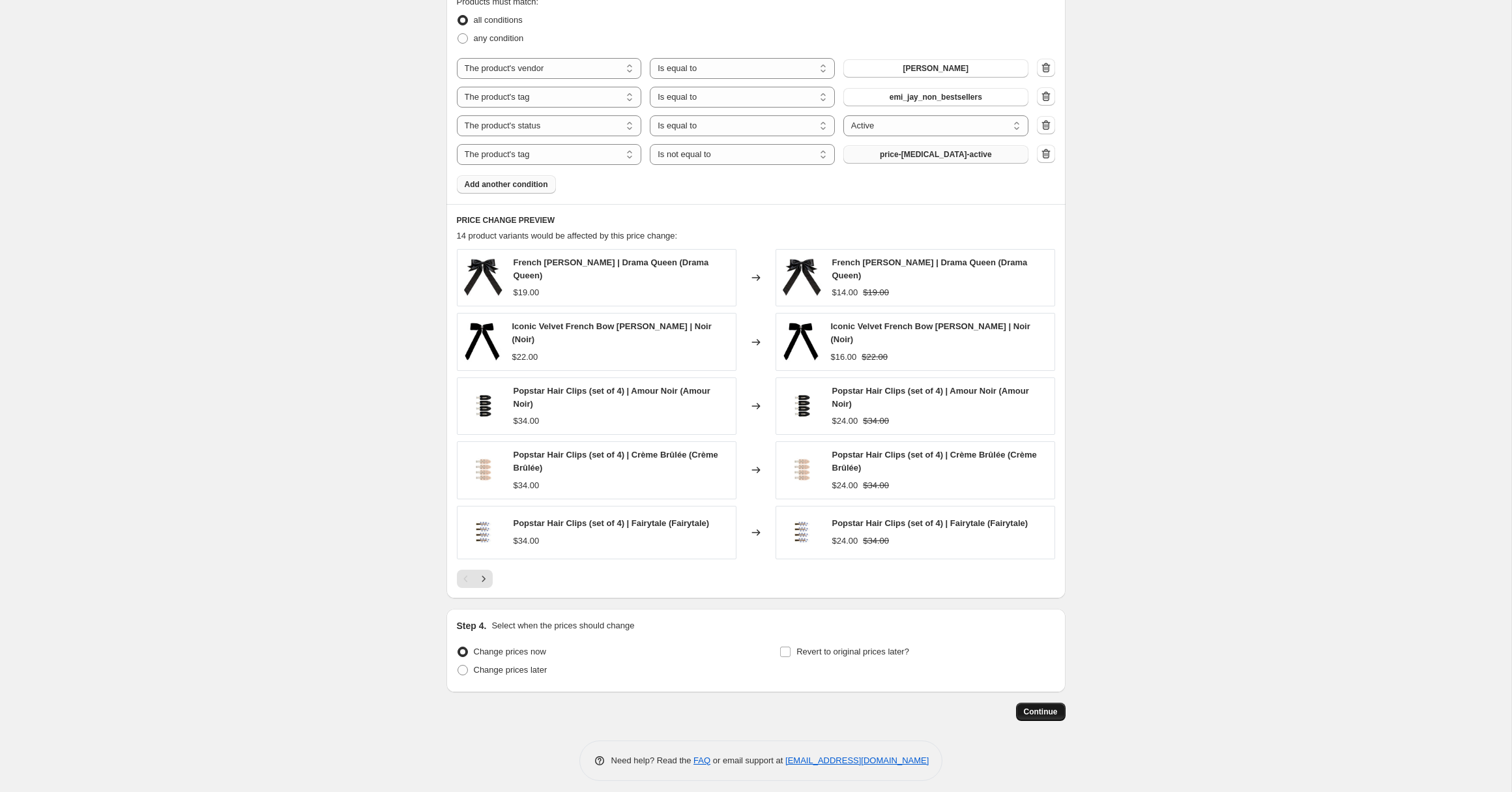
click at [1040, 707] on span "Continue" at bounding box center [1041, 711] width 34 height 10
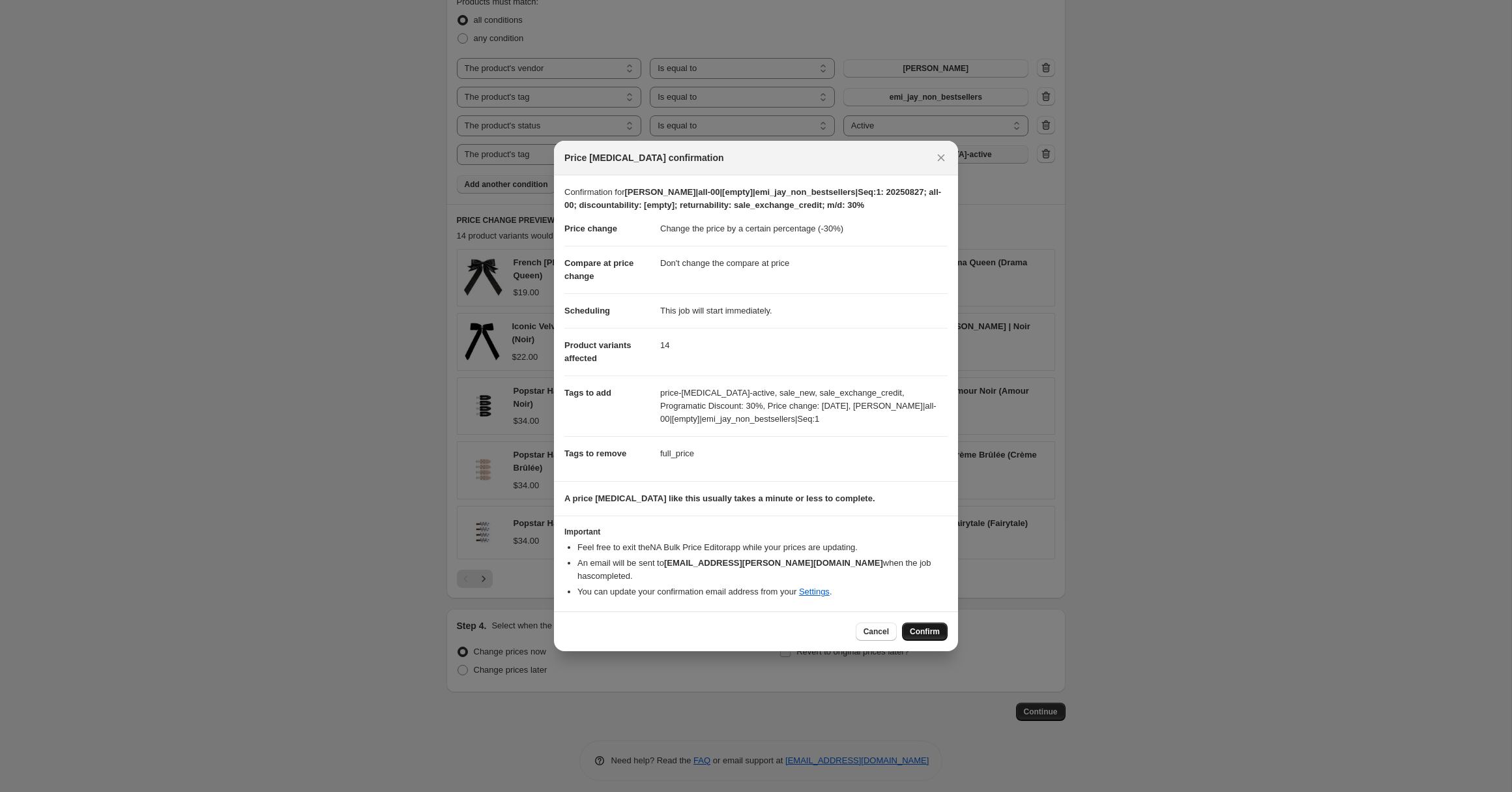
click at [927, 626] on span "Confirm" at bounding box center [925, 631] width 30 height 10
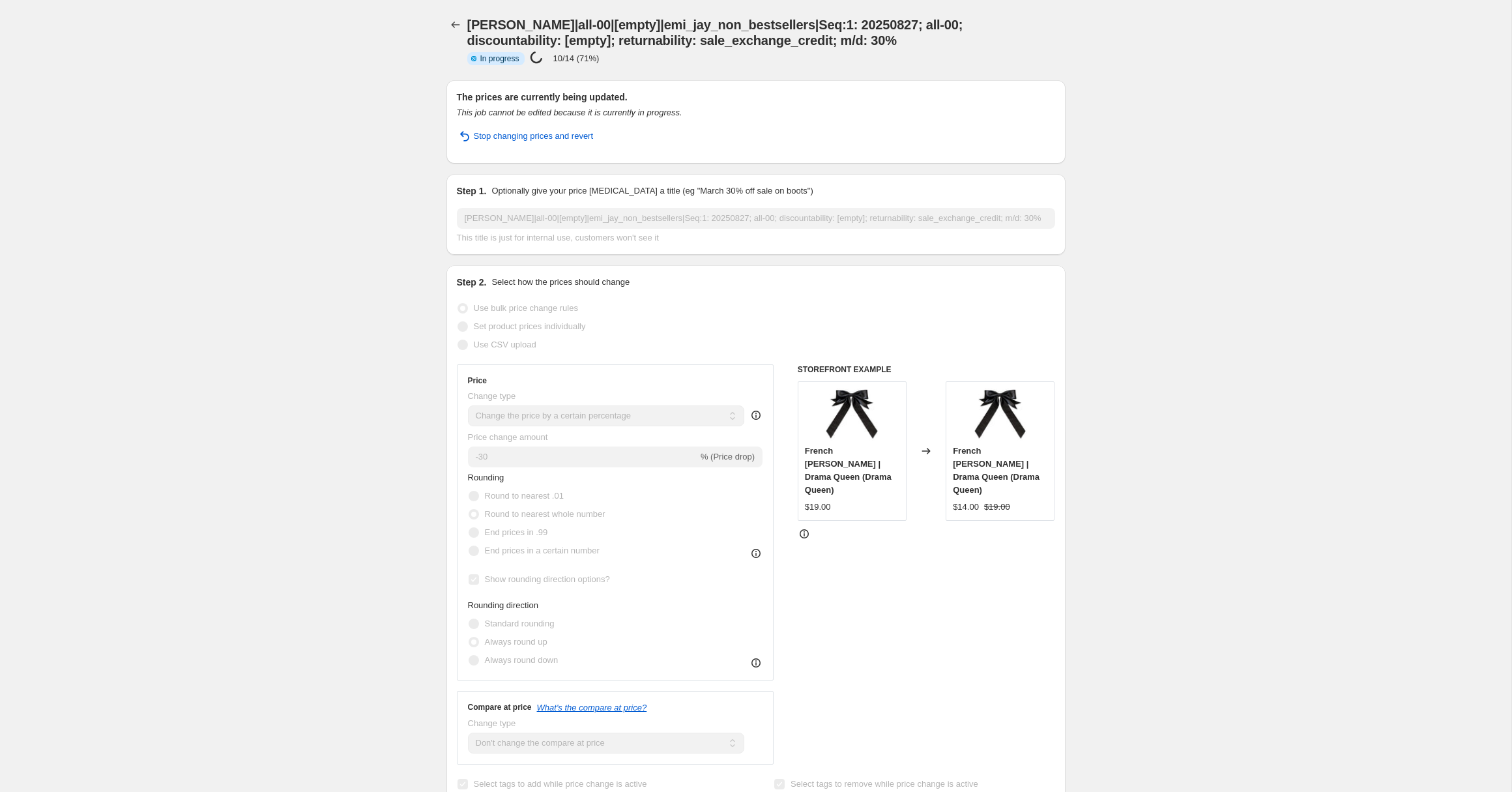
select select "percentage"
select select "no_change"
select select "vendor"
select select "tag"
select select "product_status"
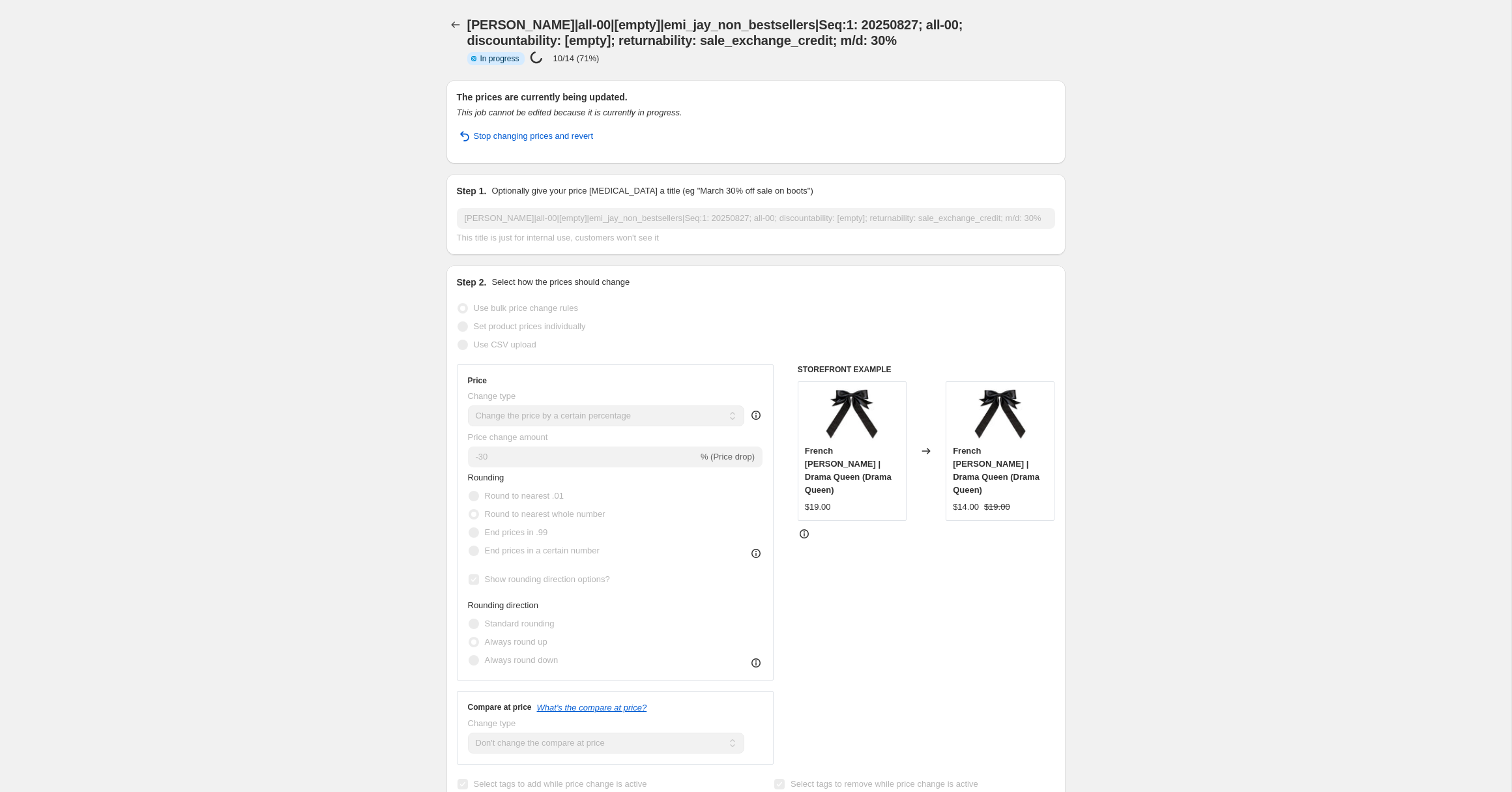
select select "tag"
select select "not_equal"
